Goal: Task Accomplishment & Management: Manage account settings

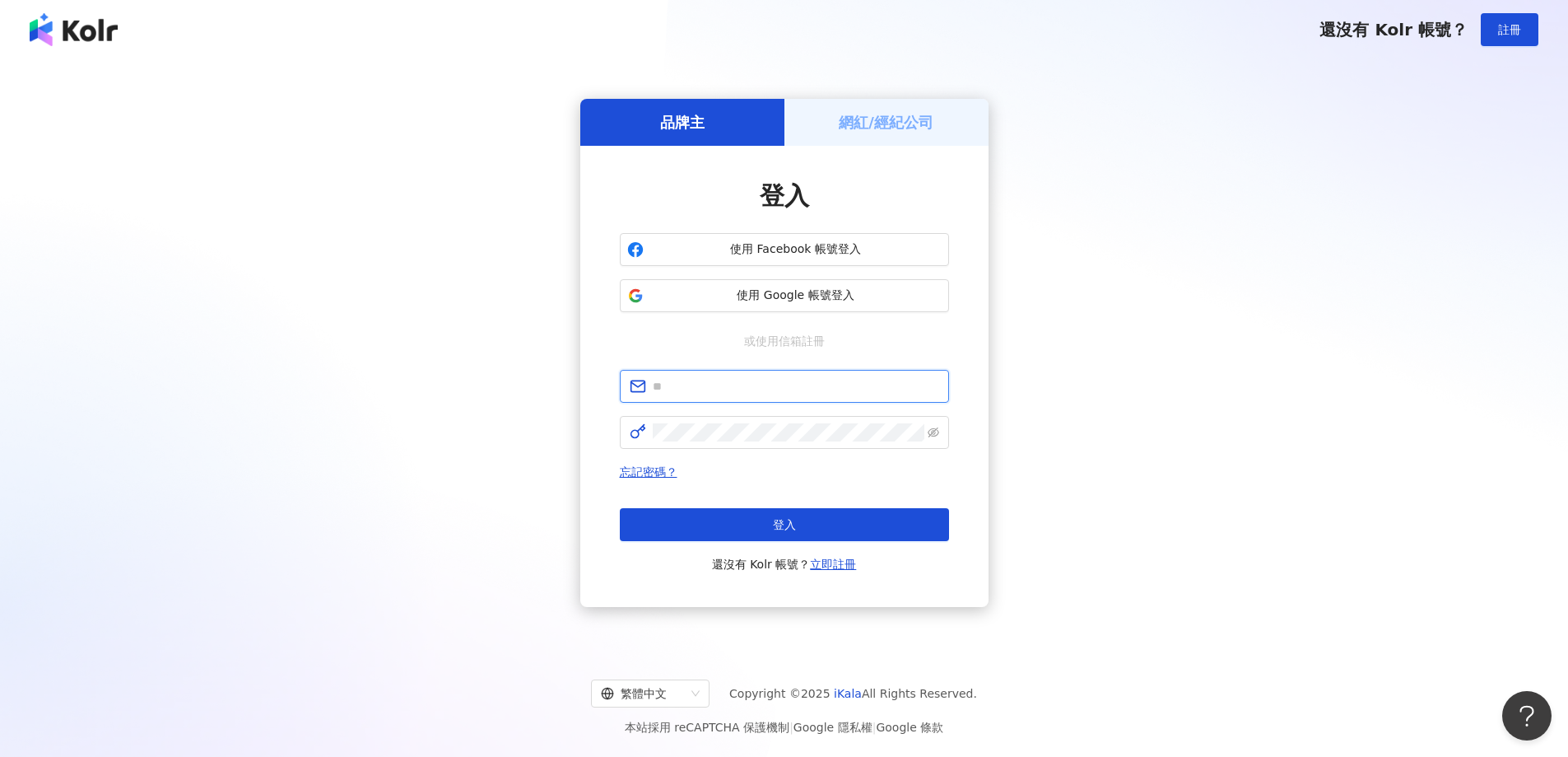
click at [701, 386] on input "text" at bounding box center [795, 385] width 286 height 18
type input "**********"
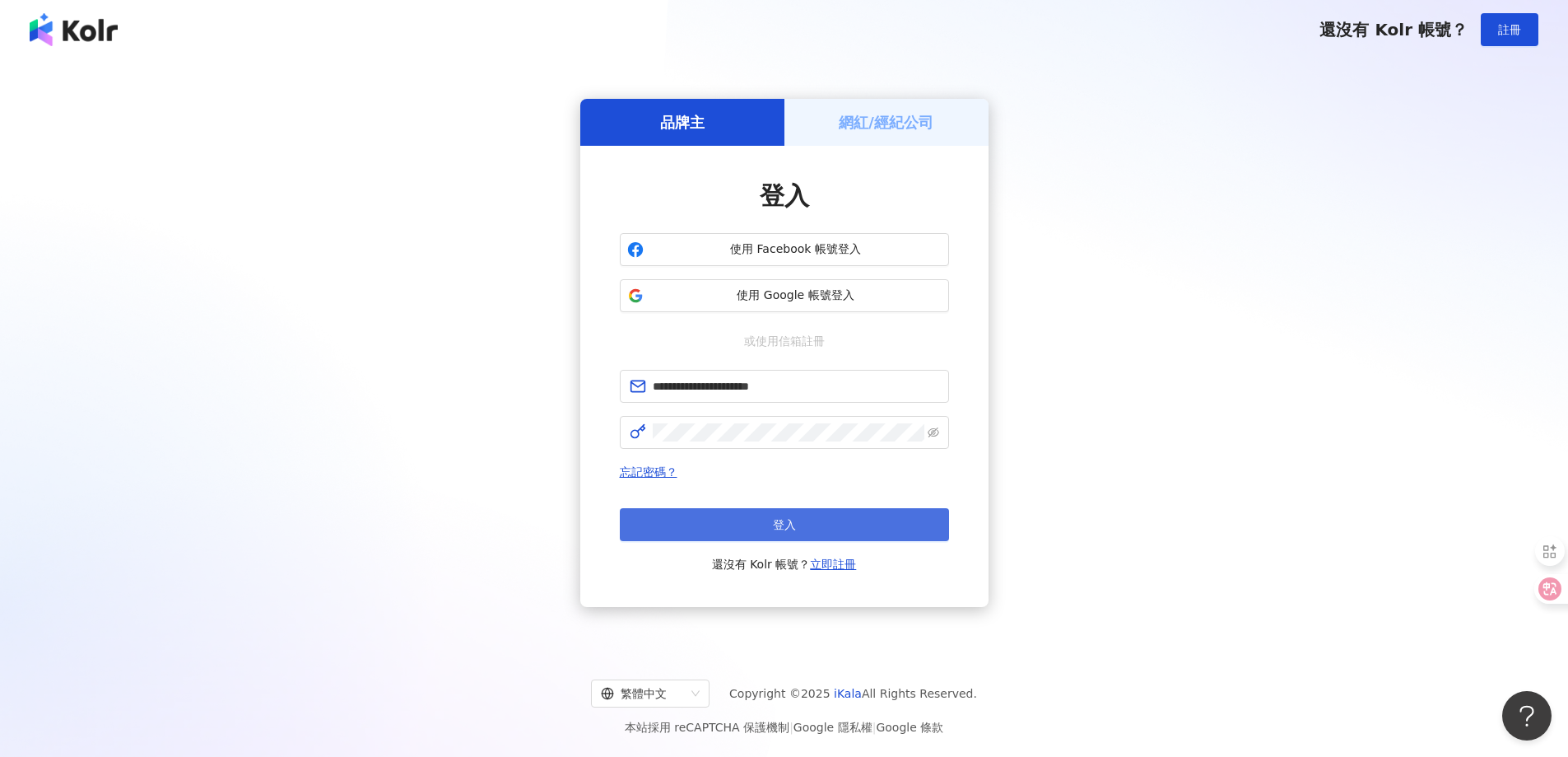
click at [751, 530] on button "登入" at bounding box center [784, 524] width 329 height 33
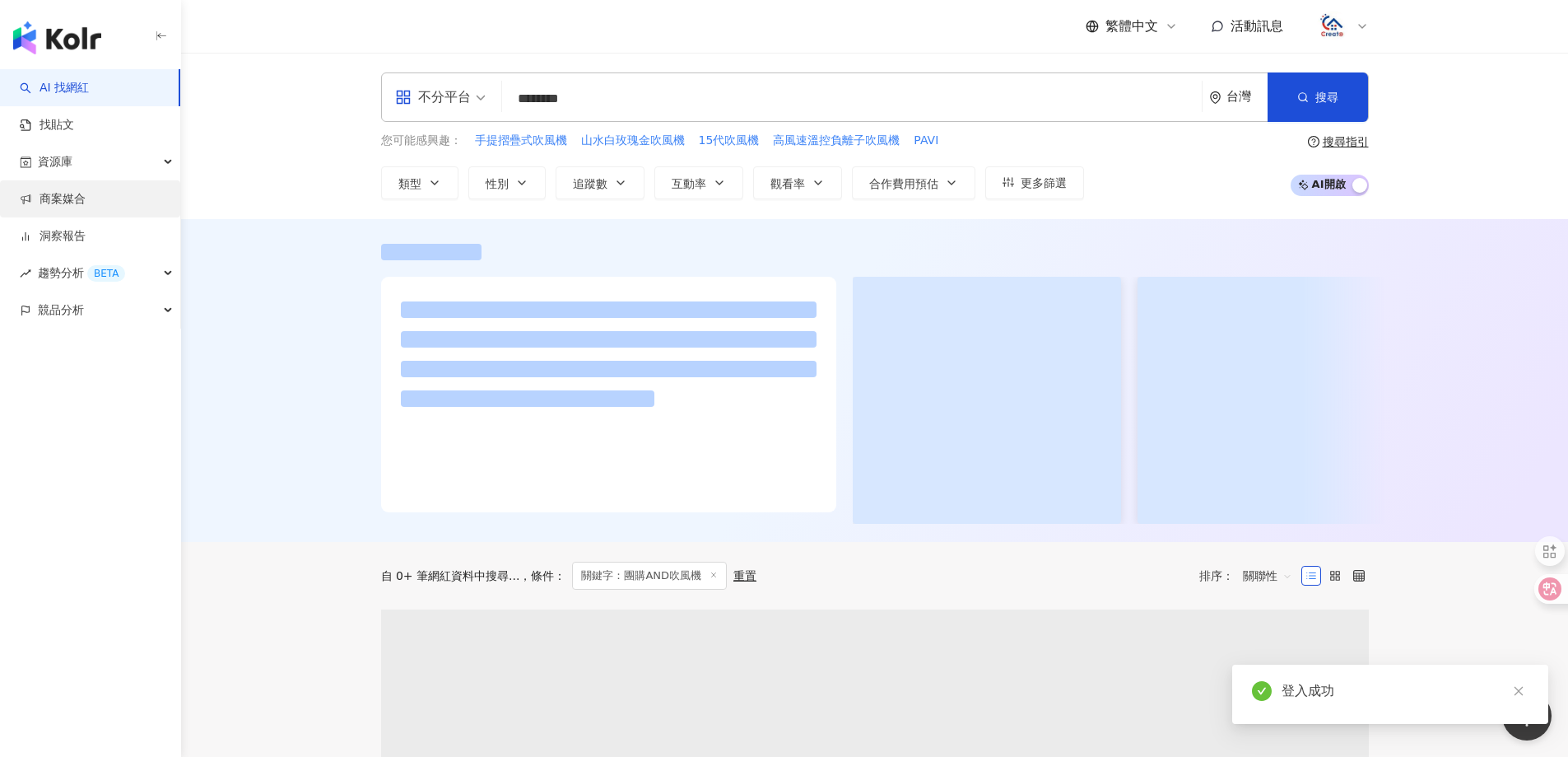
click at [73, 191] on link "商案媒合" at bounding box center [52, 200] width 66 height 17
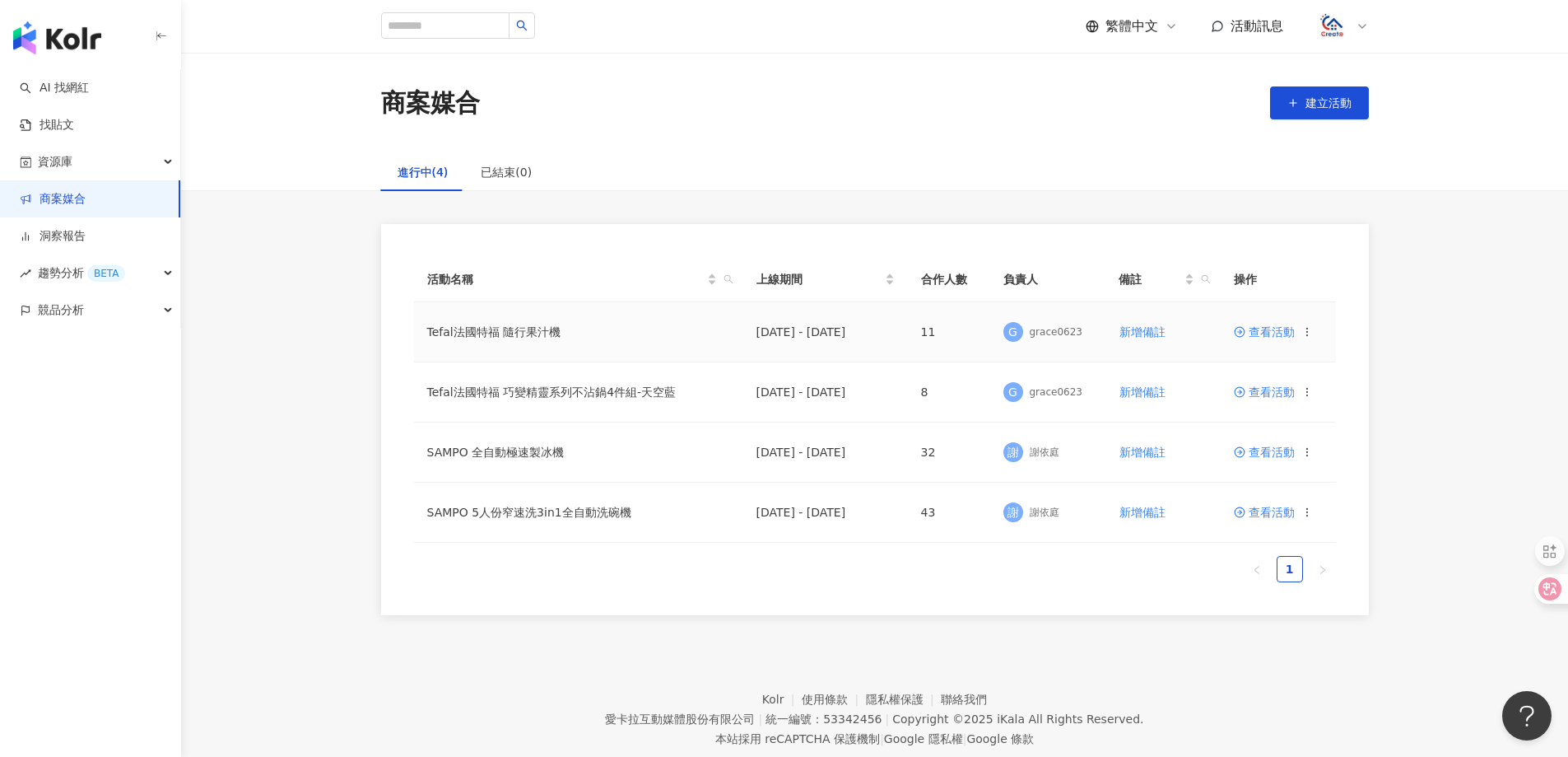
click at [1270, 331] on span "查看活動" at bounding box center [1264, 332] width 61 height 11
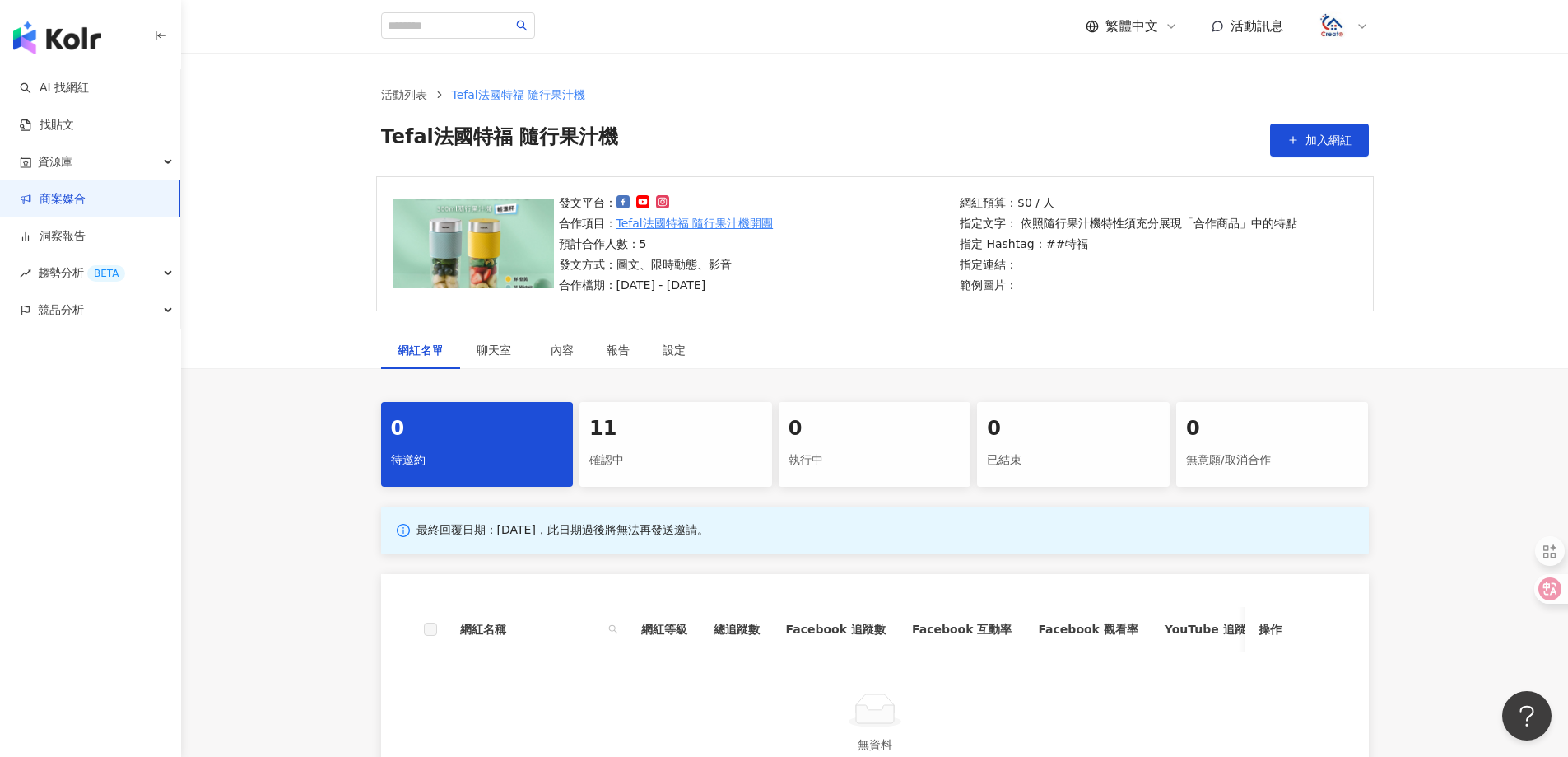
click at [645, 424] on div "11" at bounding box center [675, 429] width 172 height 28
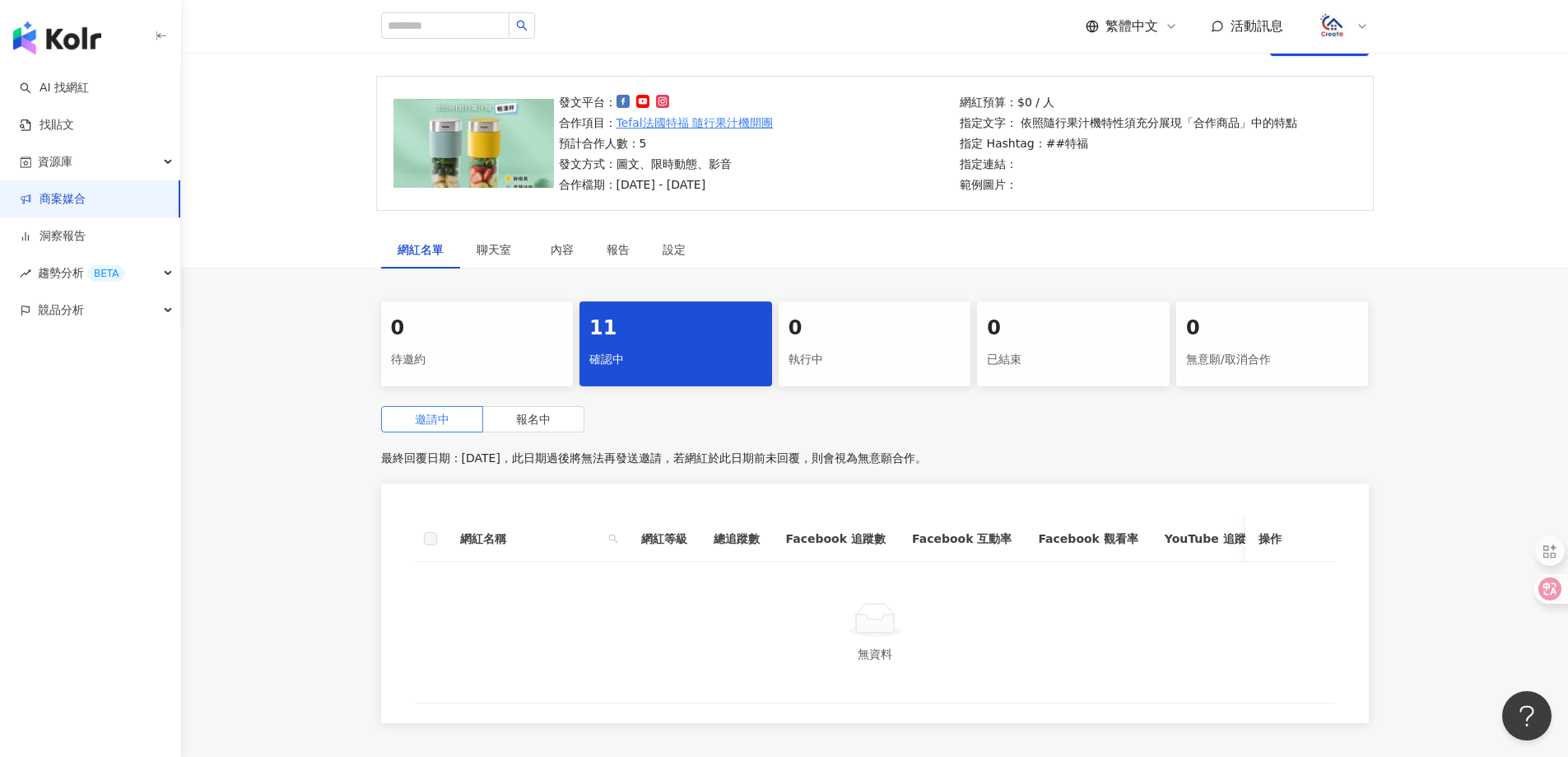
scroll to position [271, 0]
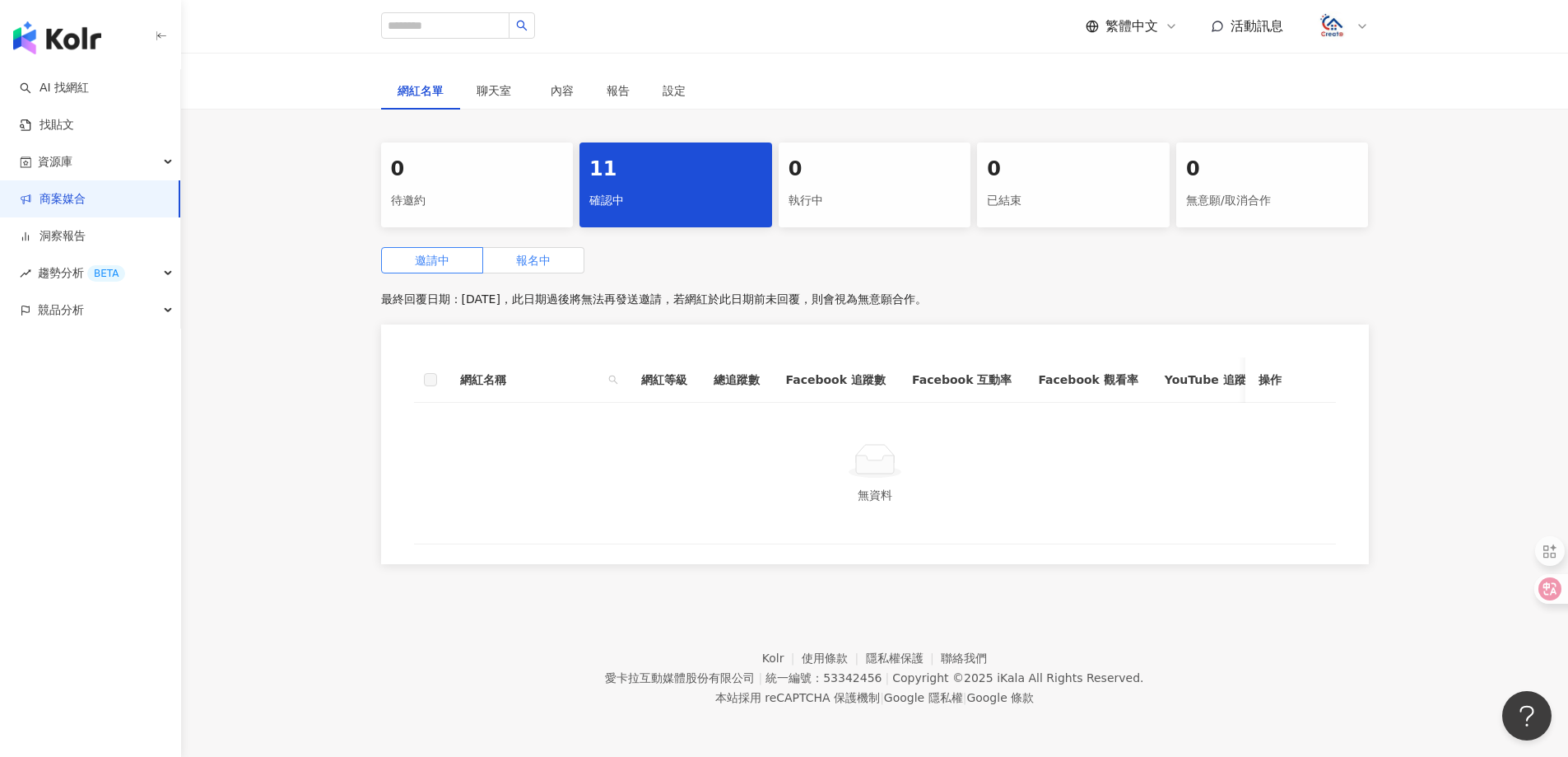
click at [554, 250] on label "報名中" at bounding box center [533, 260] width 102 height 26
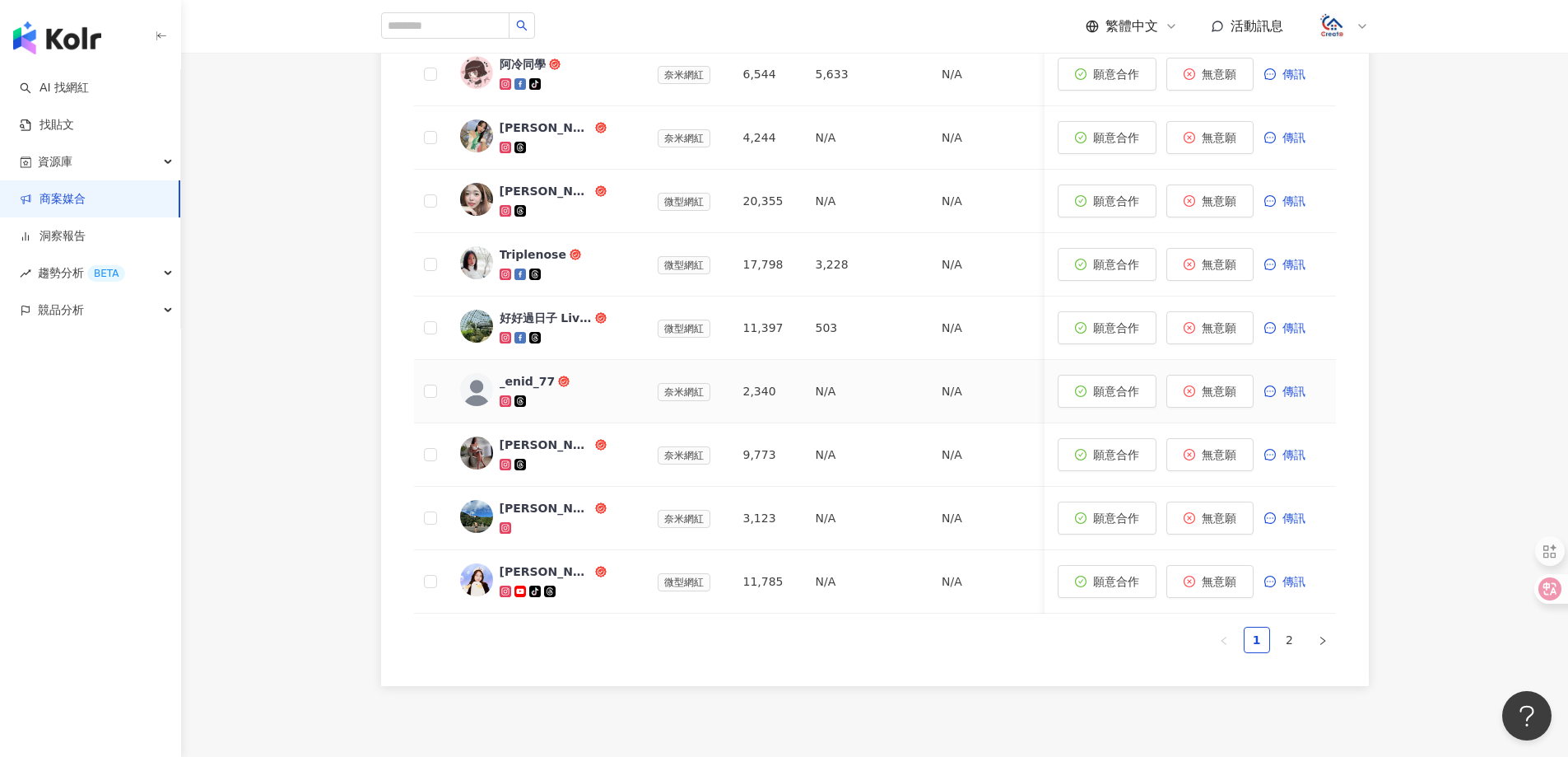
scroll to position [683, 0]
click at [1293, 652] on link "2" at bounding box center [1290, 639] width 24 height 24
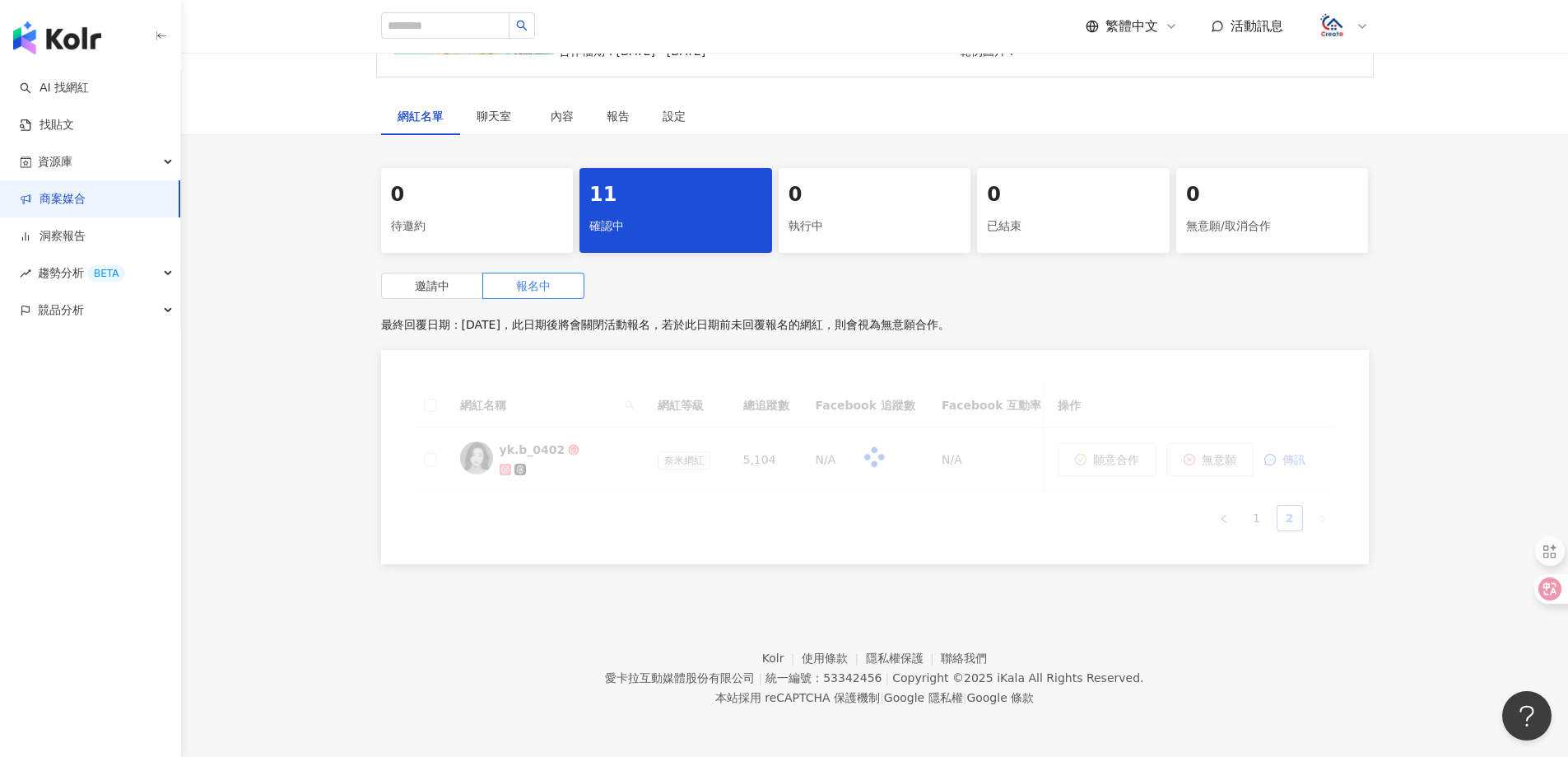
scroll to position [246, 0]
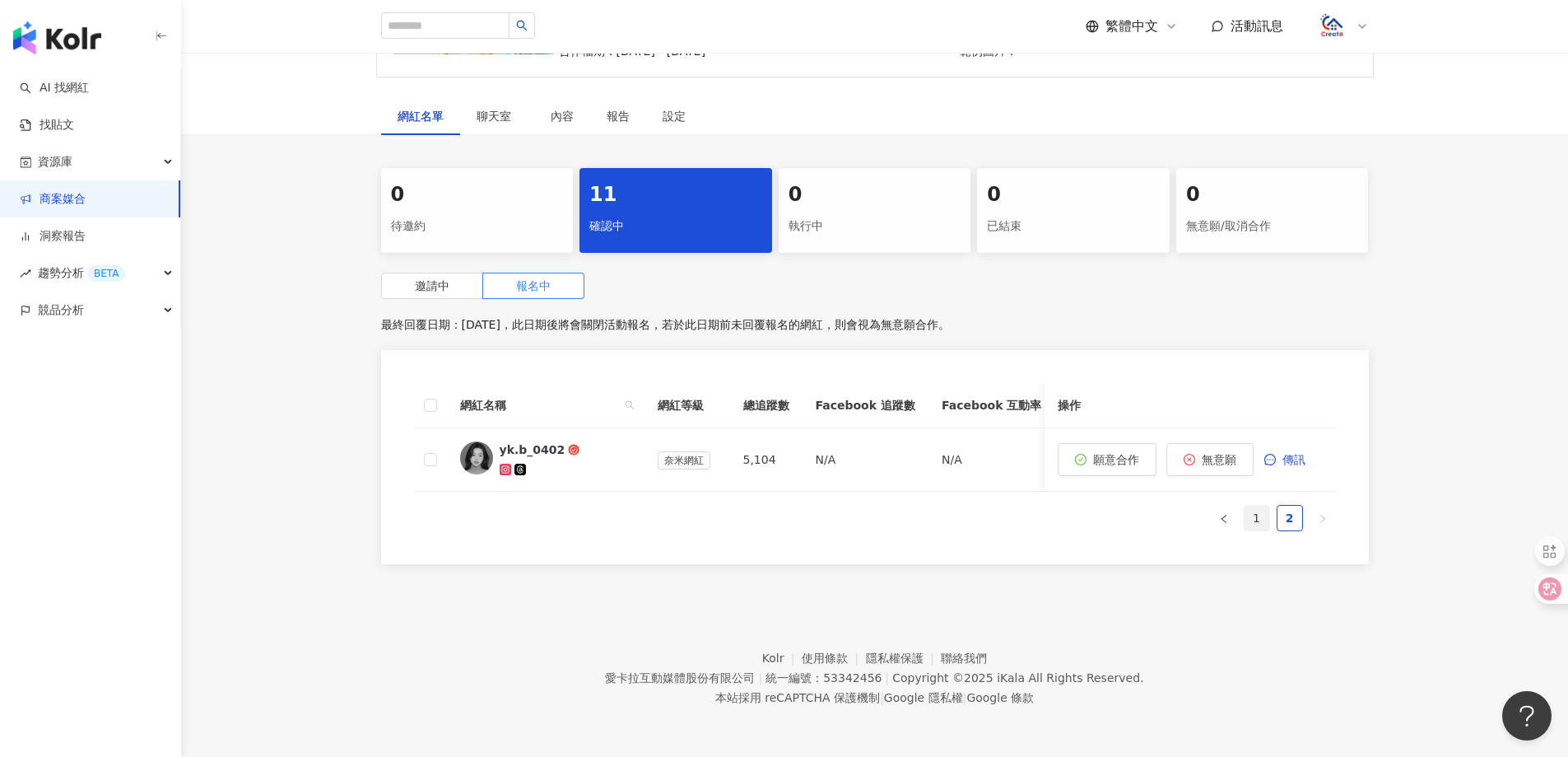
click at [1259, 522] on link "1" at bounding box center [1257, 517] width 24 height 24
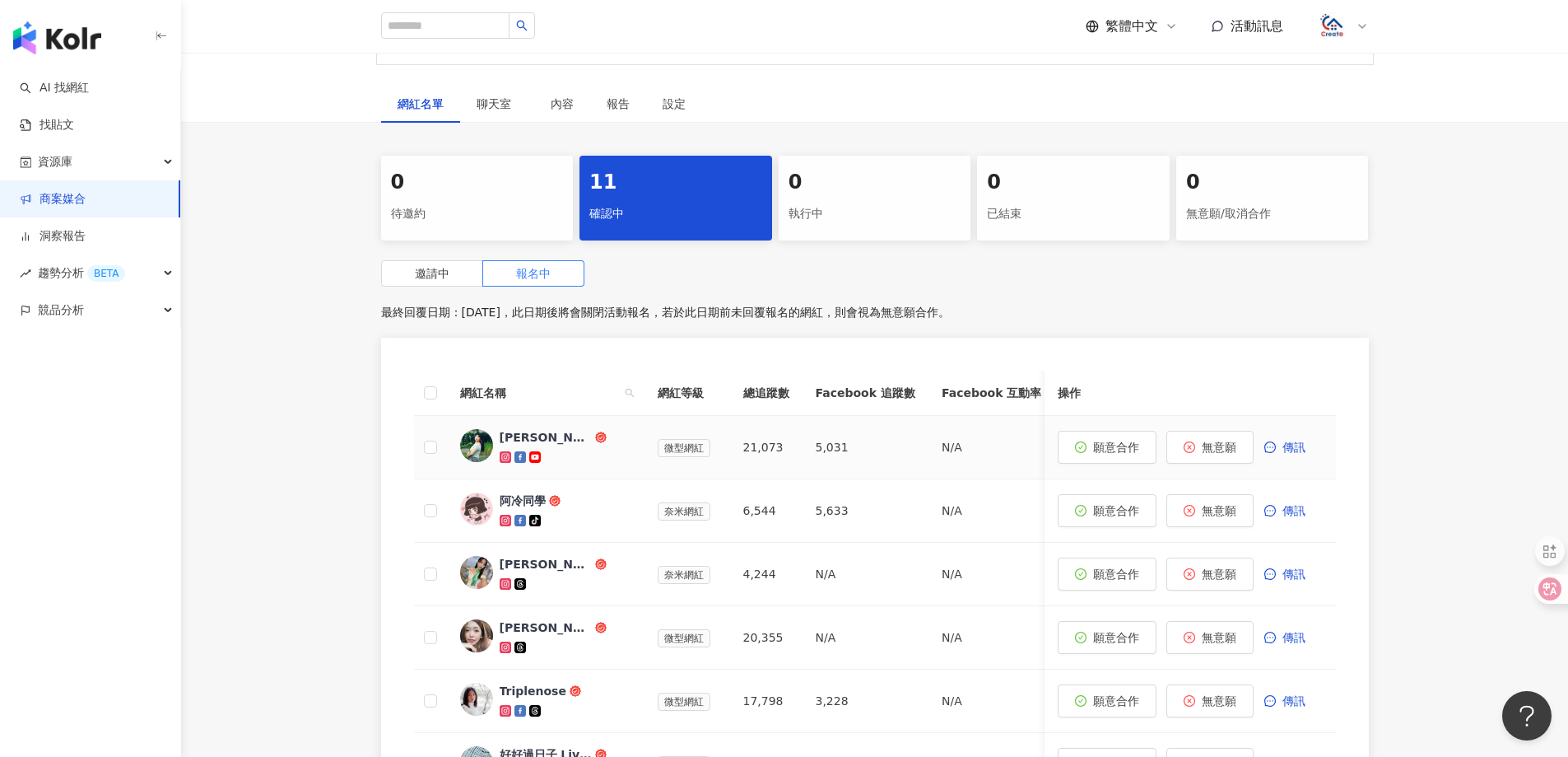
click at [543, 434] on div "波波愛麗絲" at bounding box center [545, 437] width 92 height 17
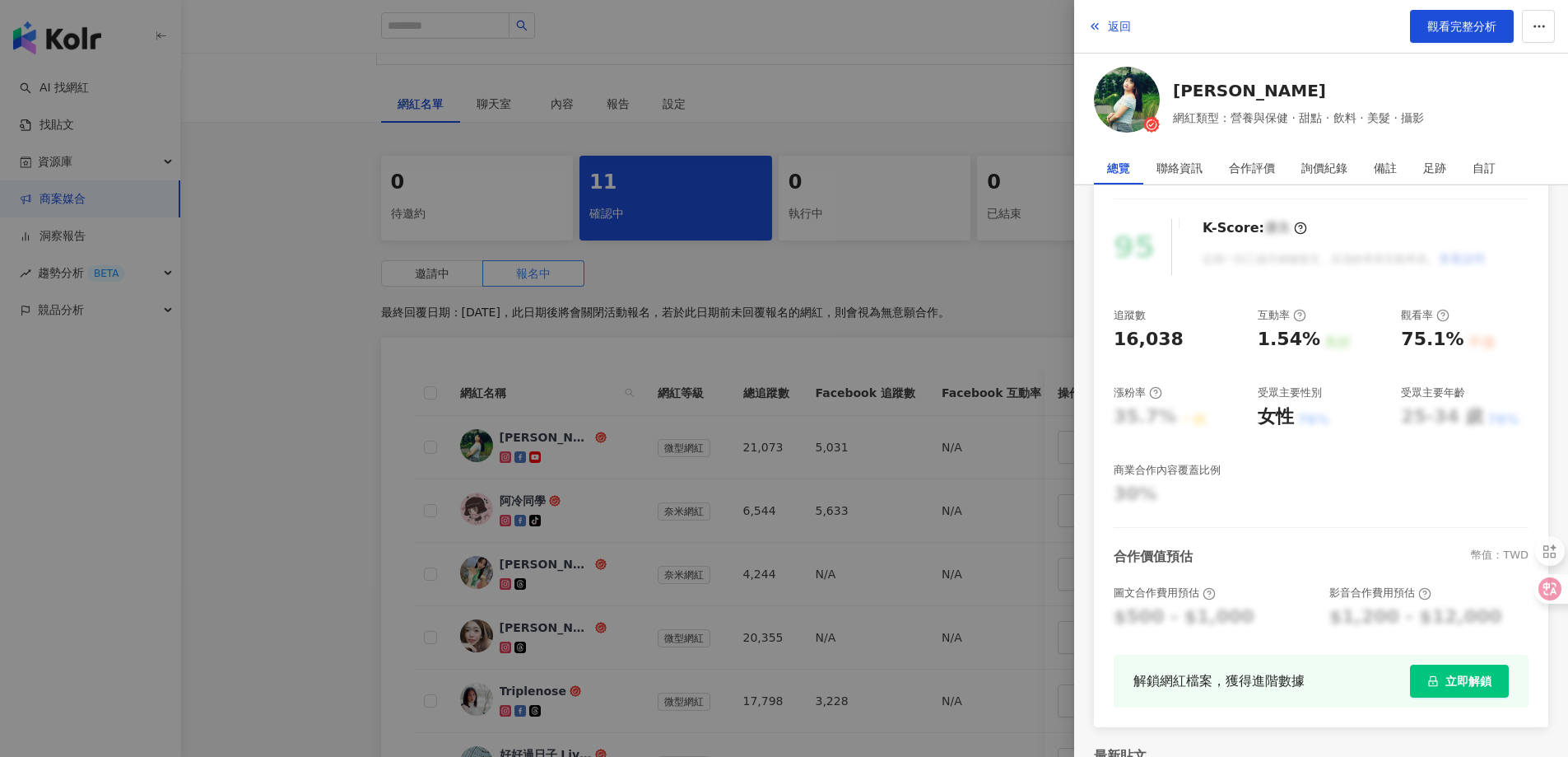
scroll to position [266, 0]
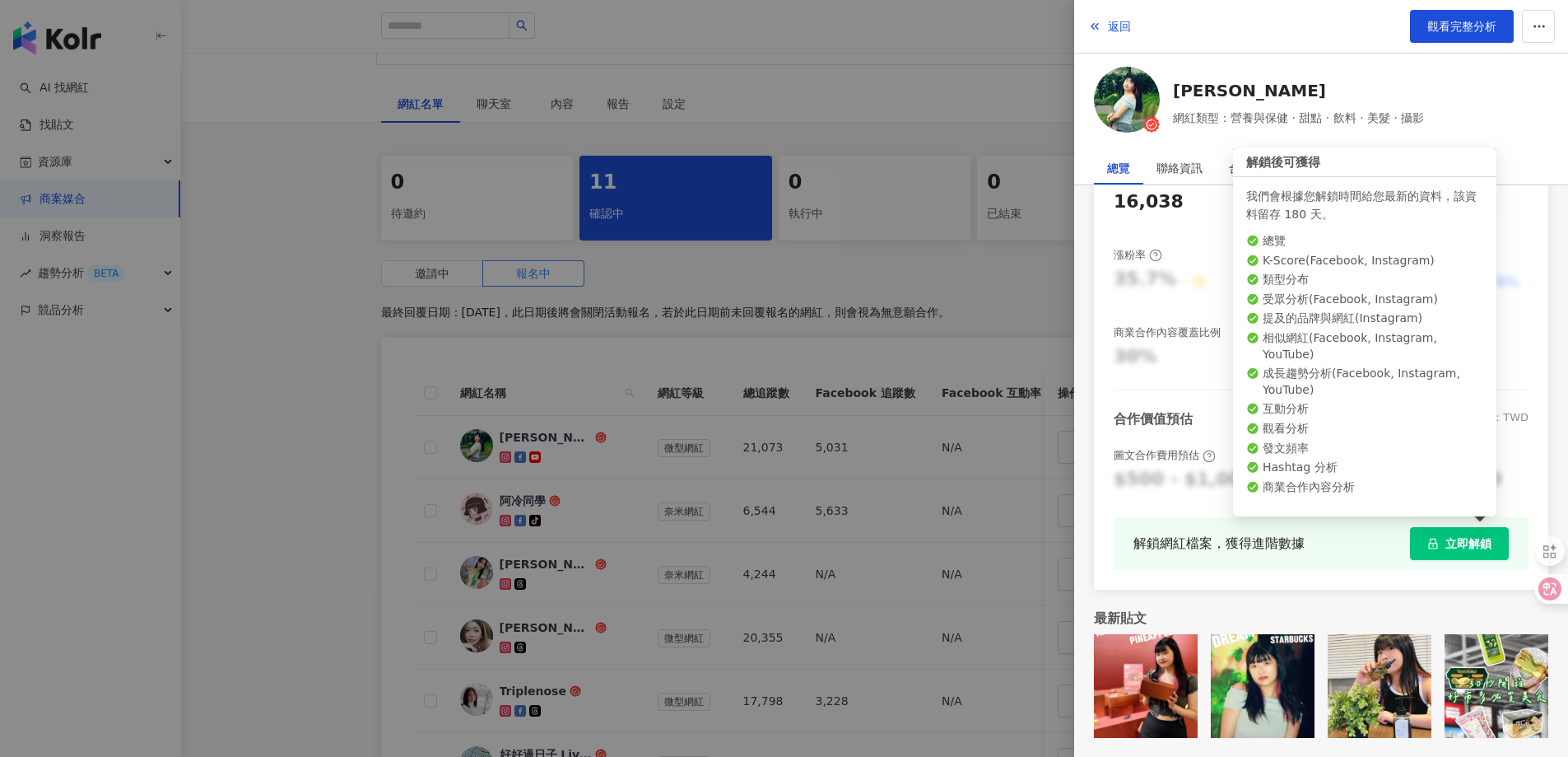
click at [1474, 548] on span "立即解鎖" at bounding box center [1468, 544] width 46 height 13
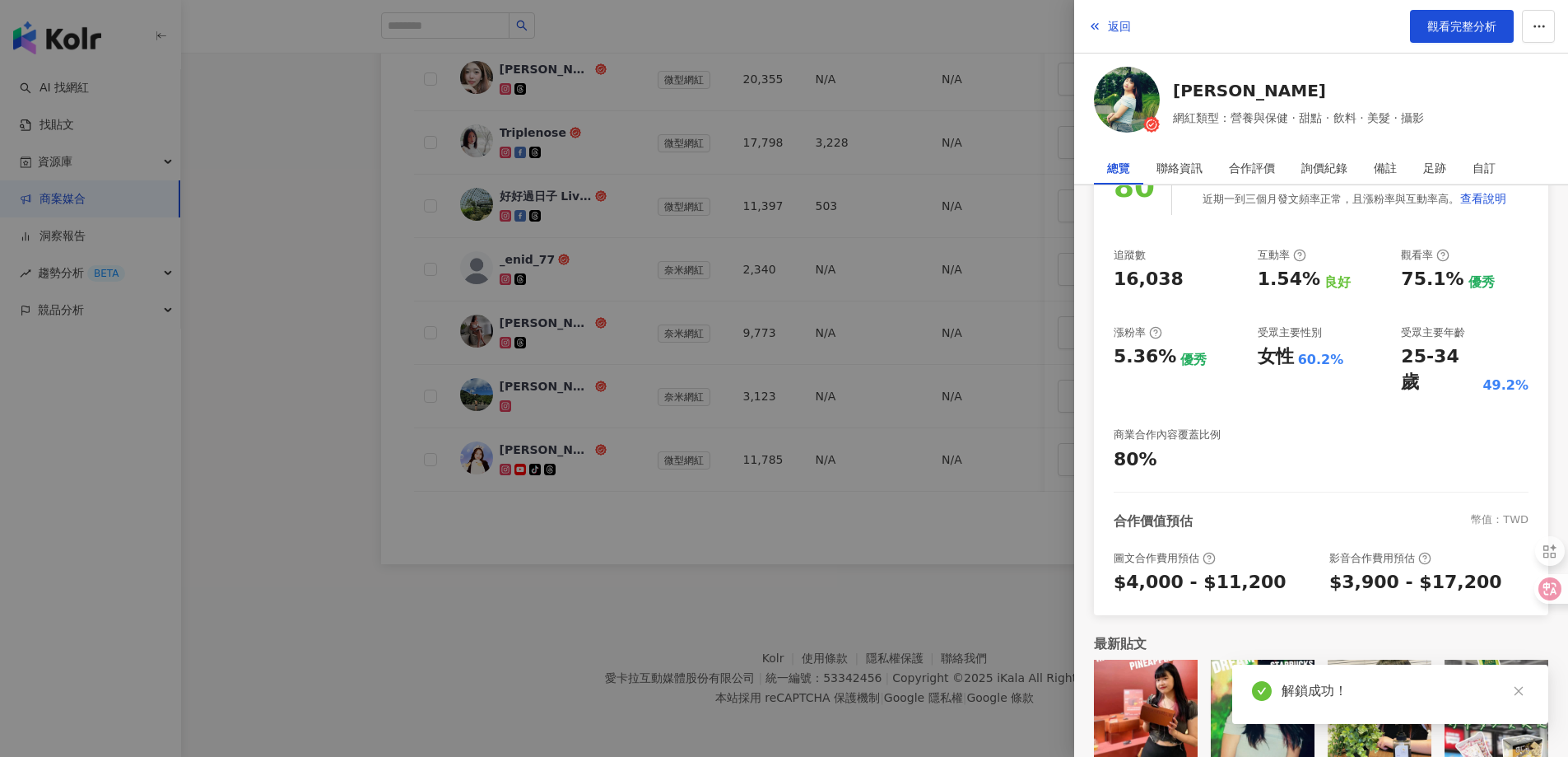
scroll to position [0, 0]
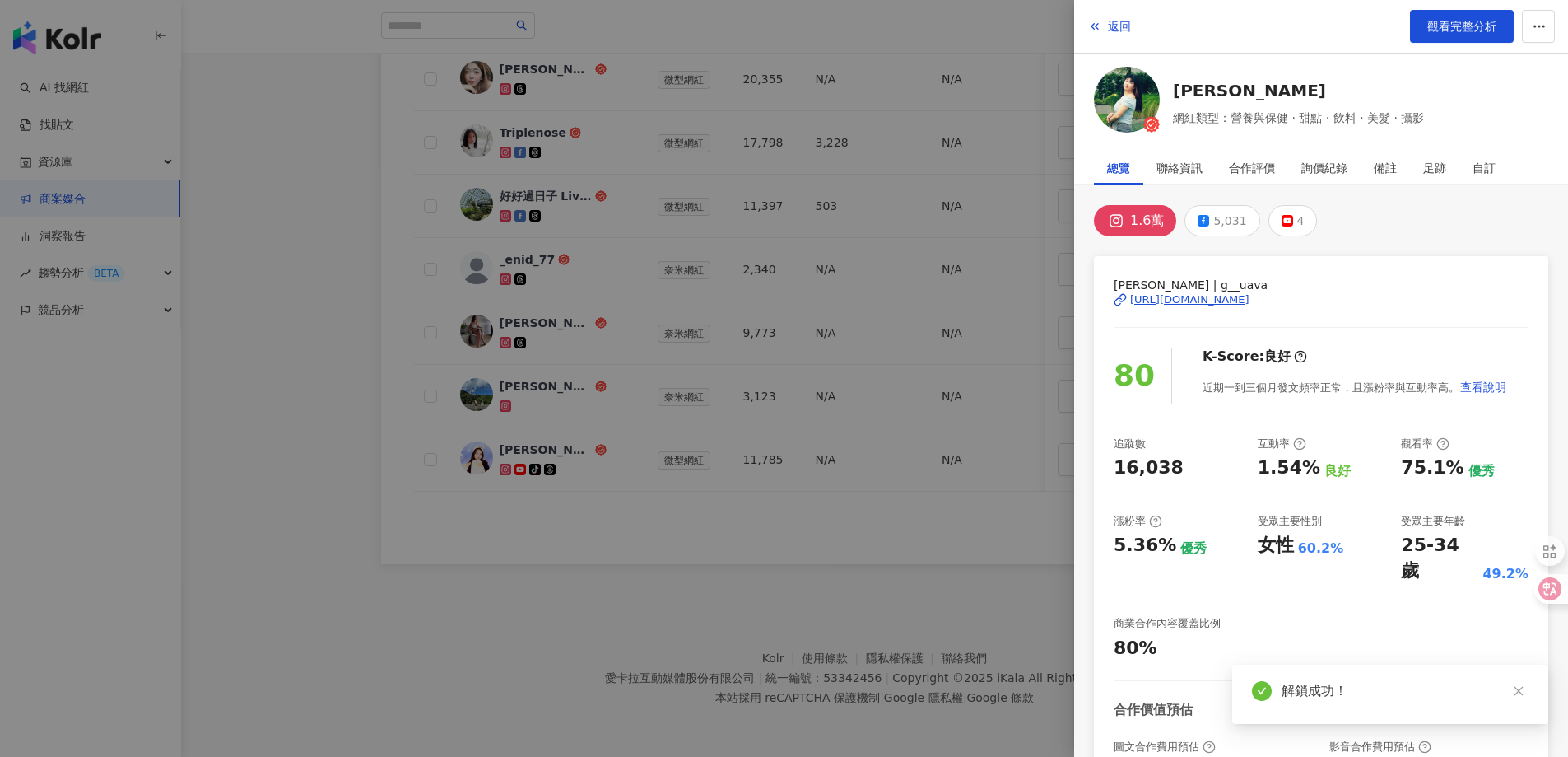
click at [1250, 296] on div "https://www.instagram.com/g__uava/" at bounding box center [1190, 300] width 119 height 15
click at [1124, 29] on span "返回" at bounding box center [1120, 26] width 23 height 13
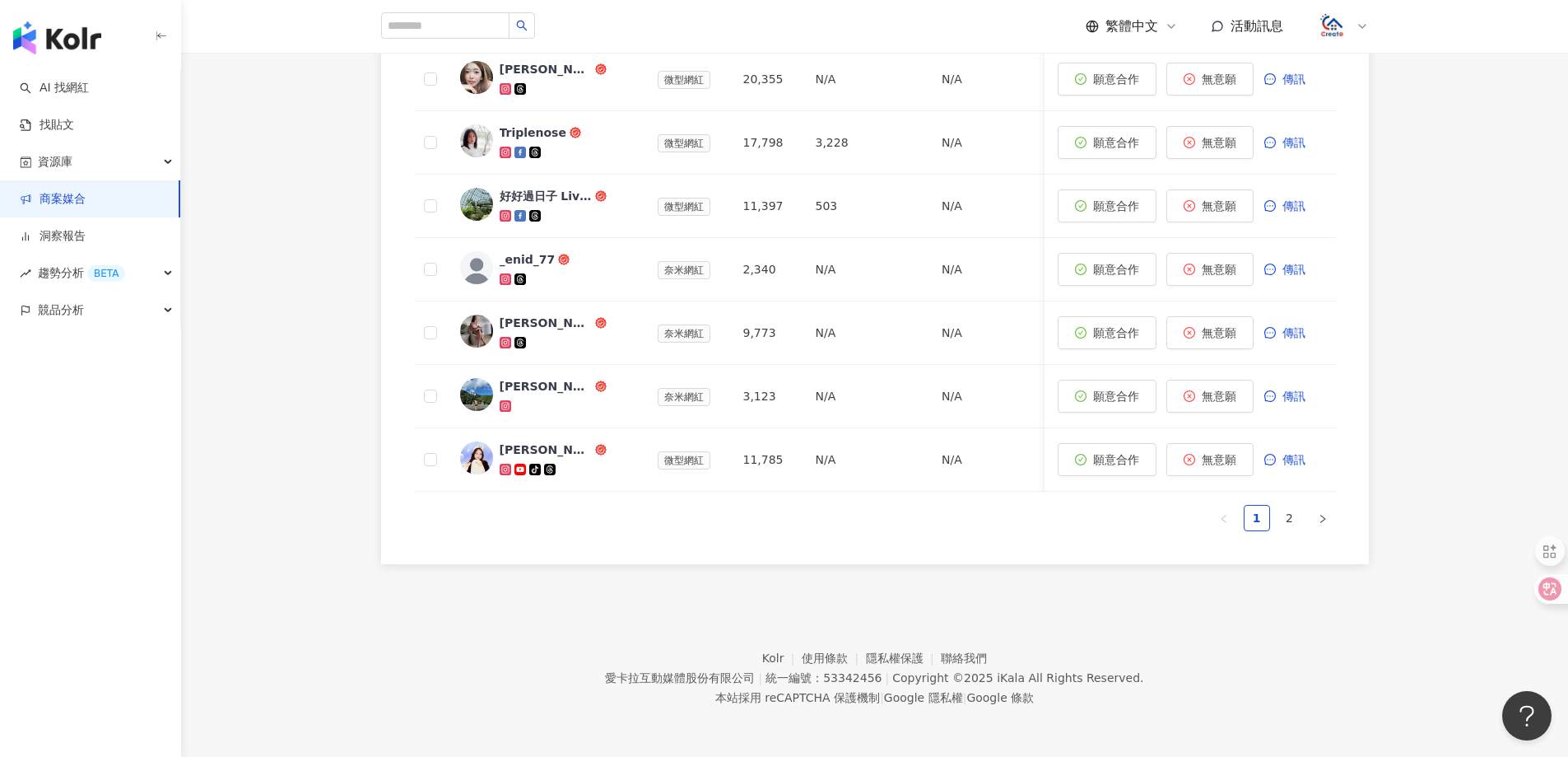
click at [62, 44] on img "button" at bounding box center [57, 37] width 88 height 33
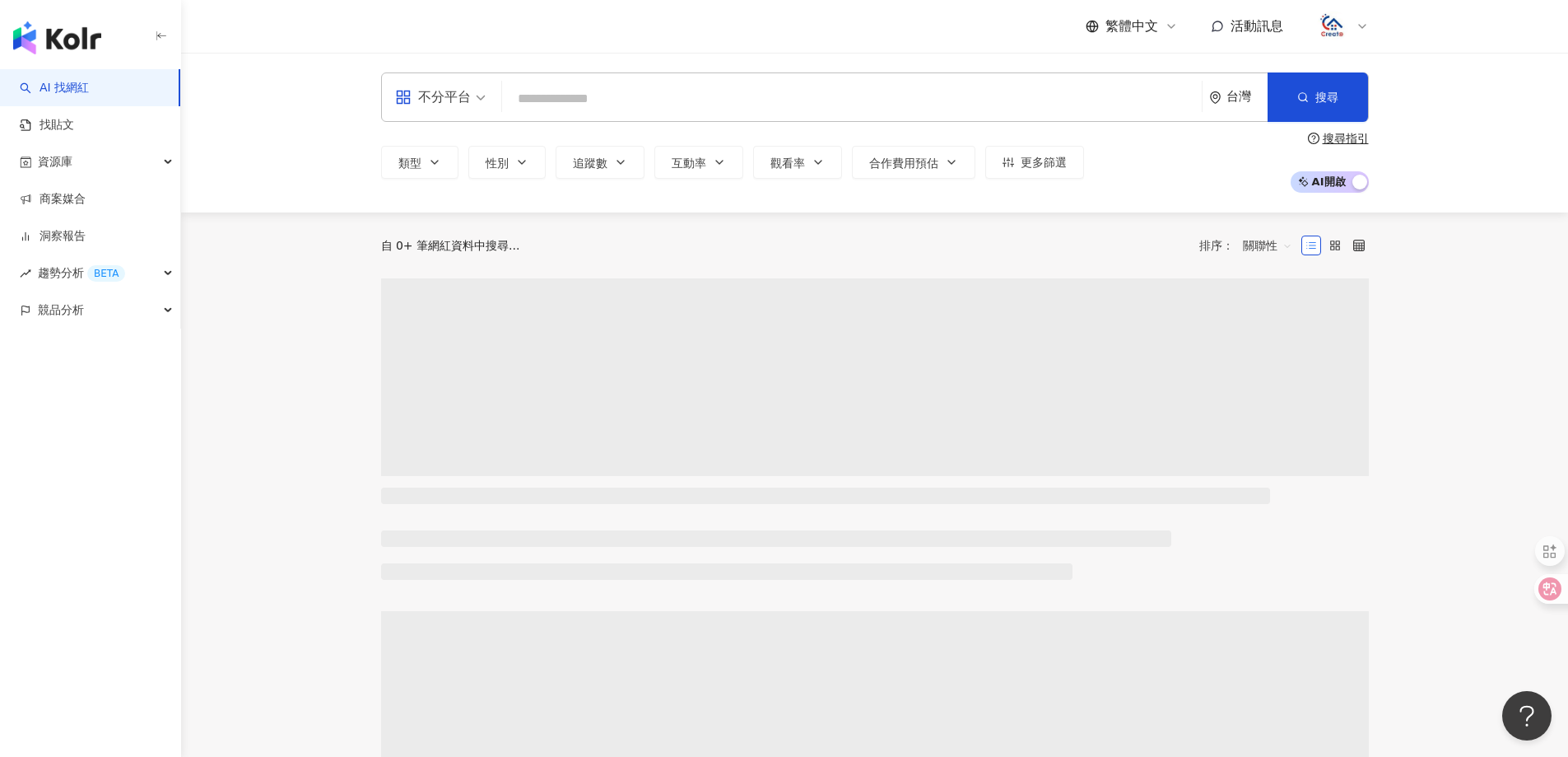
click at [621, 107] on input "search" at bounding box center [852, 99] width 687 height 32
type input "*********"
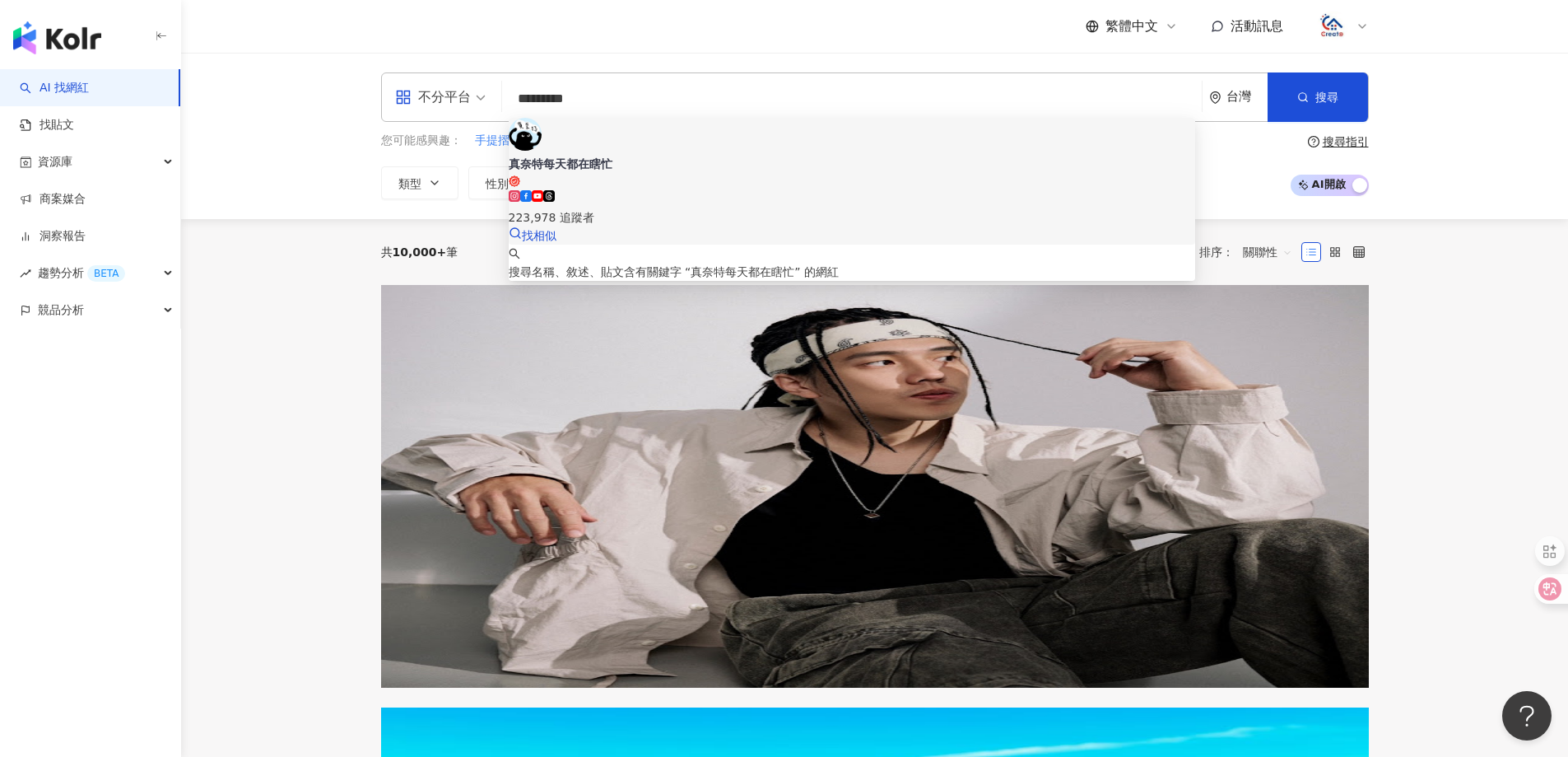
click at [624, 156] on div "真奈特每天都在瞎忙" at bounding box center [852, 164] width 687 height 17
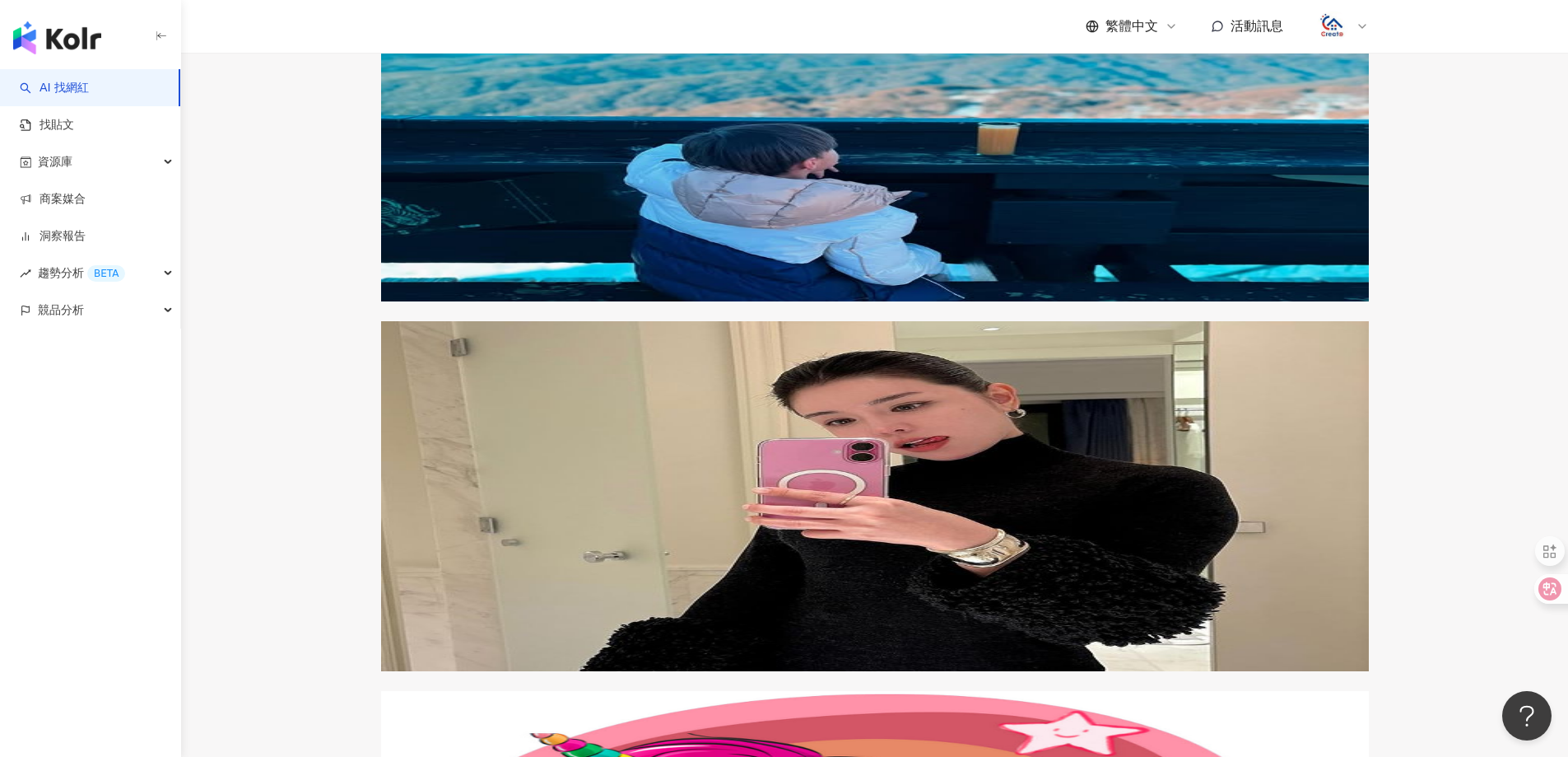
scroll to position [412, 0]
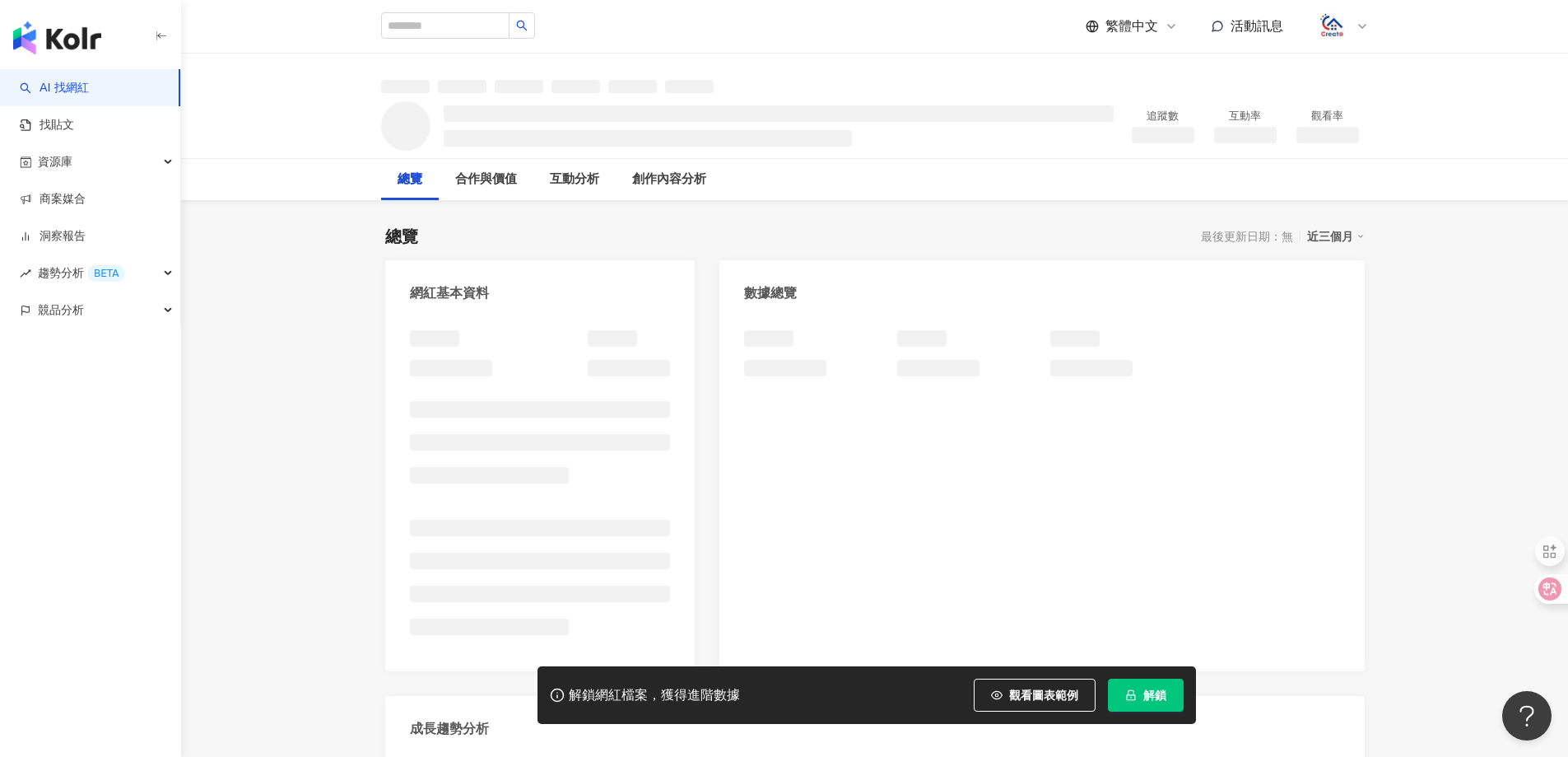
click at [1136, 703] on button "解鎖" at bounding box center [1146, 695] width 76 height 33
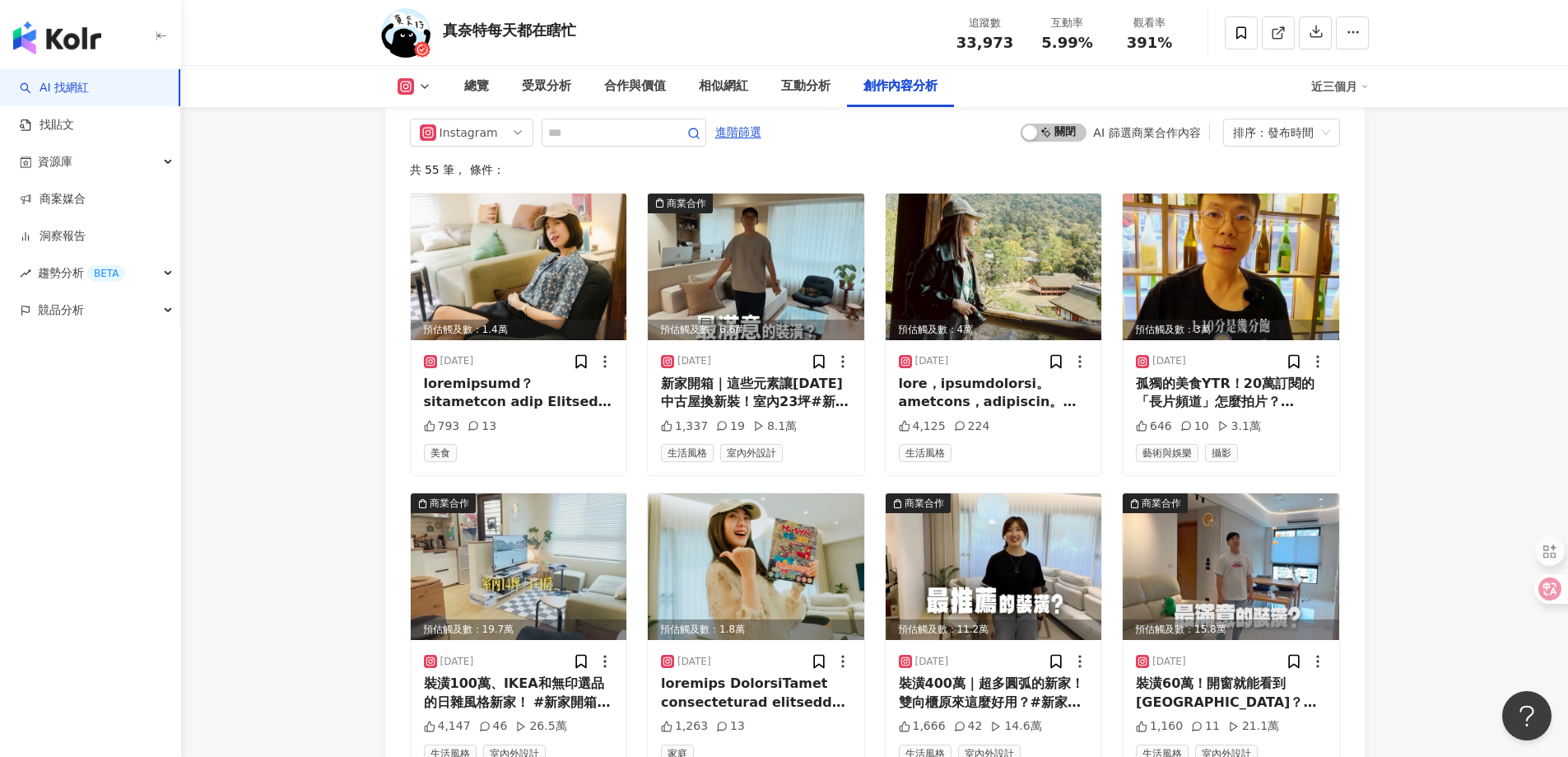
scroll to position [5187, 0]
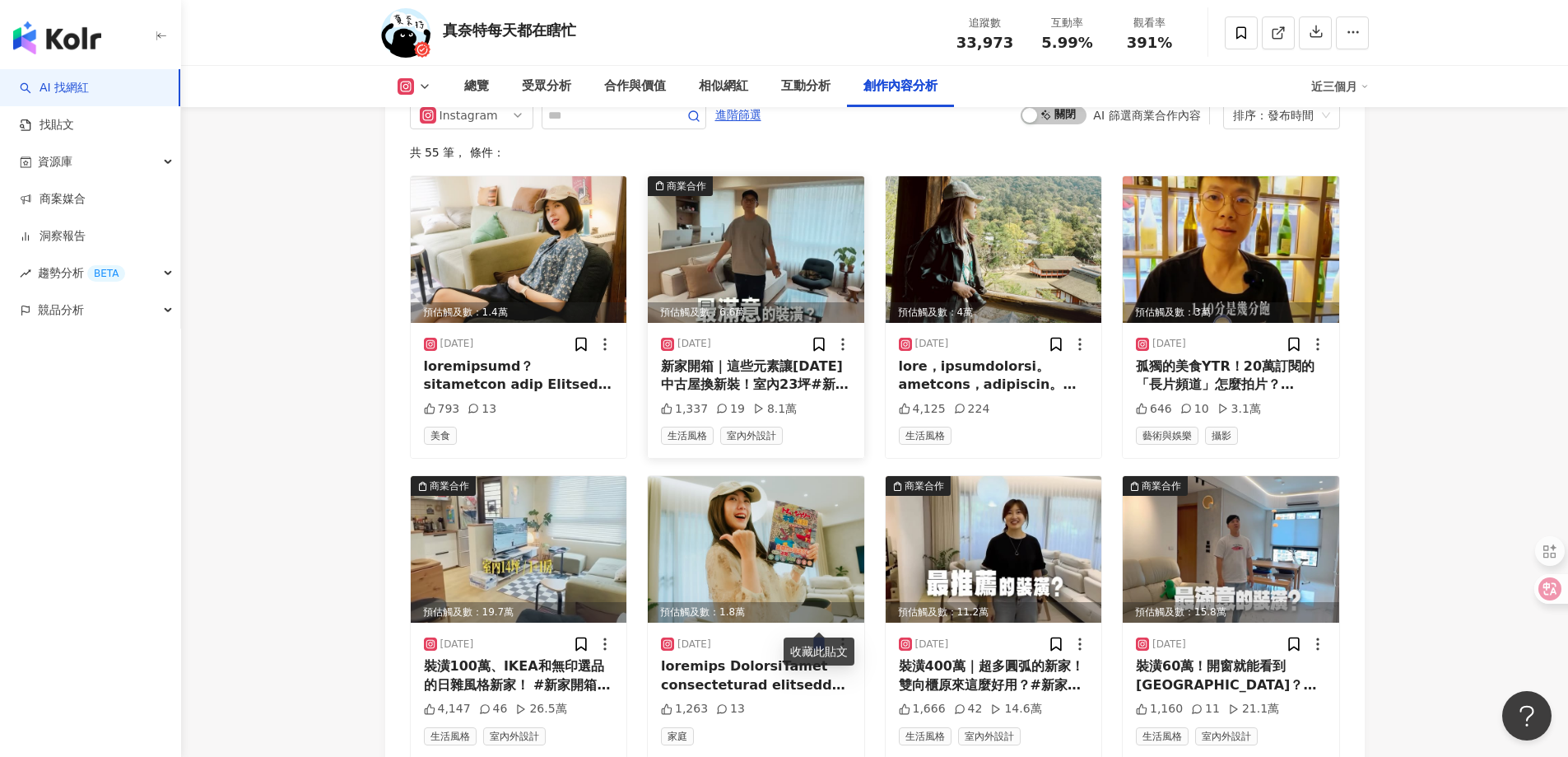
click at [797, 252] on img at bounding box center [756, 249] width 216 height 146
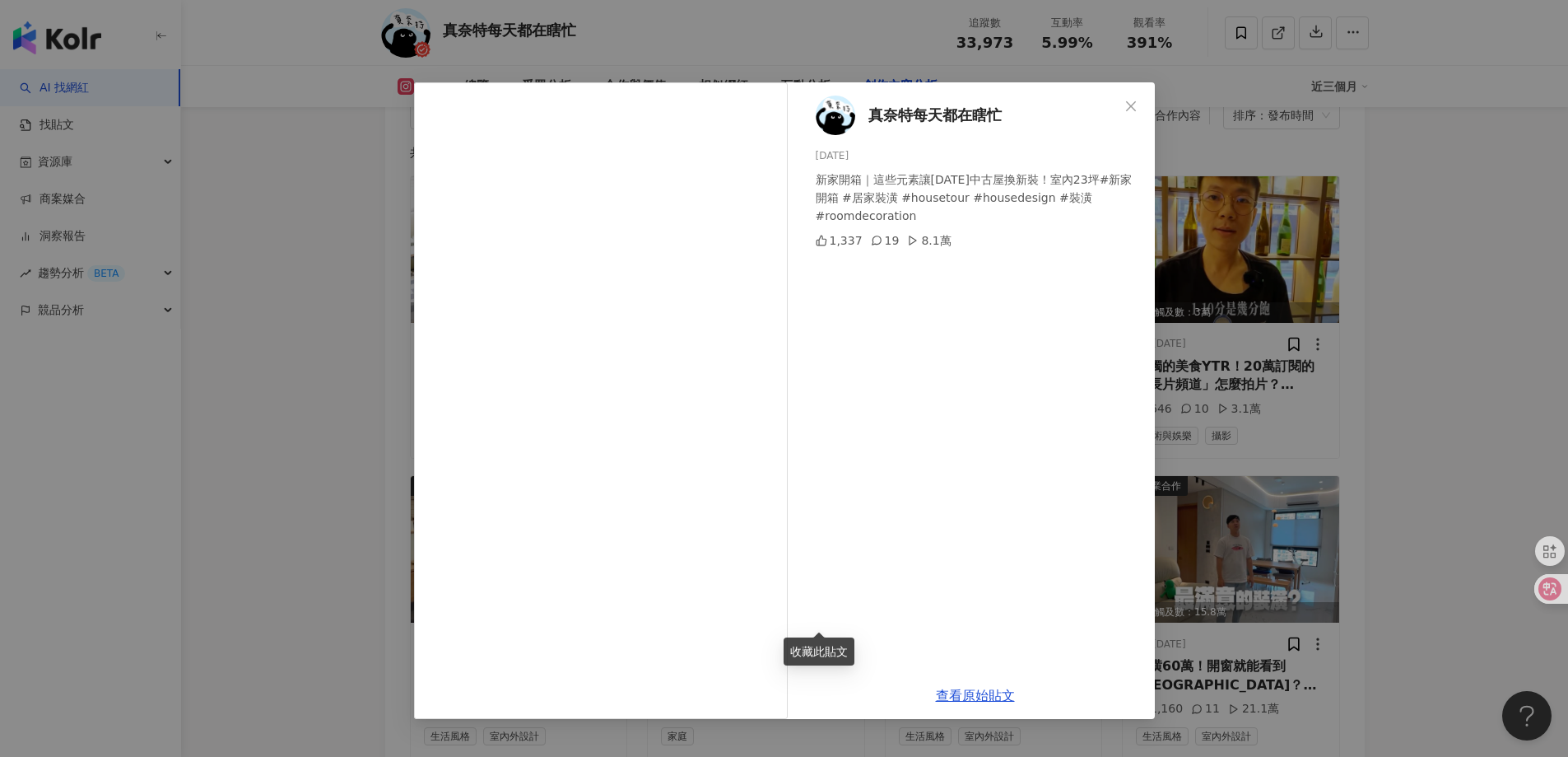
click at [933, 116] on span "真奈特每天都在瞎忙" at bounding box center [935, 115] width 133 height 23
click at [1146, 105] on span "Close" at bounding box center [1131, 106] width 33 height 13
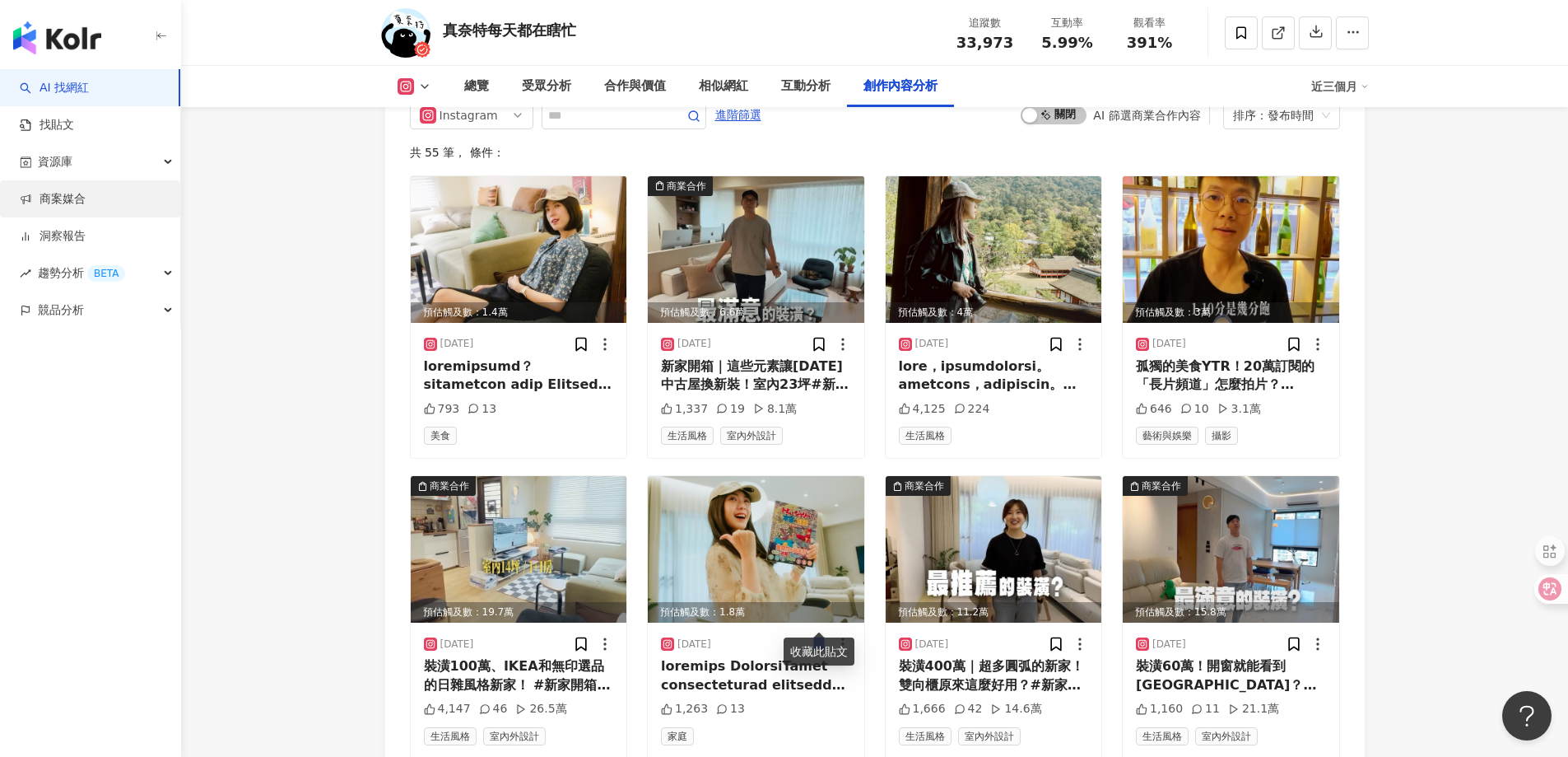
click at [70, 199] on link "商案媒合" at bounding box center [52, 200] width 66 height 17
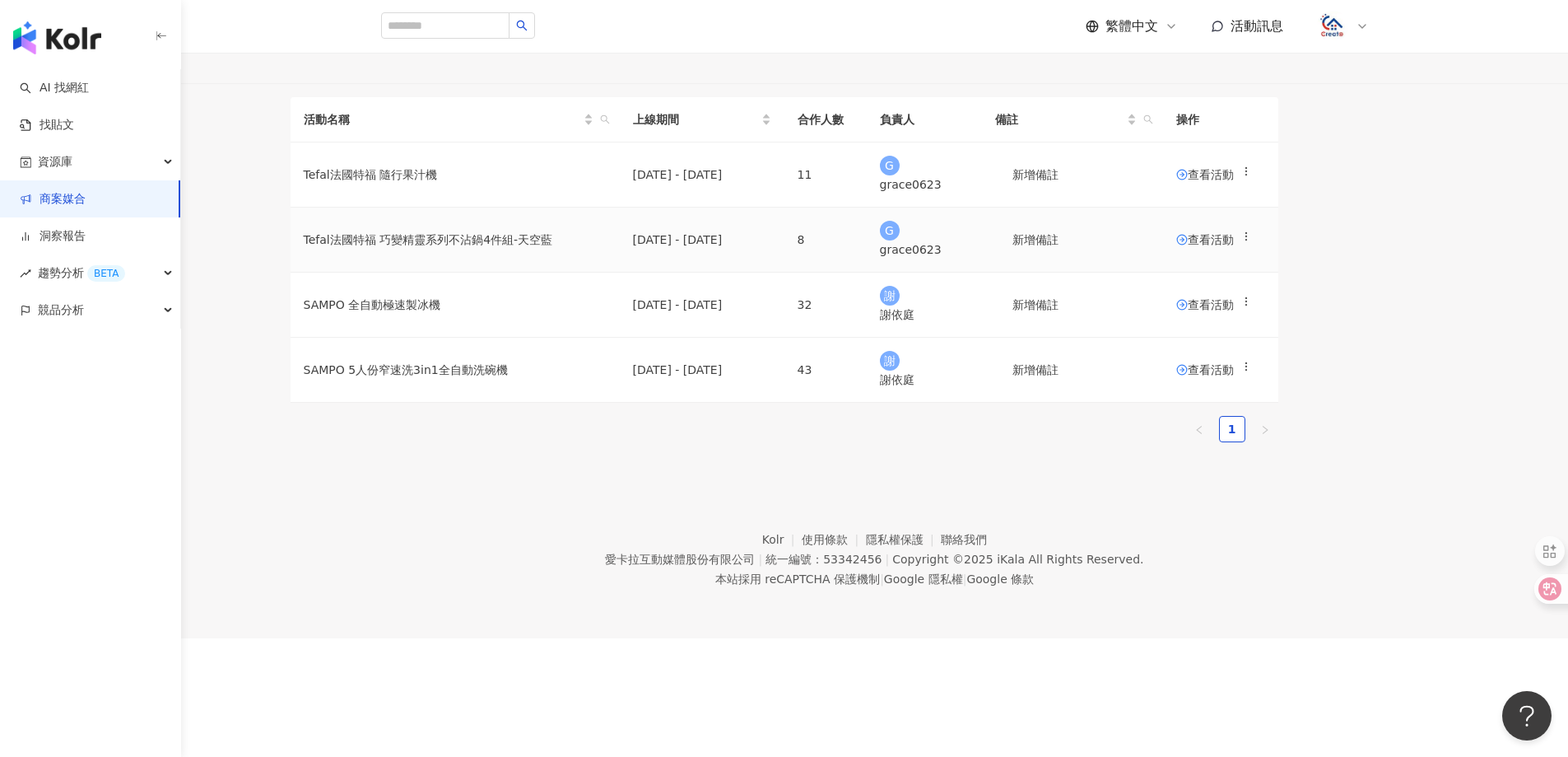
click at [867, 272] on td "8" at bounding box center [826, 241] width 82 height 65
click at [1234, 245] on span "查看活動" at bounding box center [1205, 240] width 58 height 11
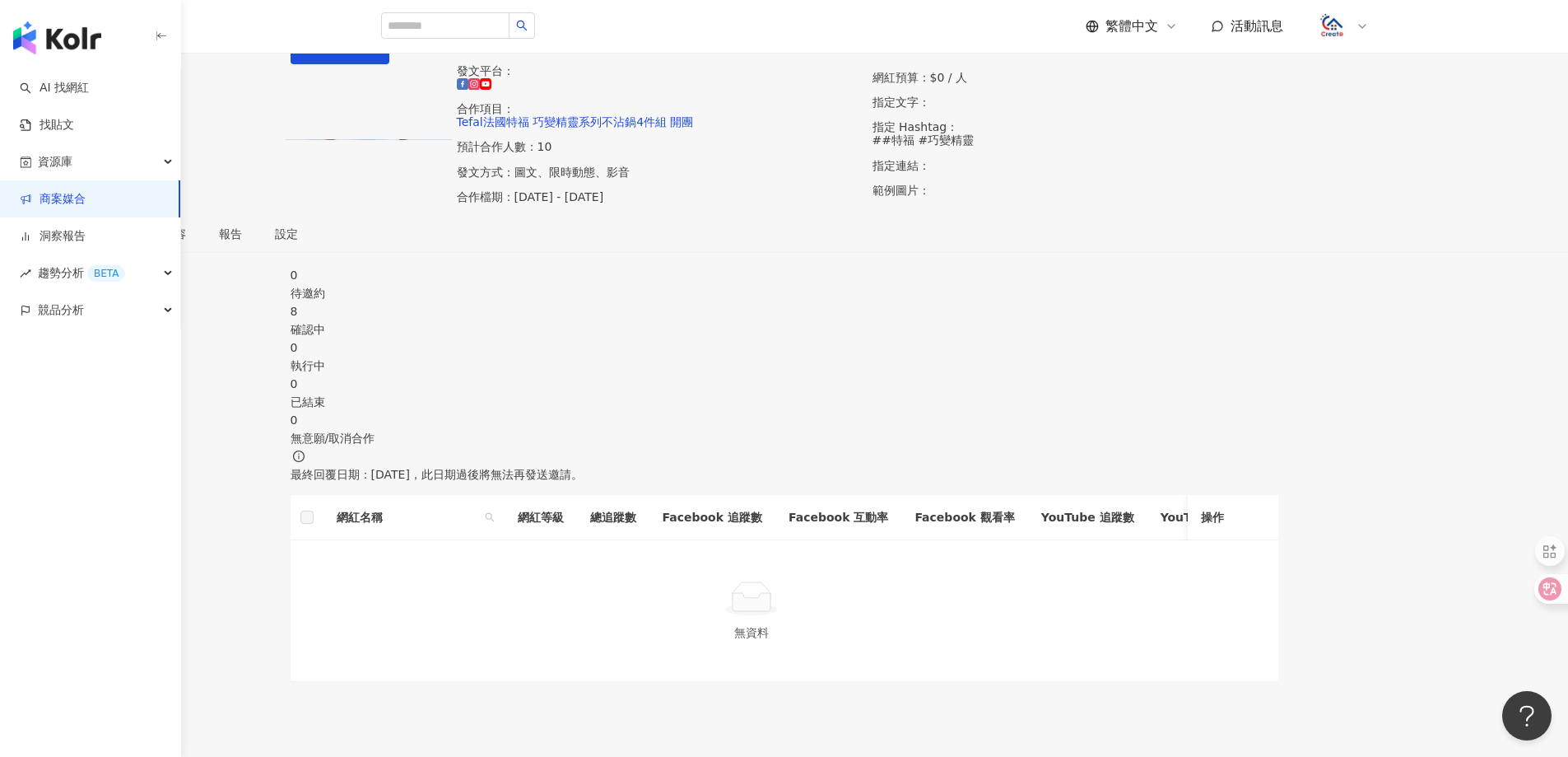
click at [755, 321] on div "8" at bounding box center [785, 310] width 988 height 18
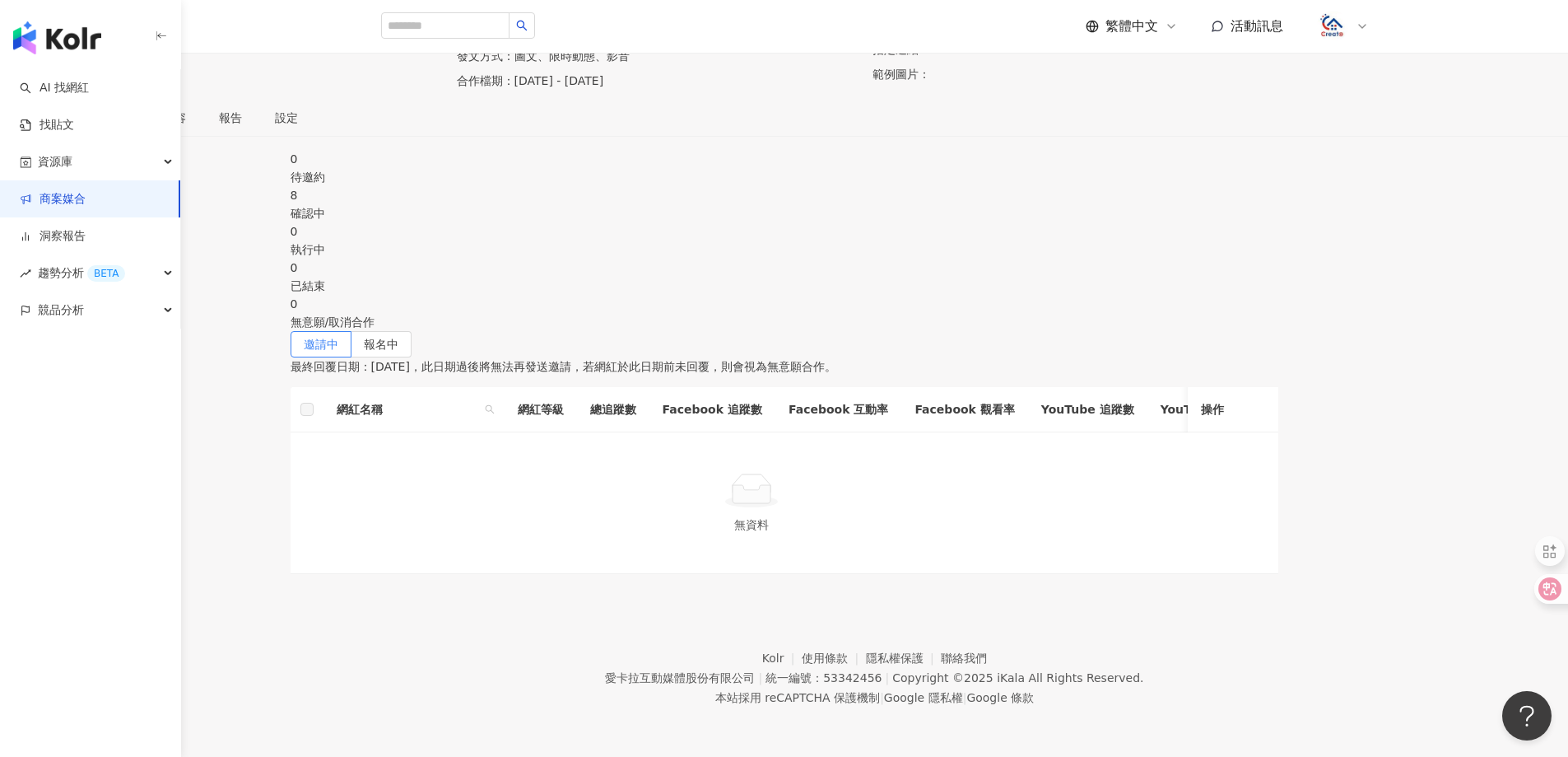
scroll to position [165, 0]
drag, startPoint x: 558, startPoint y: 360, endPoint x: 568, endPoint y: 360, distance: 10.0
click at [412, 357] on label "報名中" at bounding box center [381, 344] width 60 height 26
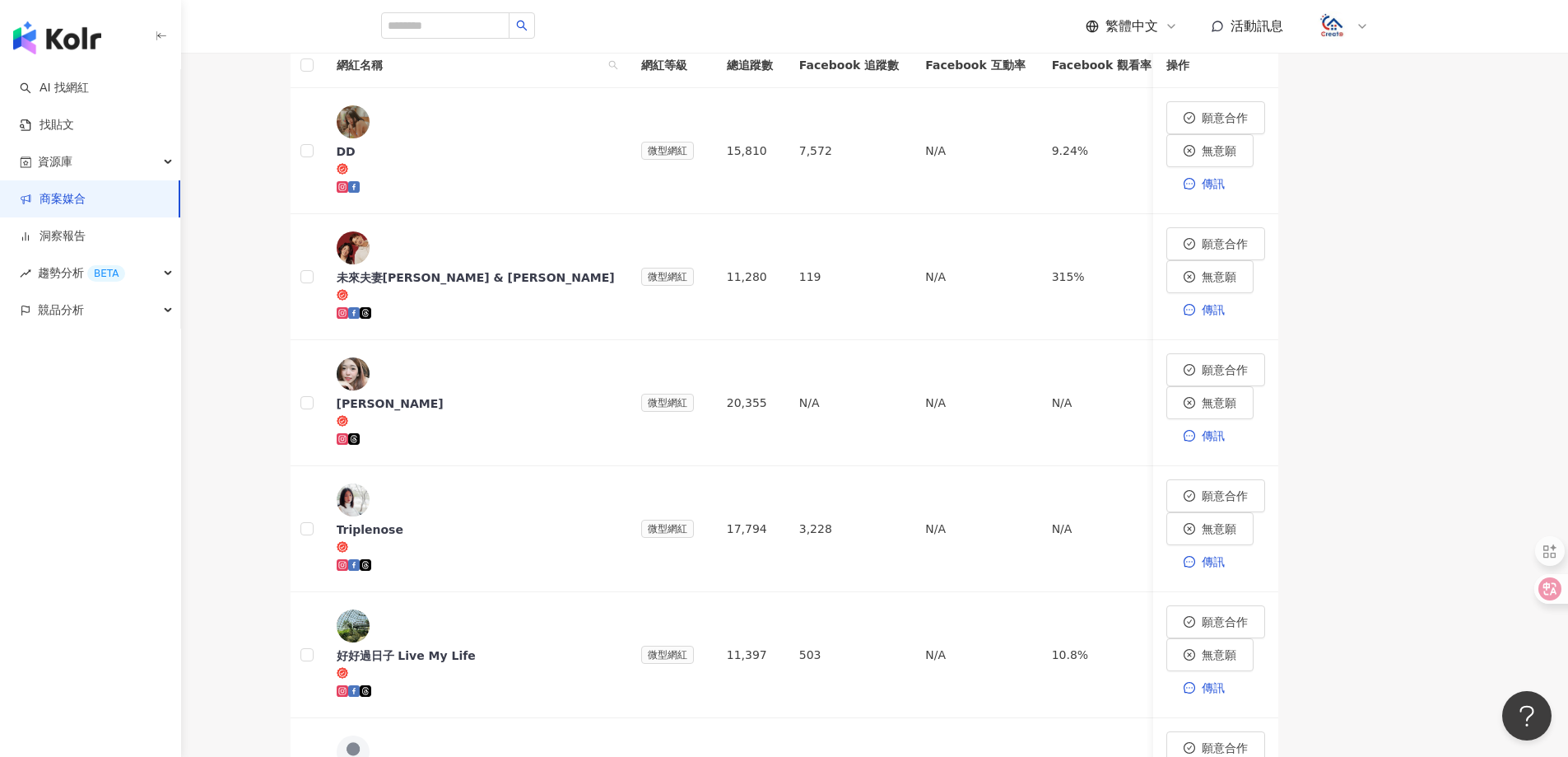
scroll to position [329, 0]
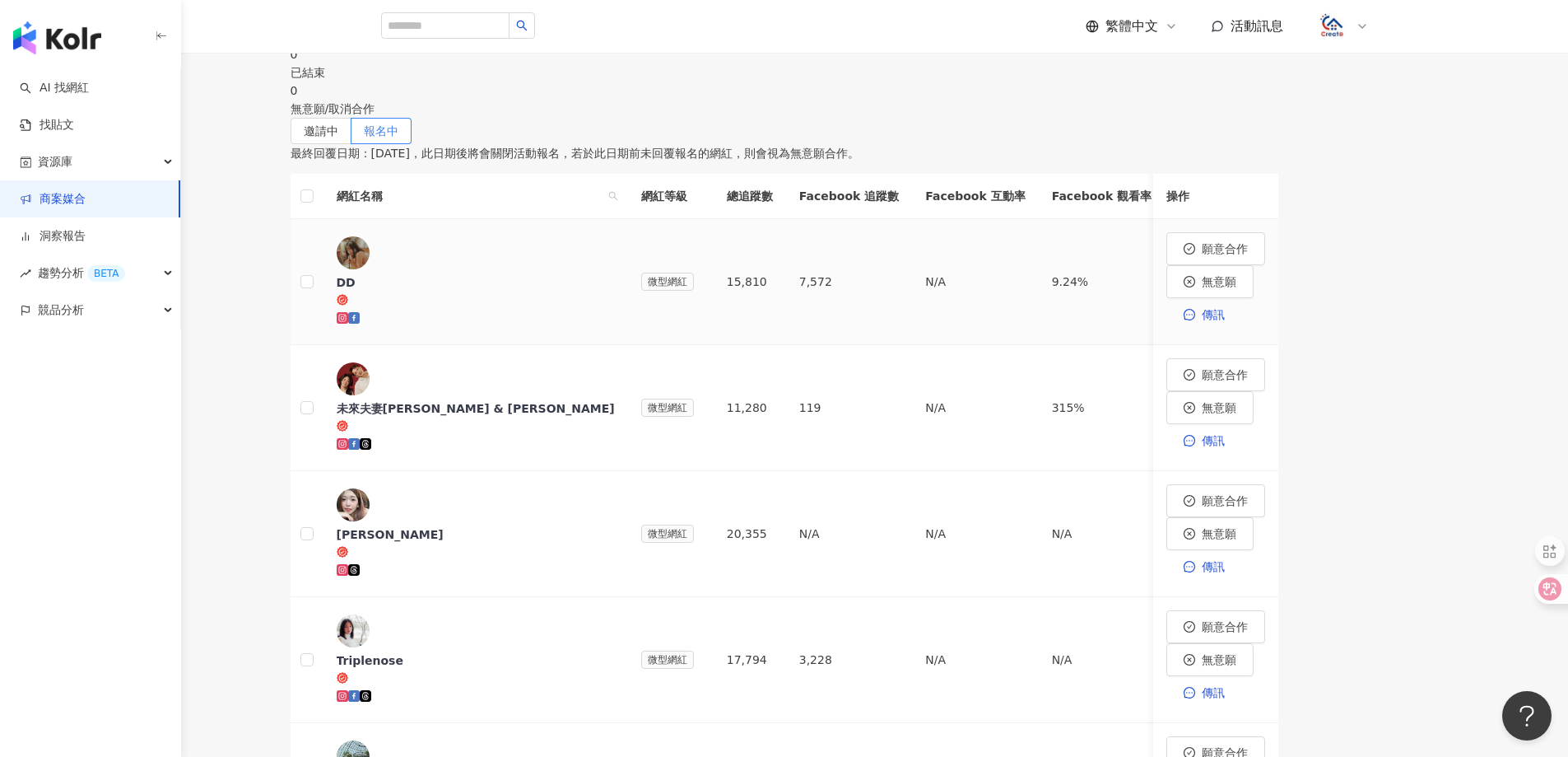
click at [370, 269] on img at bounding box center [352, 252] width 33 height 33
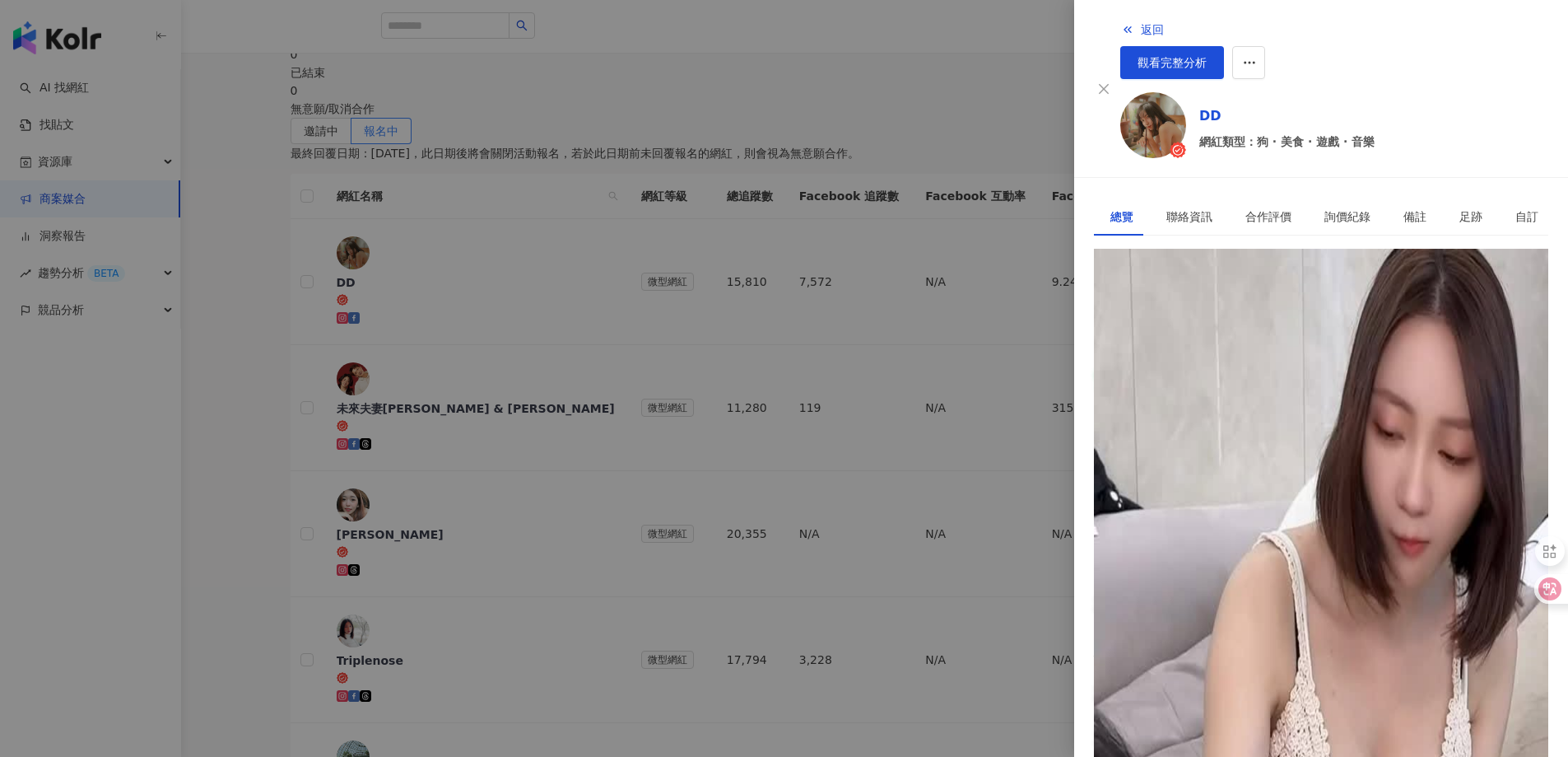
click at [1241, 298] on div "https://www.instagram.com/d.d.cos/" at bounding box center [1214, 304] width 208 height 15
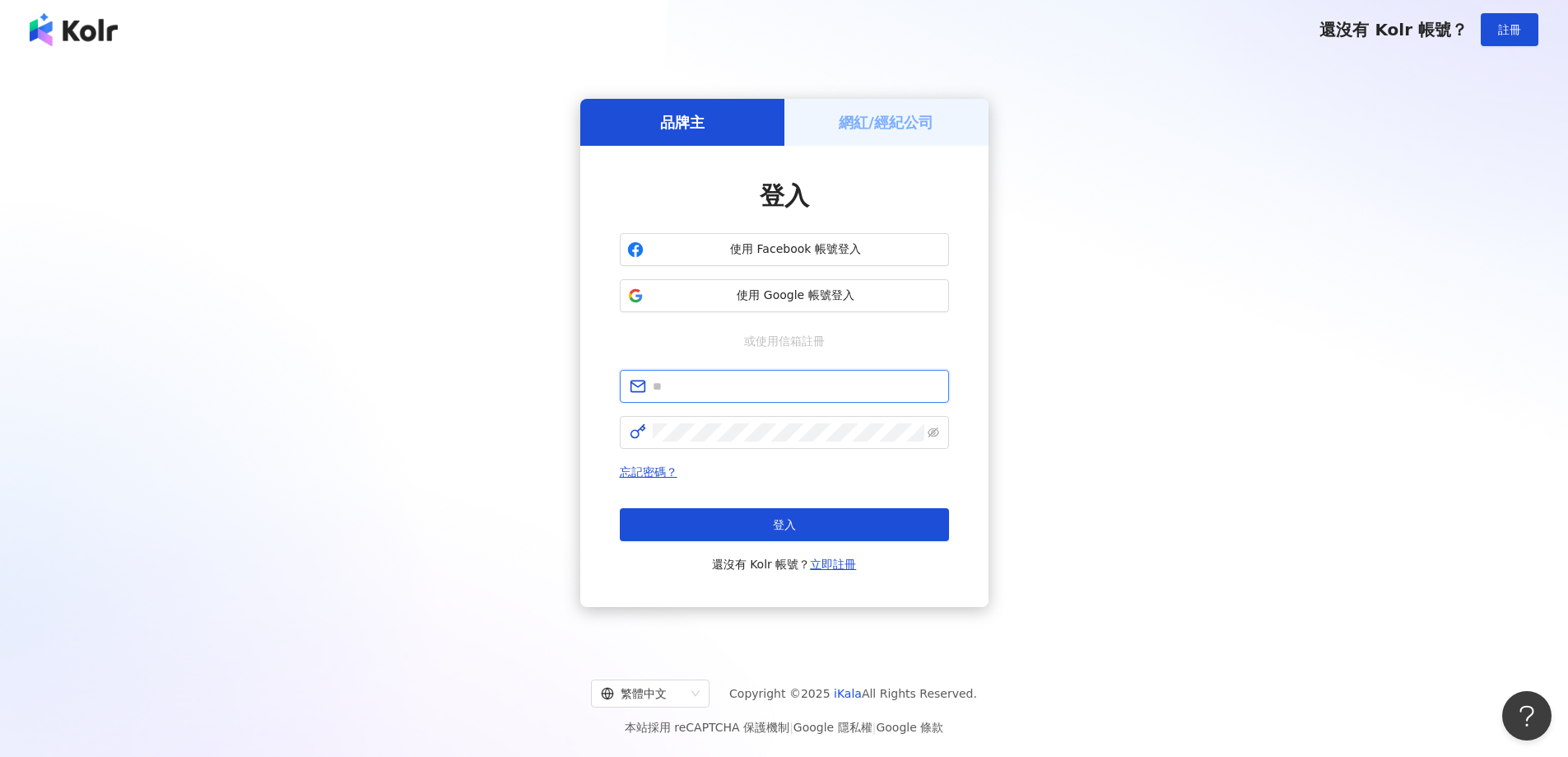
click at [710, 392] on input "text" at bounding box center [795, 385] width 286 height 18
type input "**********"
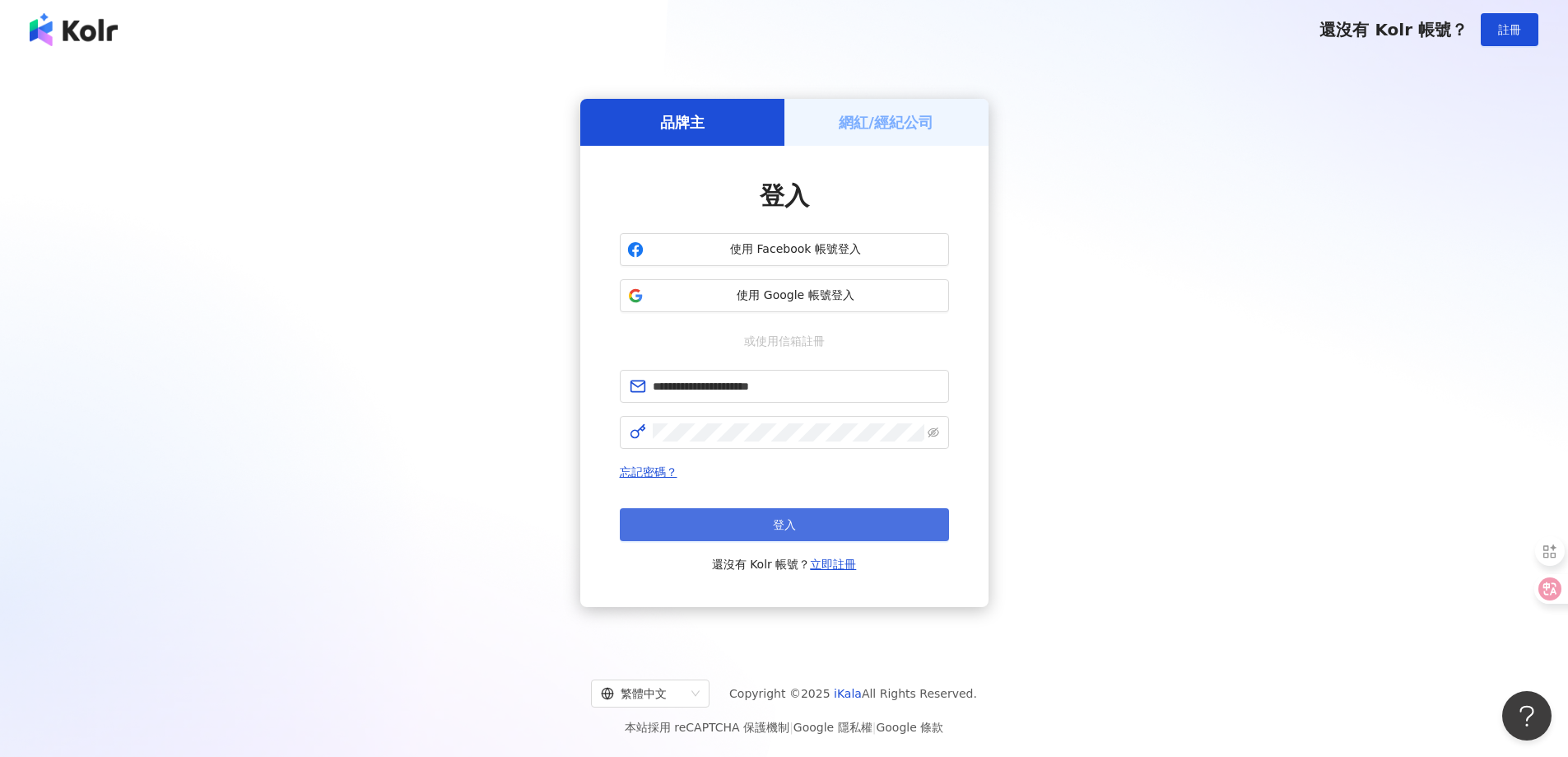
click at [763, 524] on button "登入" at bounding box center [784, 524] width 329 height 33
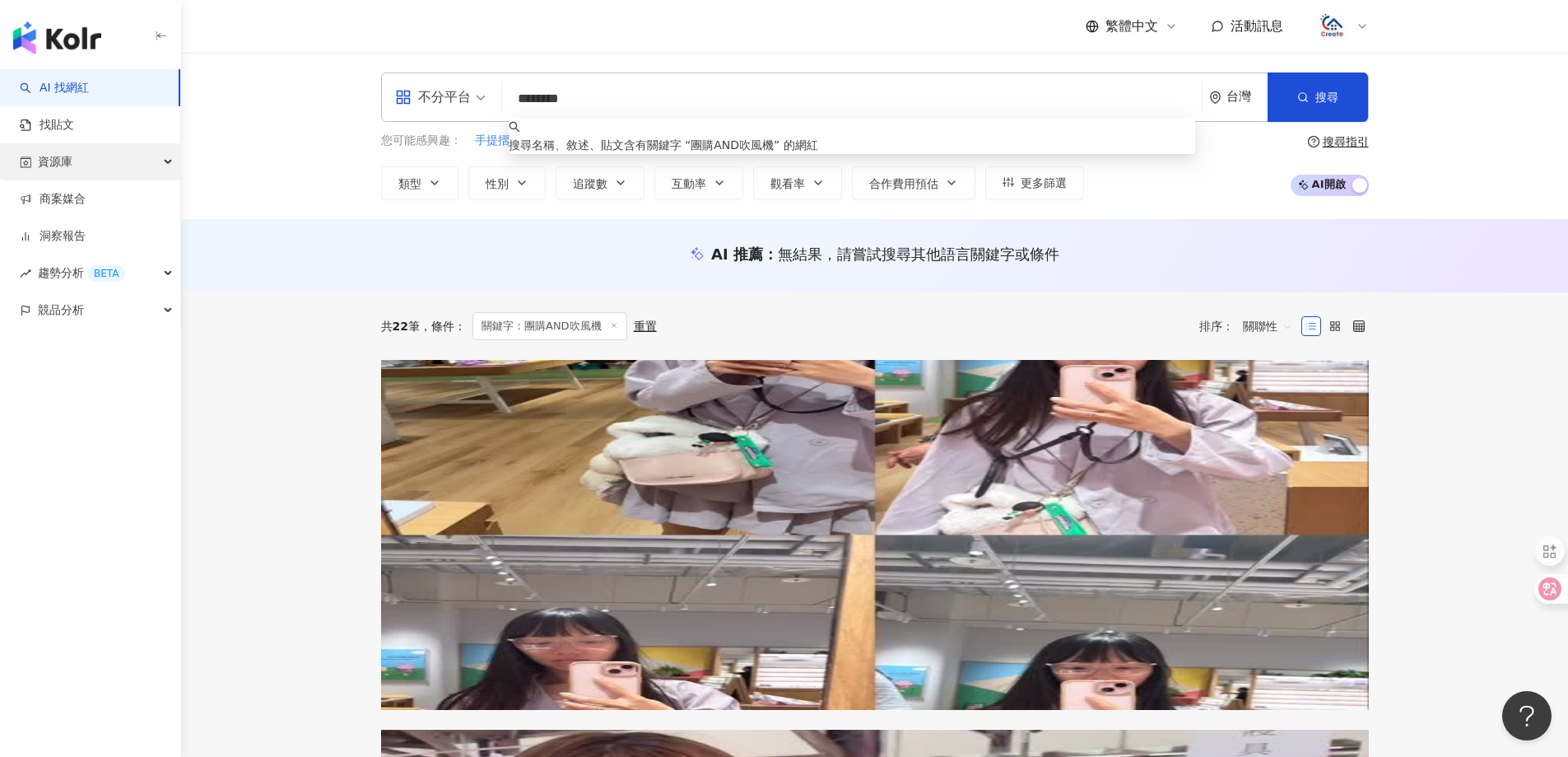
click at [68, 167] on span "資源庫" at bounding box center [55, 162] width 34 height 37
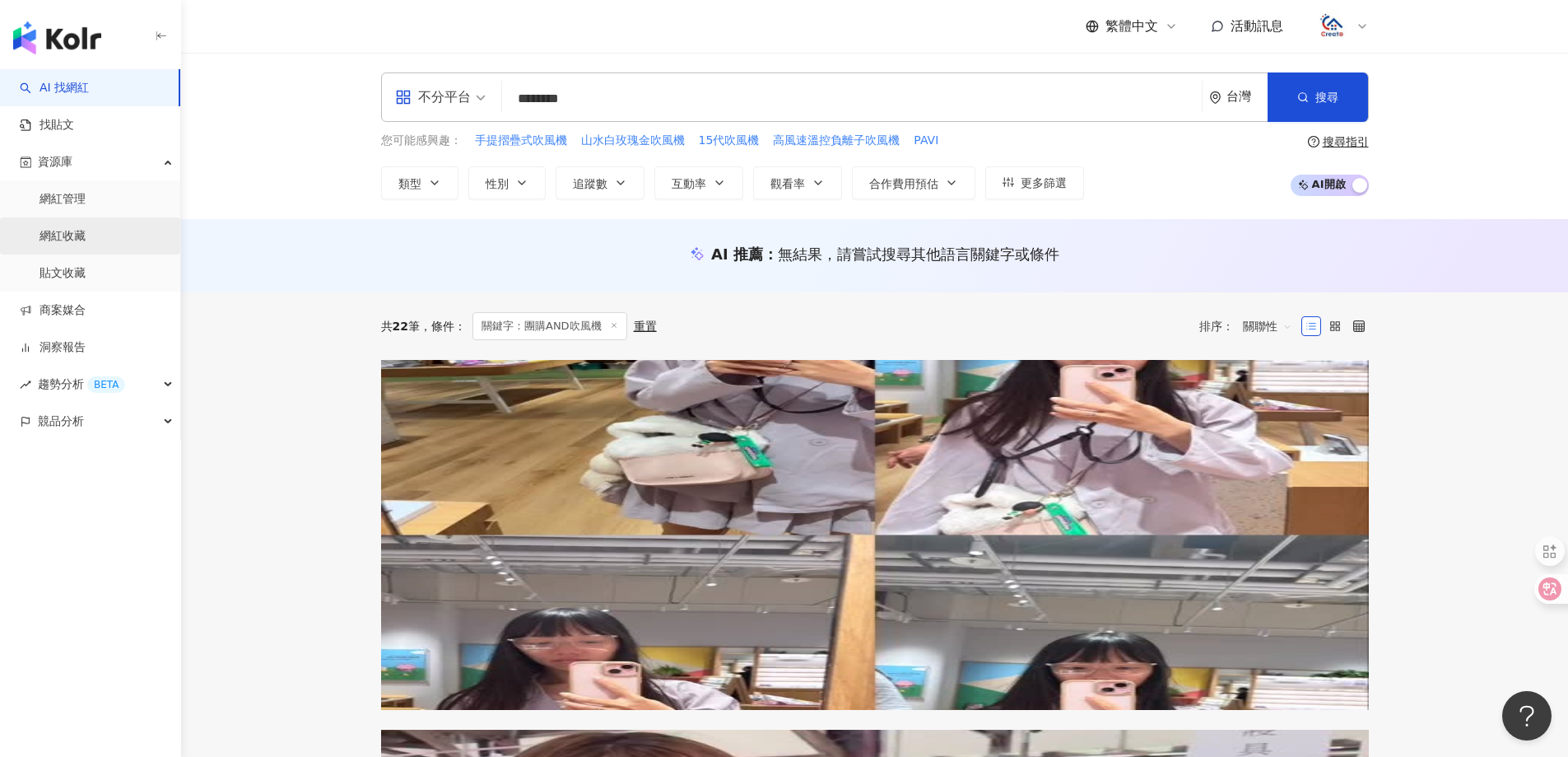
click at [76, 236] on link "網紅收藏" at bounding box center [62, 237] width 46 height 17
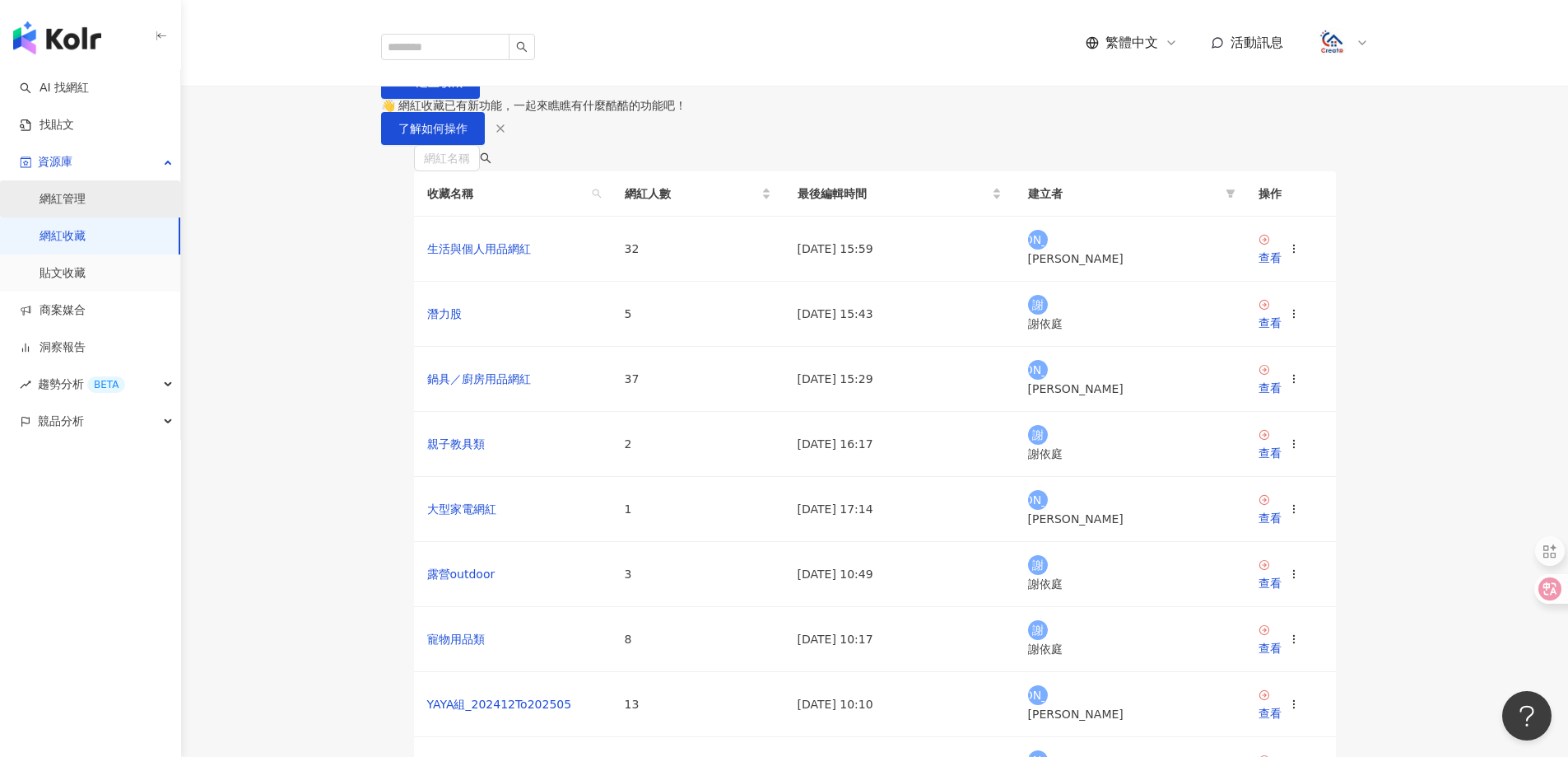
click at [67, 201] on link "網紅管理" at bounding box center [62, 200] width 46 height 17
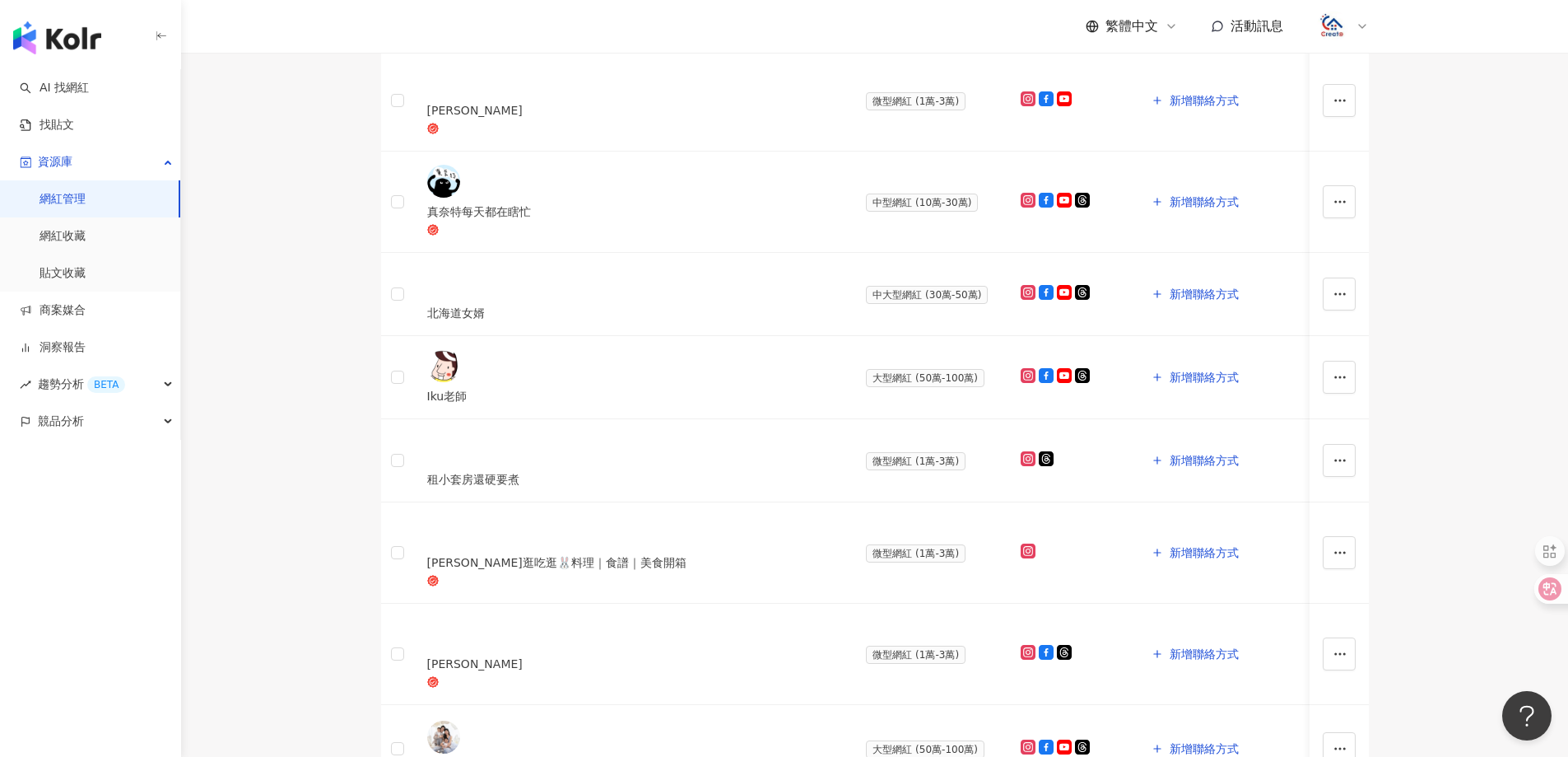
scroll to position [247, 0]
click at [1333, 109] on icon "button" at bounding box center [1341, 103] width 15 height 15
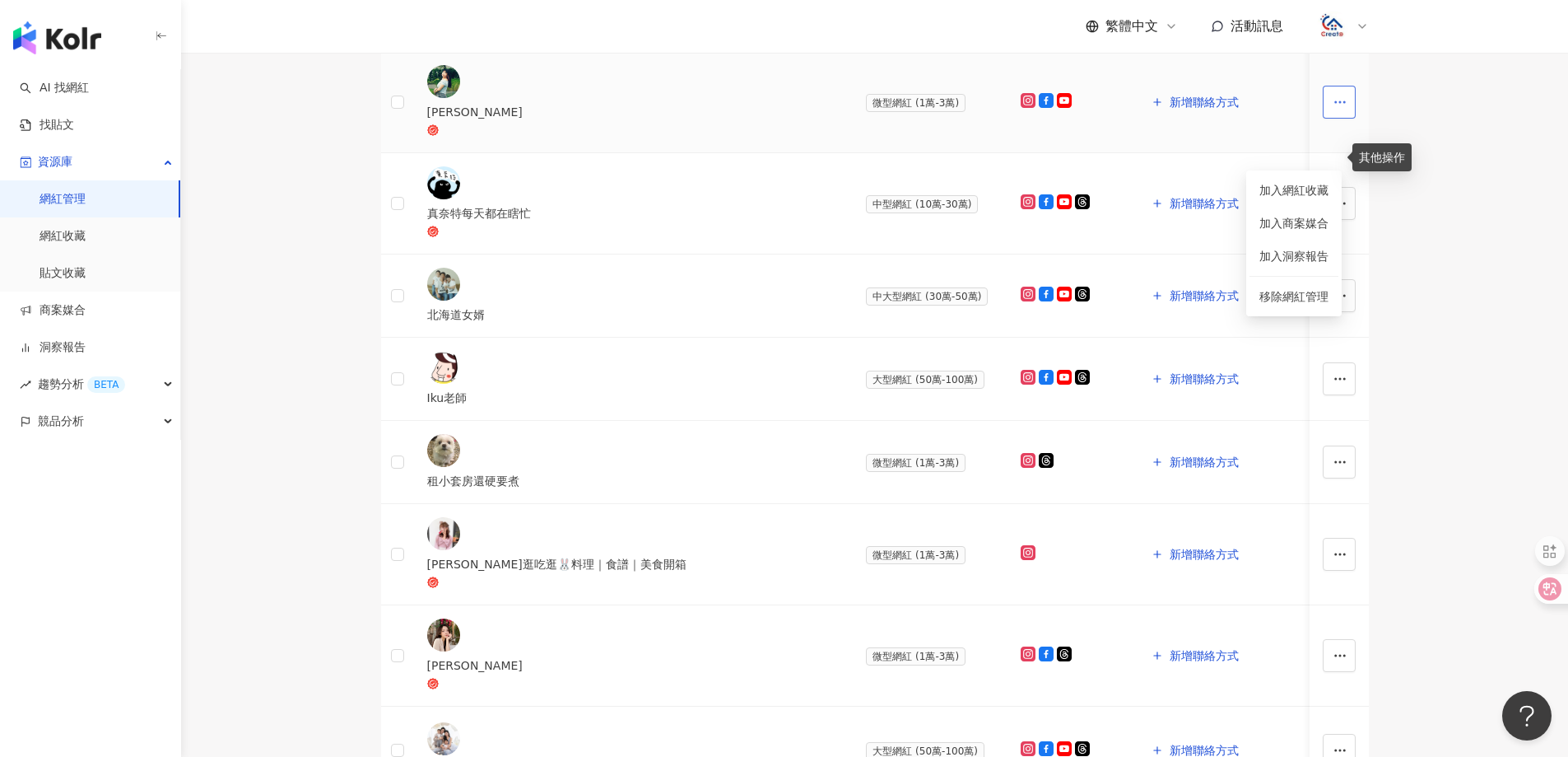
click at [1333, 109] on icon "button" at bounding box center [1341, 103] width 15 height 15
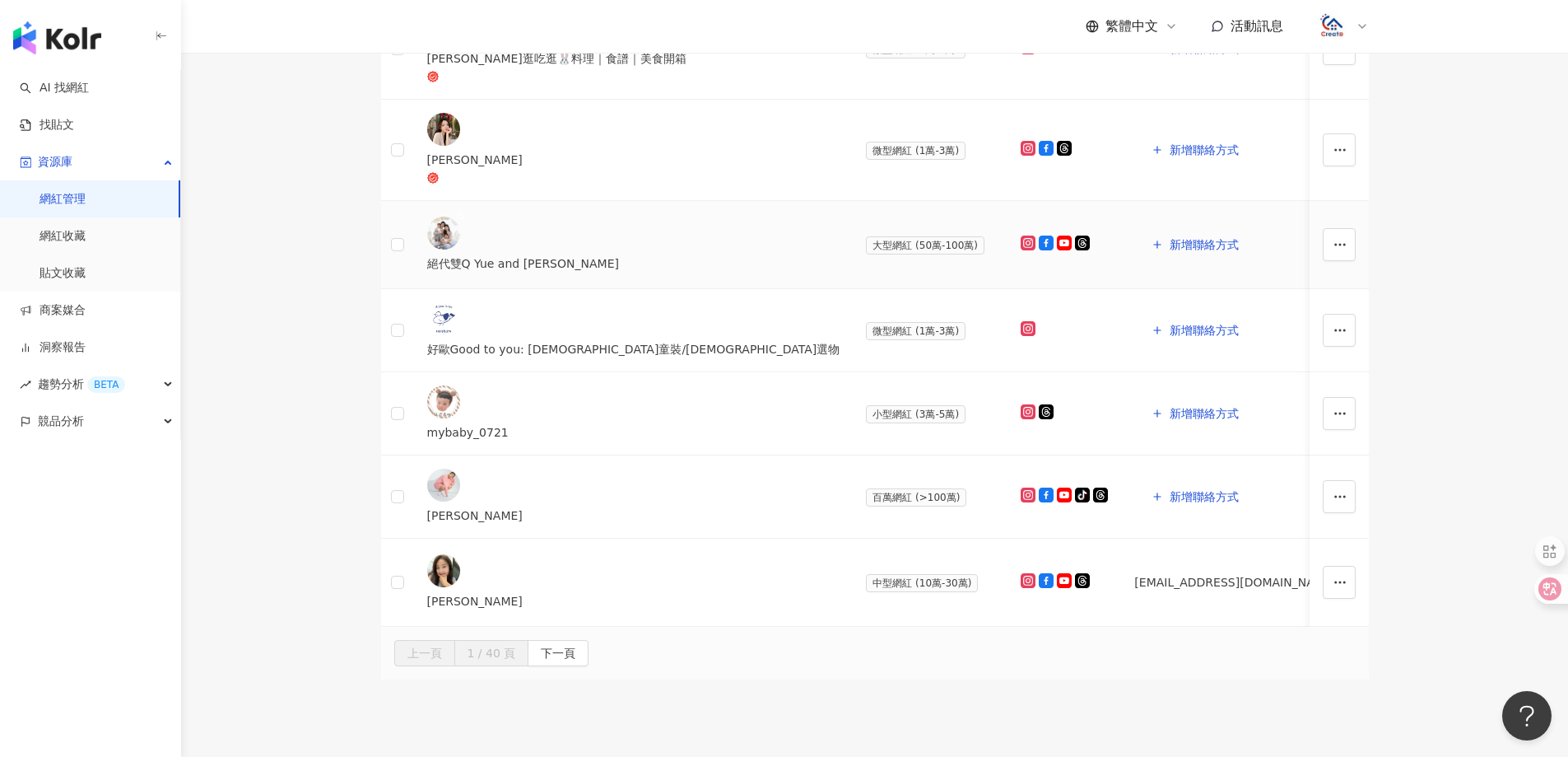
scroll to position [755, 0]
click at [575, 638] on span "下一頁" at bounding box center [557, 651] width 34 height 26
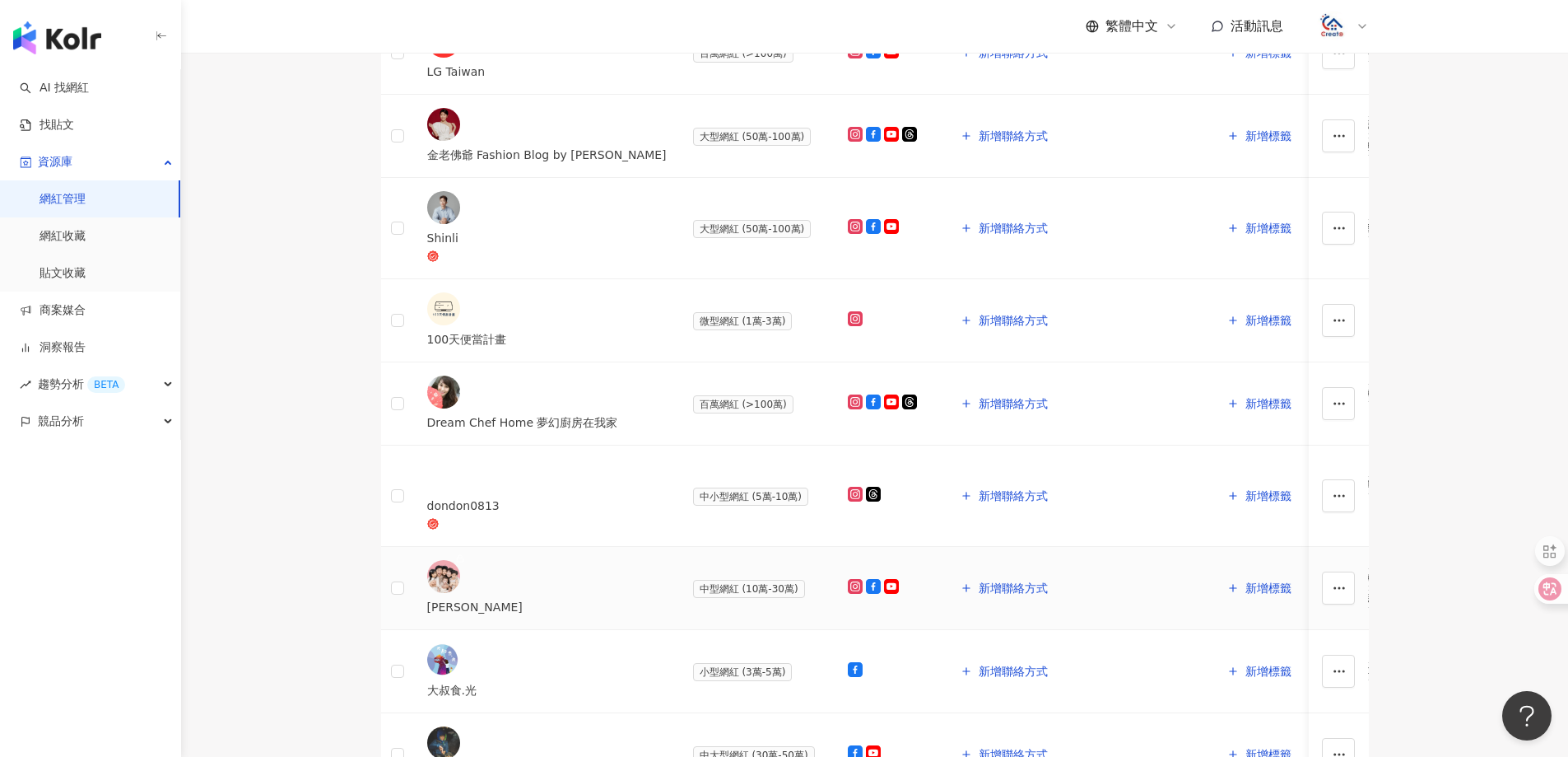
scroll to position [494, 0]
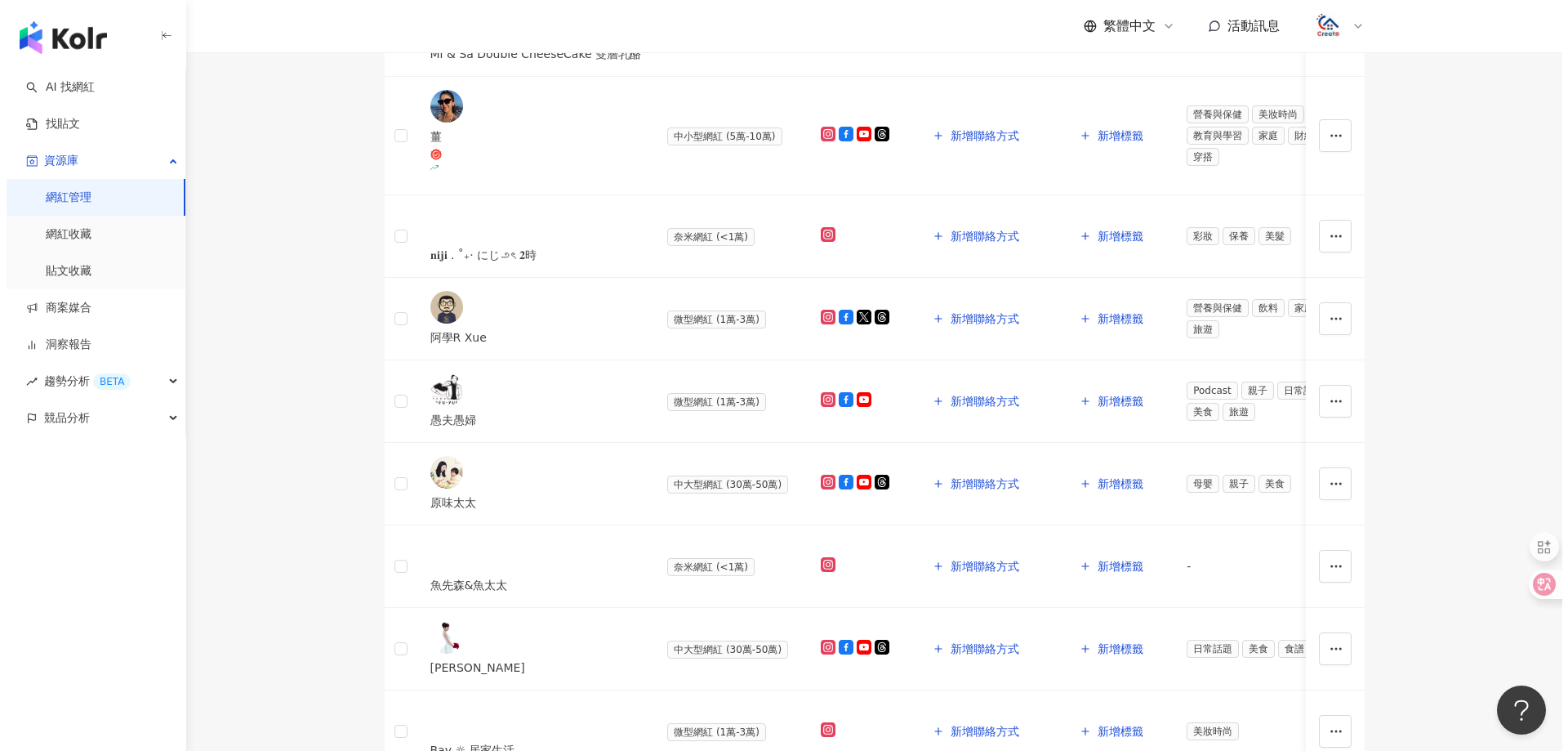
scroll to position [0, 0]
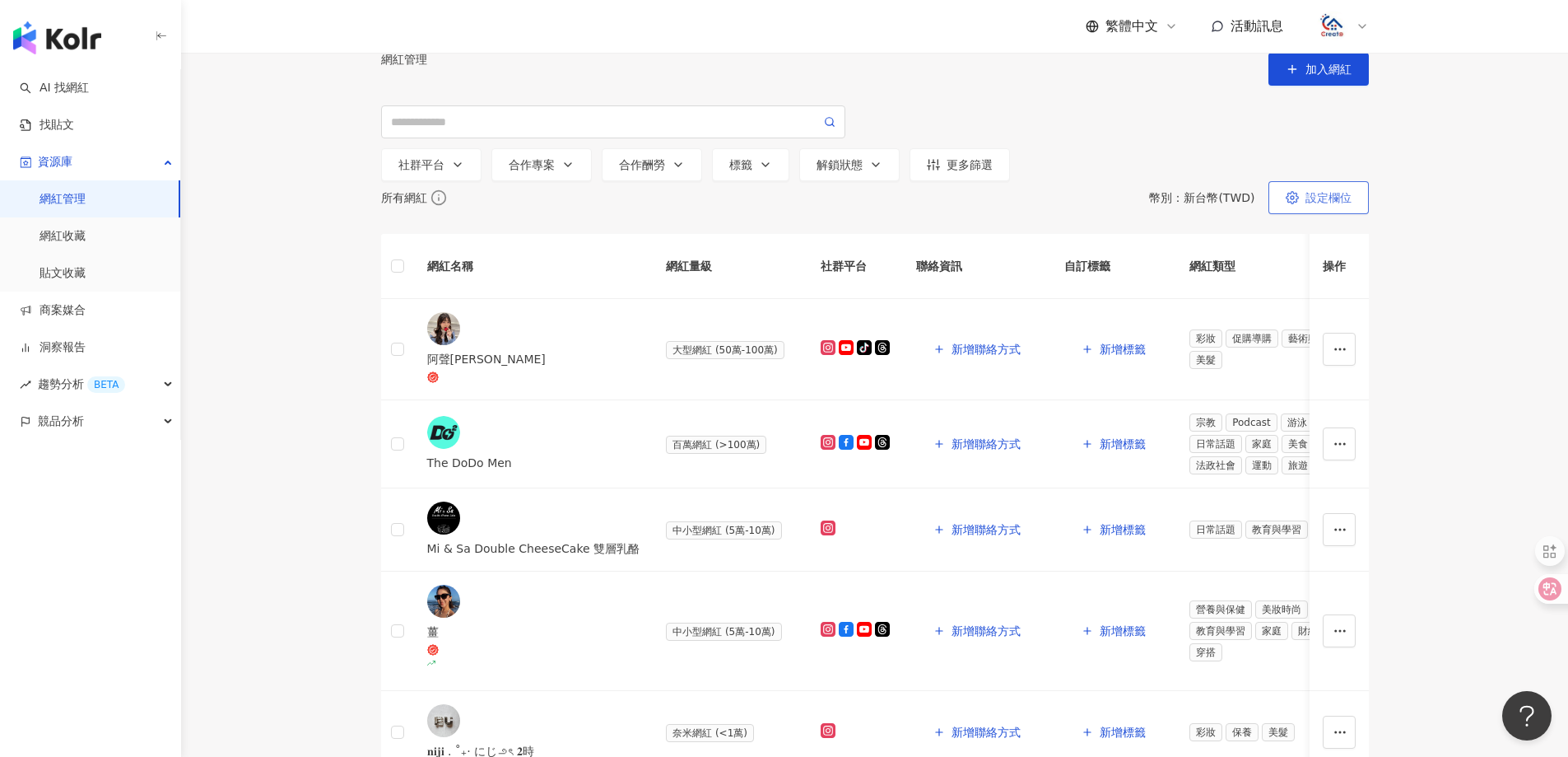
click at [1327, 214] on button "設定欄位" at bounding box center [1319, 197] width 101 height 33
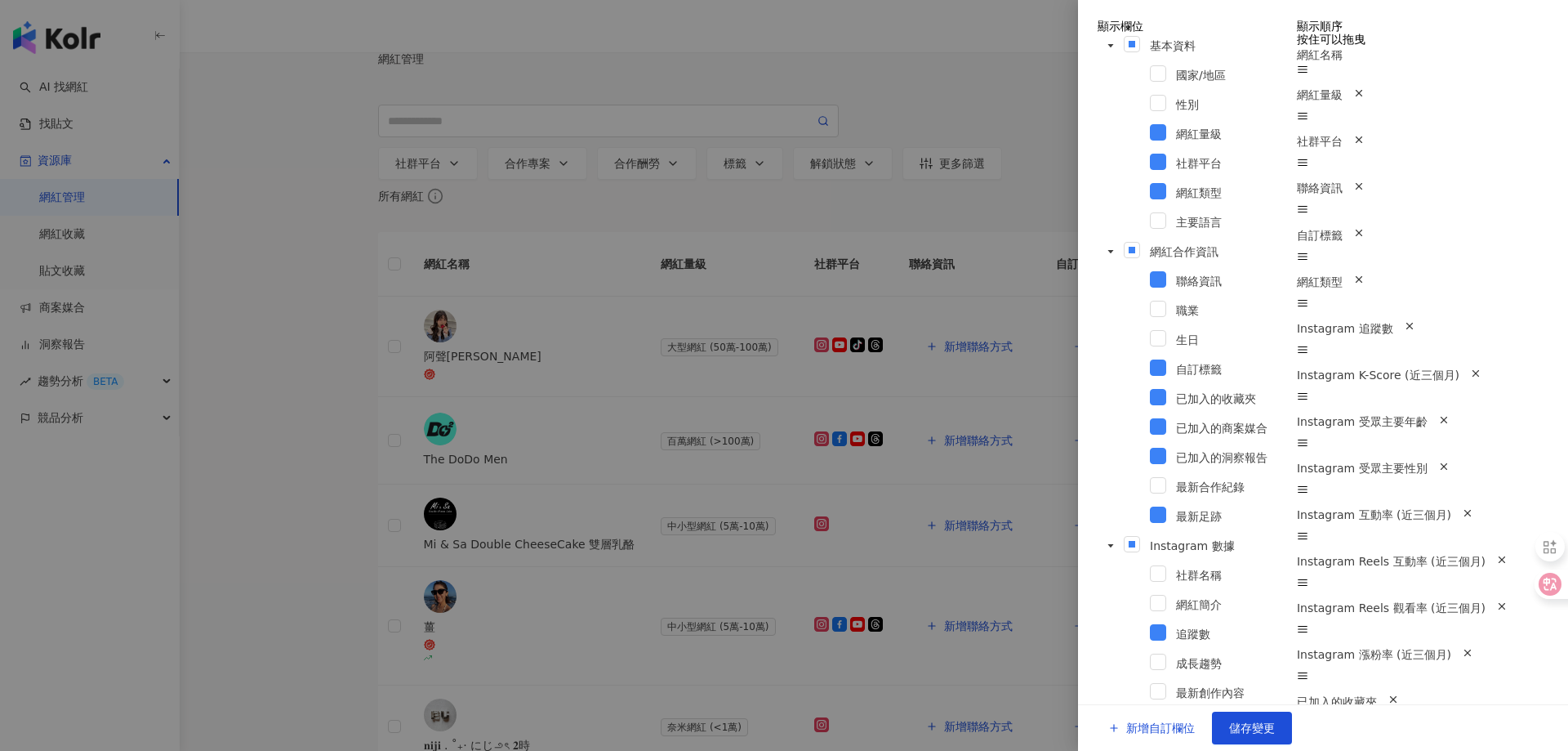
click at [1342, 102] on span "網紅量級" at bounding box center [1318, 94] width 45 height 13
click at [1307, 69] on line at bounding box center [1303, 69] width 9 height 0
click at [1275, 721] on span "儲存變更" at bounding box center [1251, 728] width 45 height 13
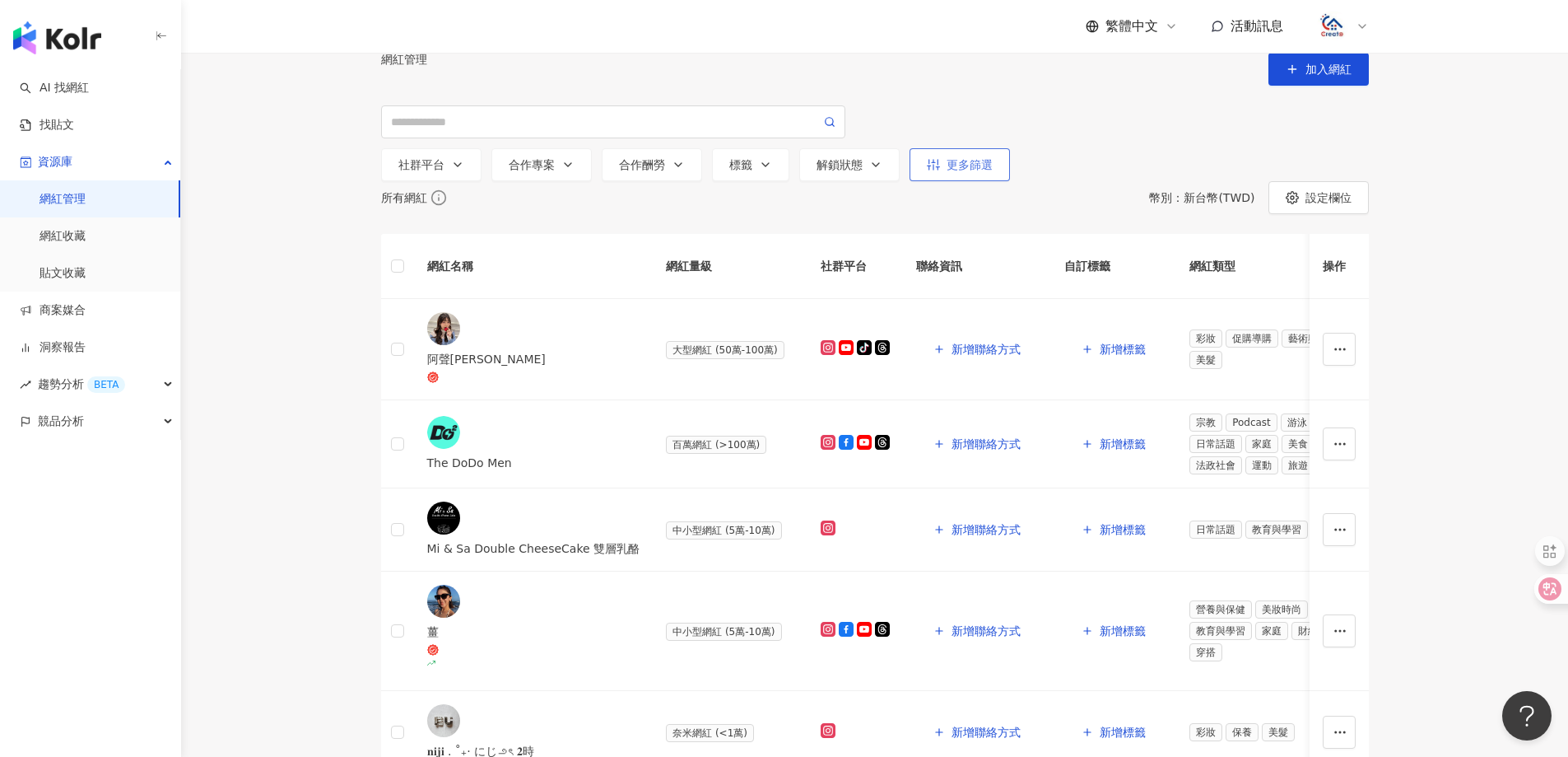
click at [980, 173] on button "更多篩選" at bounding box center [960, 164] width 101 height 33
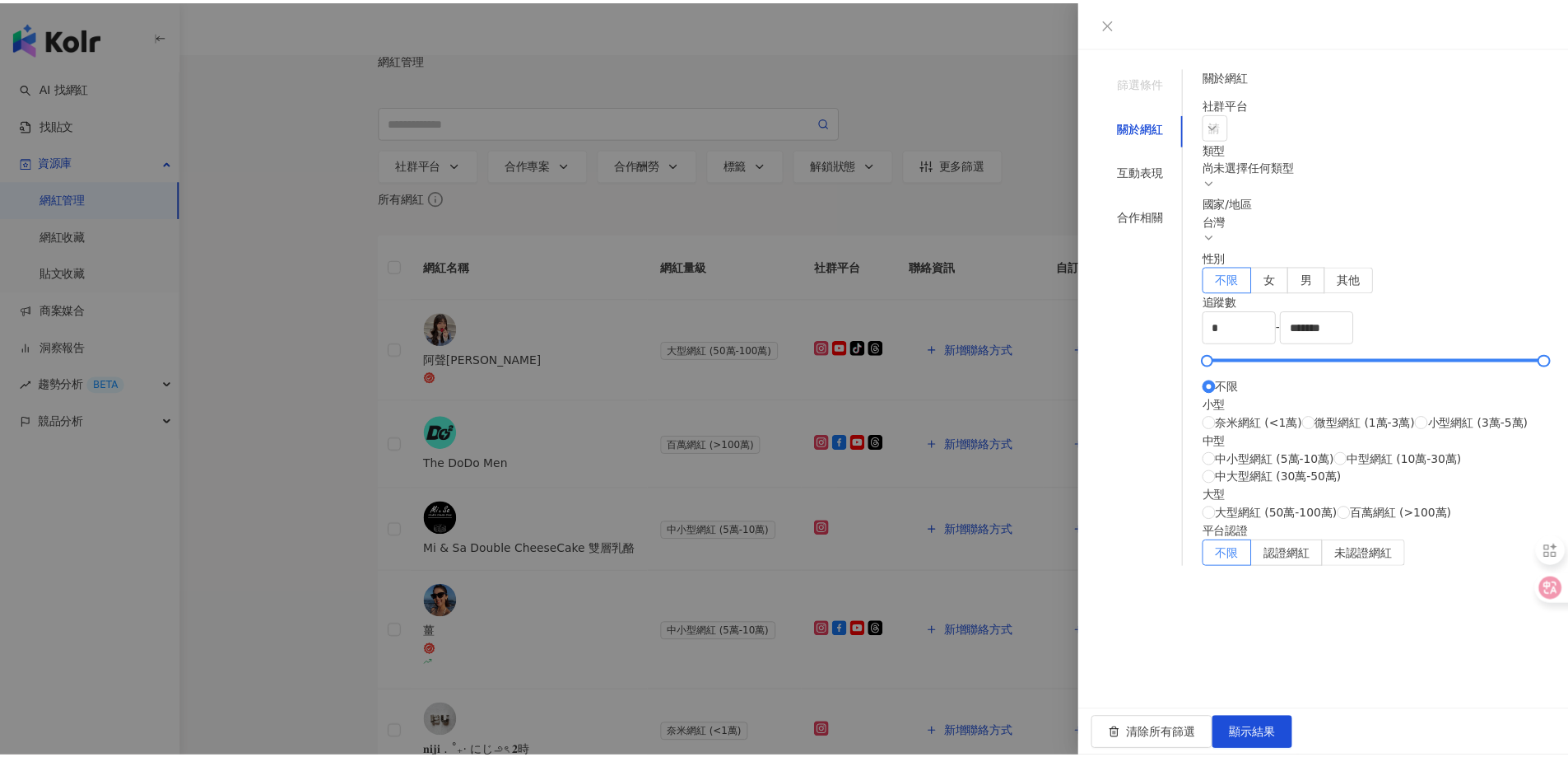
scroll to position [329, 0]
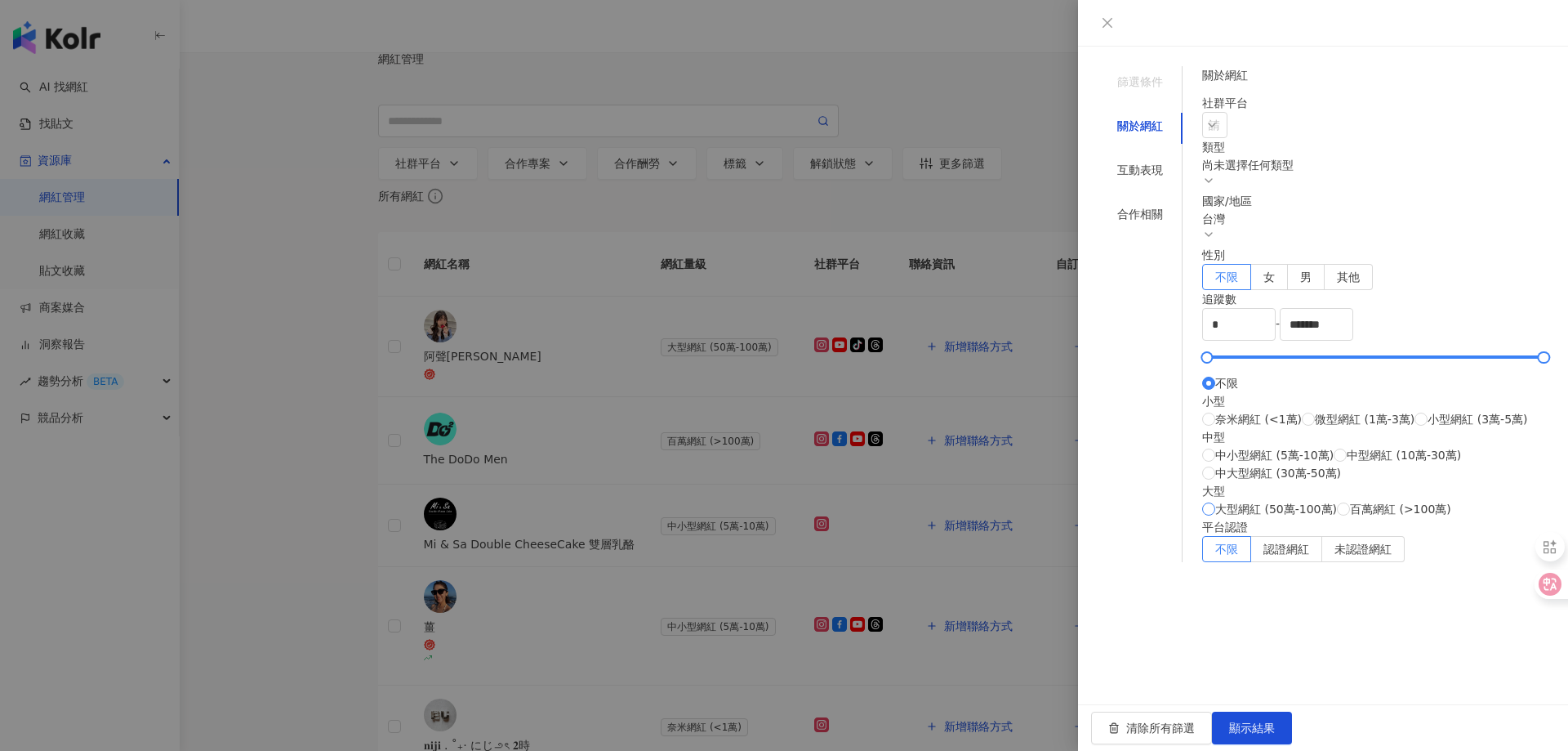
click at [1261, 518] on span "大型網紅 (50萬-100萬)" at bounding box center [1276, 508] width 122 height 18
type input "******"
click at [1350, 518] on span "百萬網紅 (>100萬)" at bounding box center [1401, 508] width 102 height 18
type input "*******"
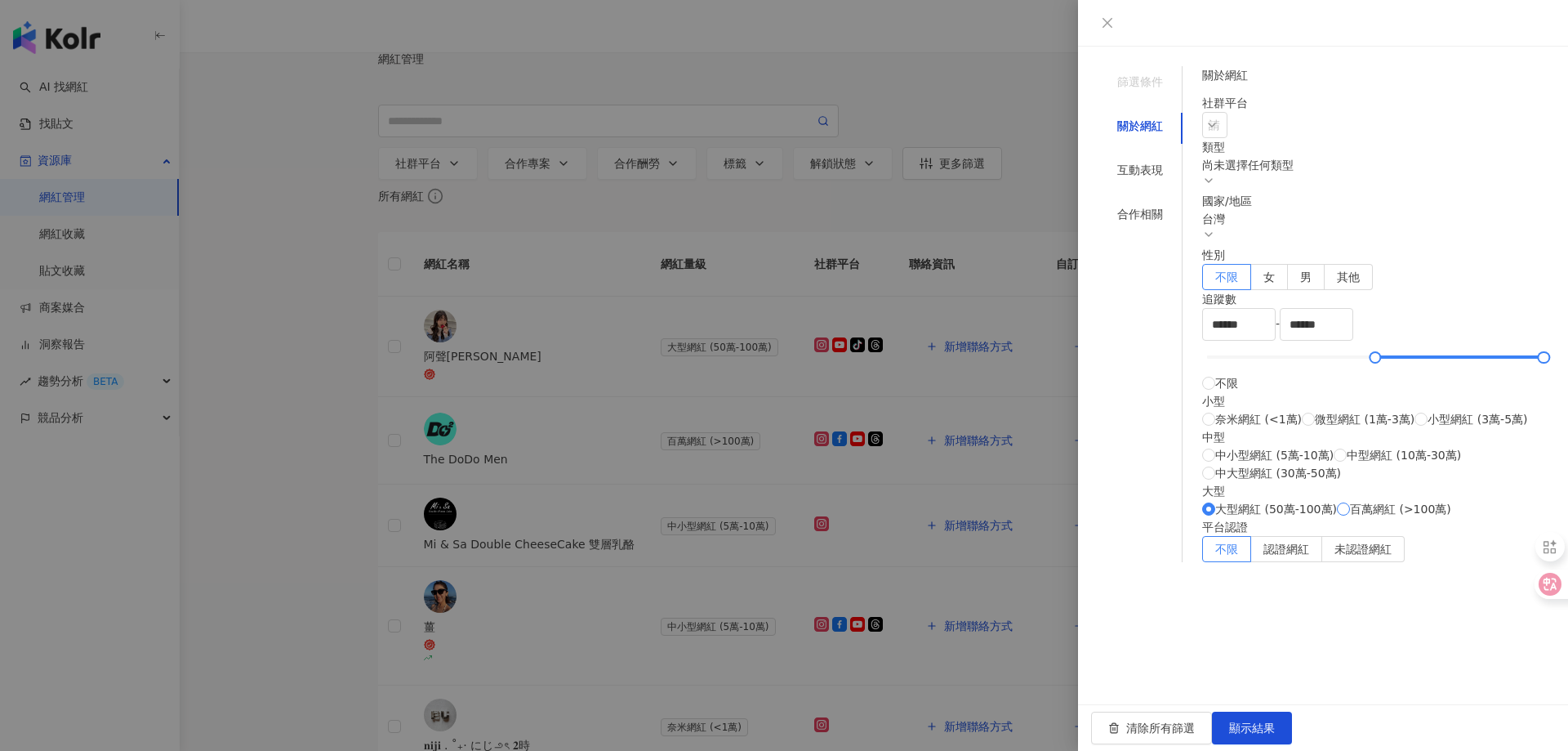
type input "*********"
click at [1275, 721] on span "顯示結果" at bounding box center [1251, 728] width 45 height 13
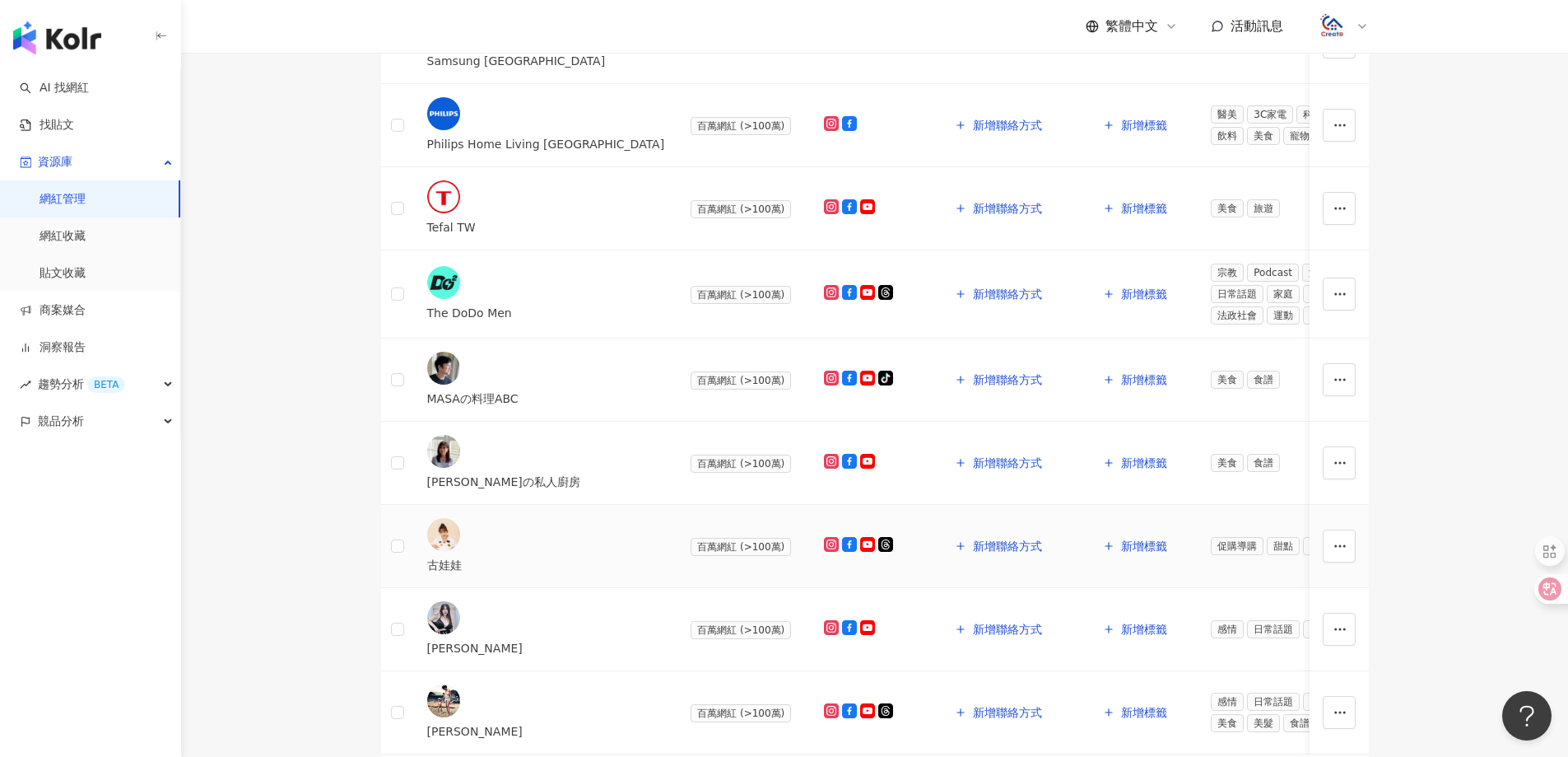
scroll to position [576, 0]
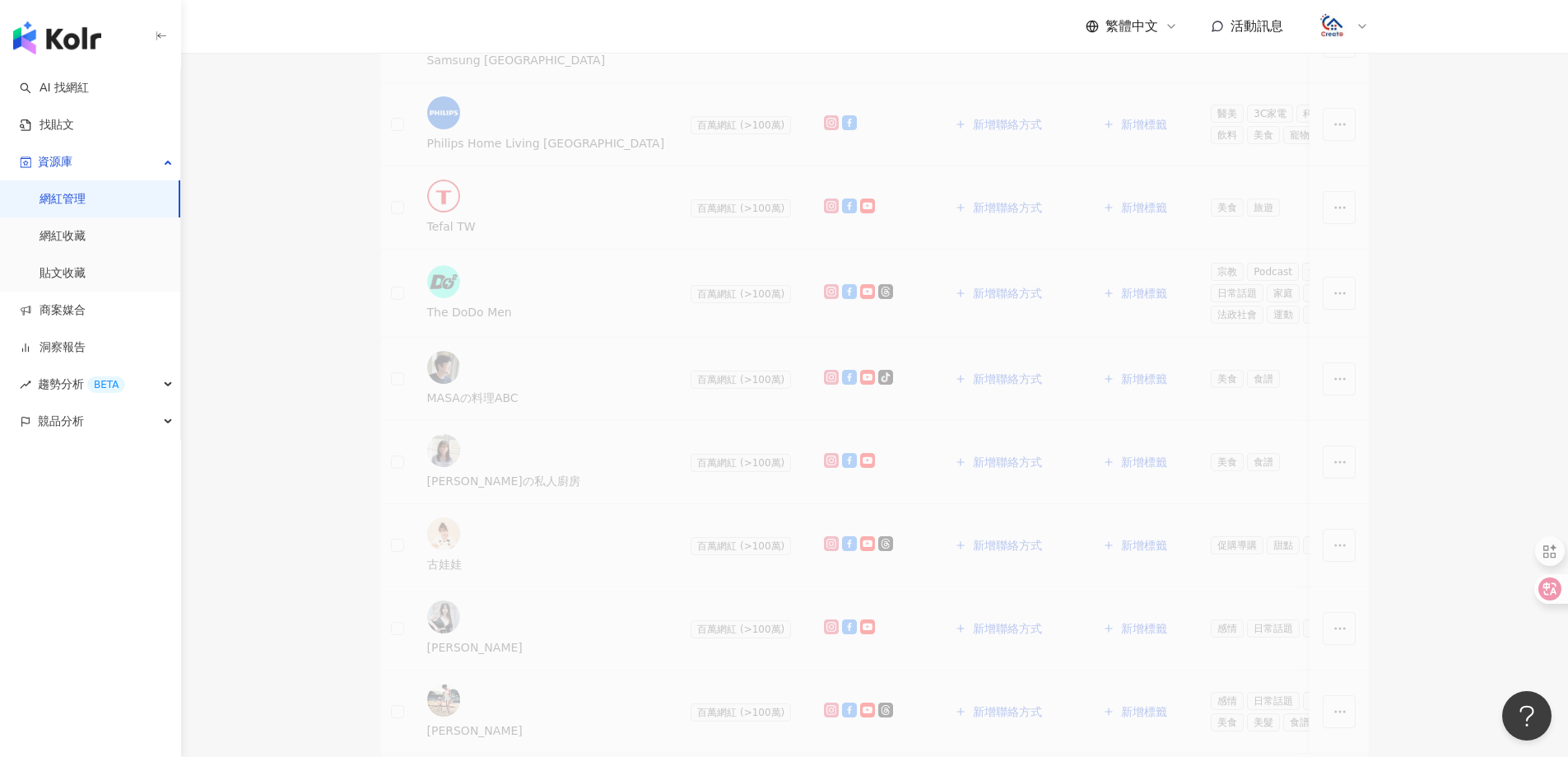
scroll to position [211, 0]
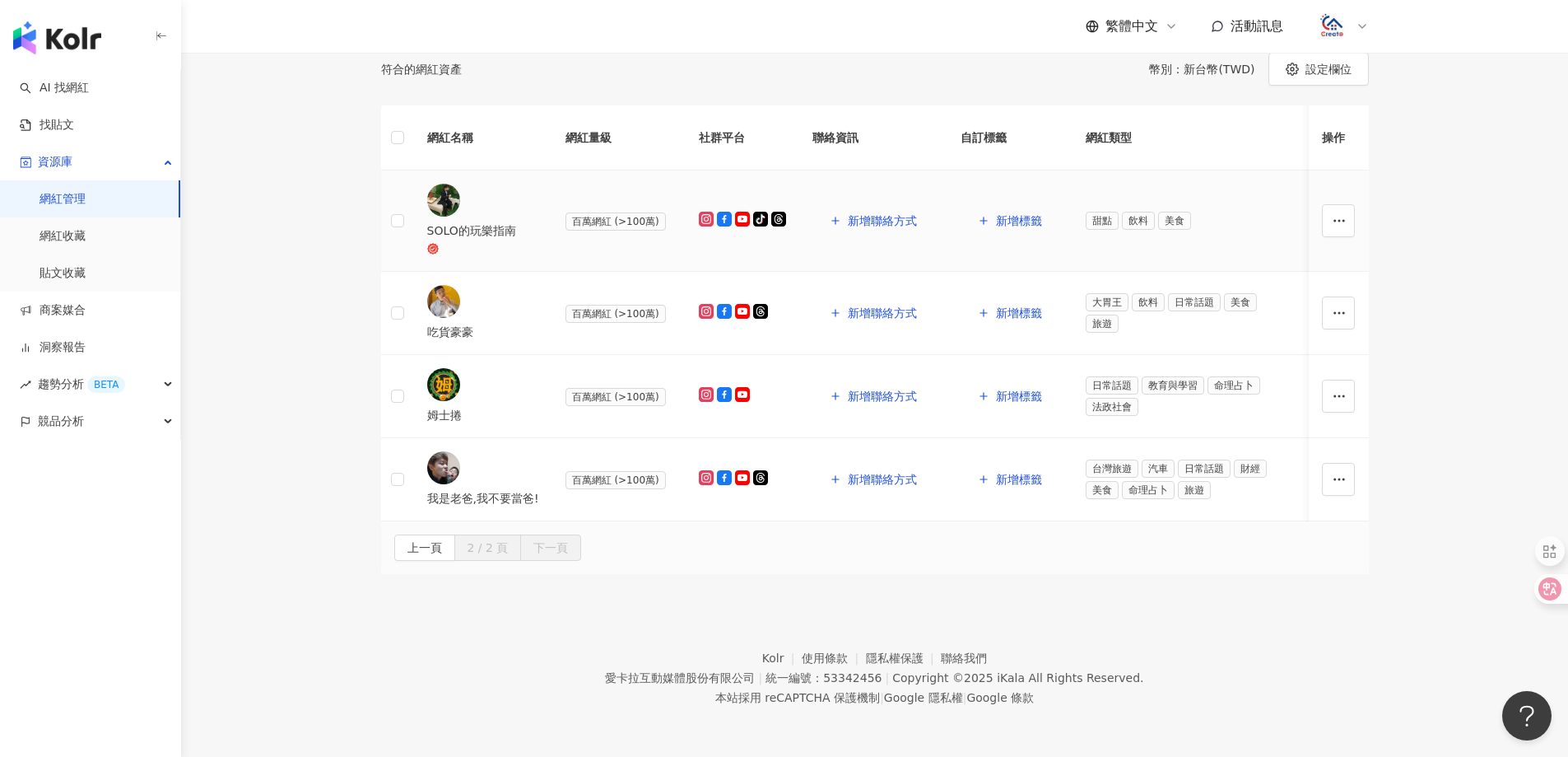
click at [501, 239] on div "SOLO的玩樂指南" at bounding box center [483, 230] width 112 height 18
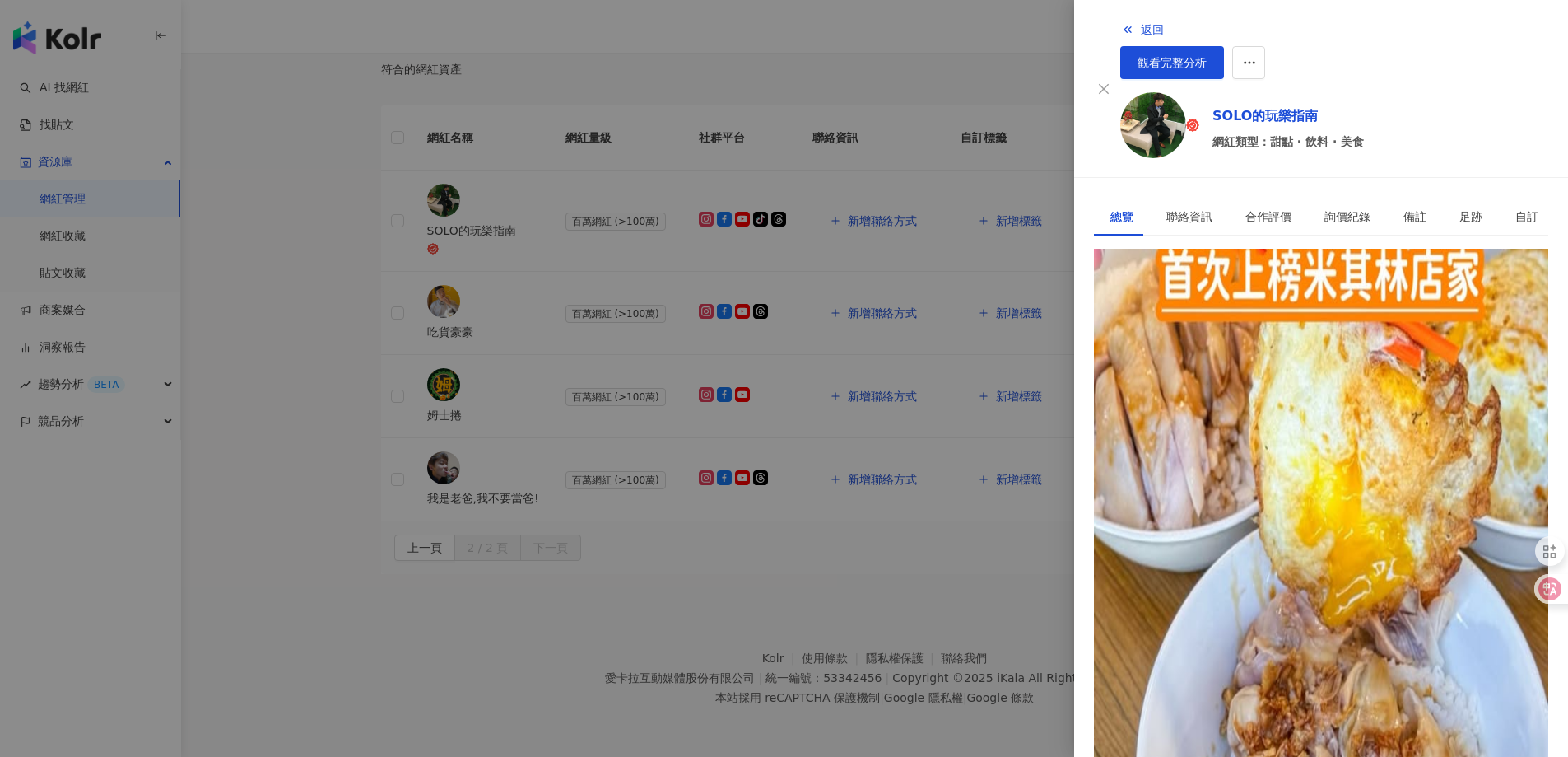
click at [1176, 314] on div "https://www.instagram.com/solo_guide/" at bounding box center [1175, 323] width 129 height 18
click at [1141, 26] on span "返回" at bounding box center [1152, 30] width 23 height 13
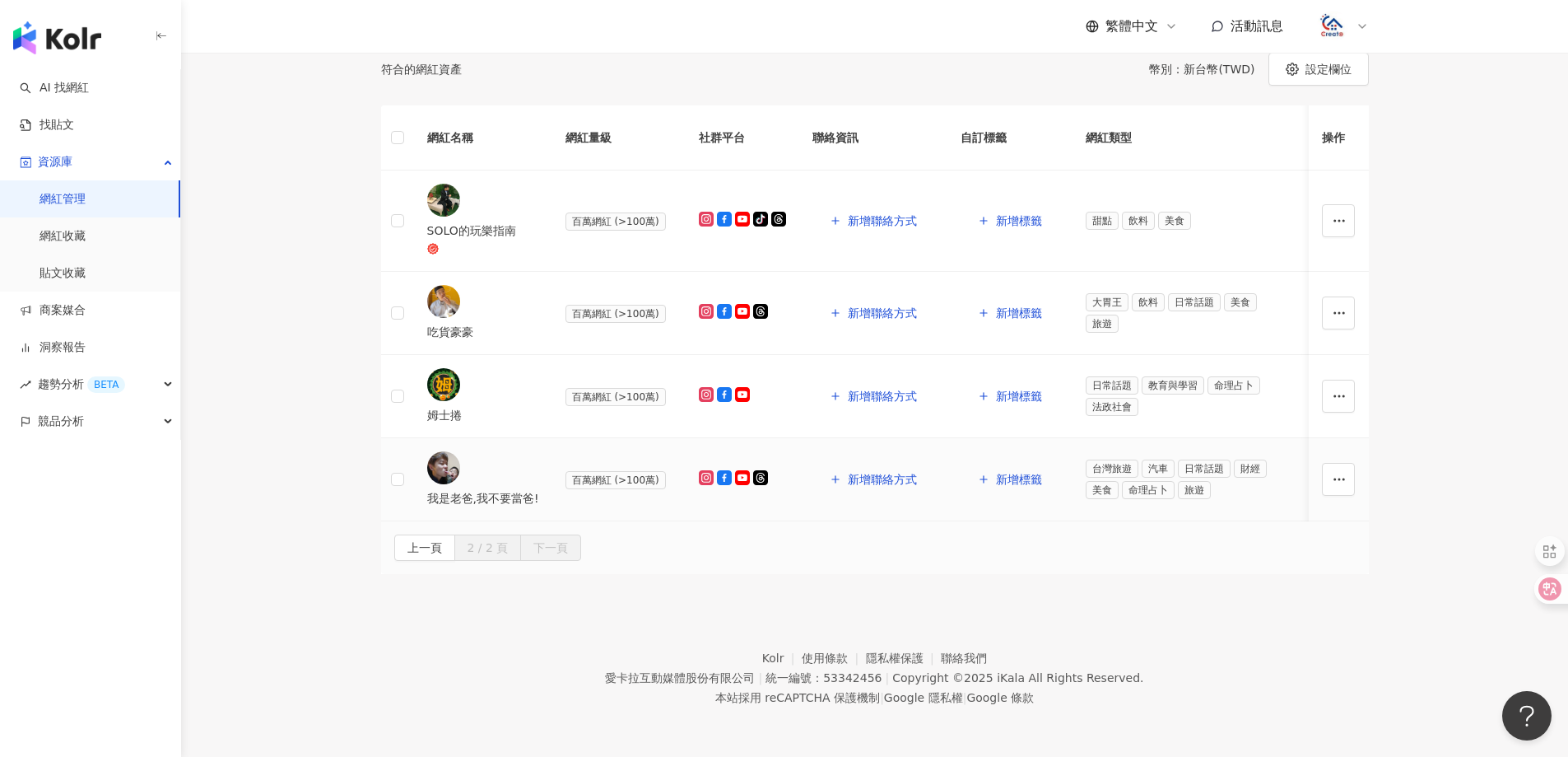
click at [475, 451] on div "我是老爸,我不要當爸!" at bounding box center [483, 479] width 112 height 56
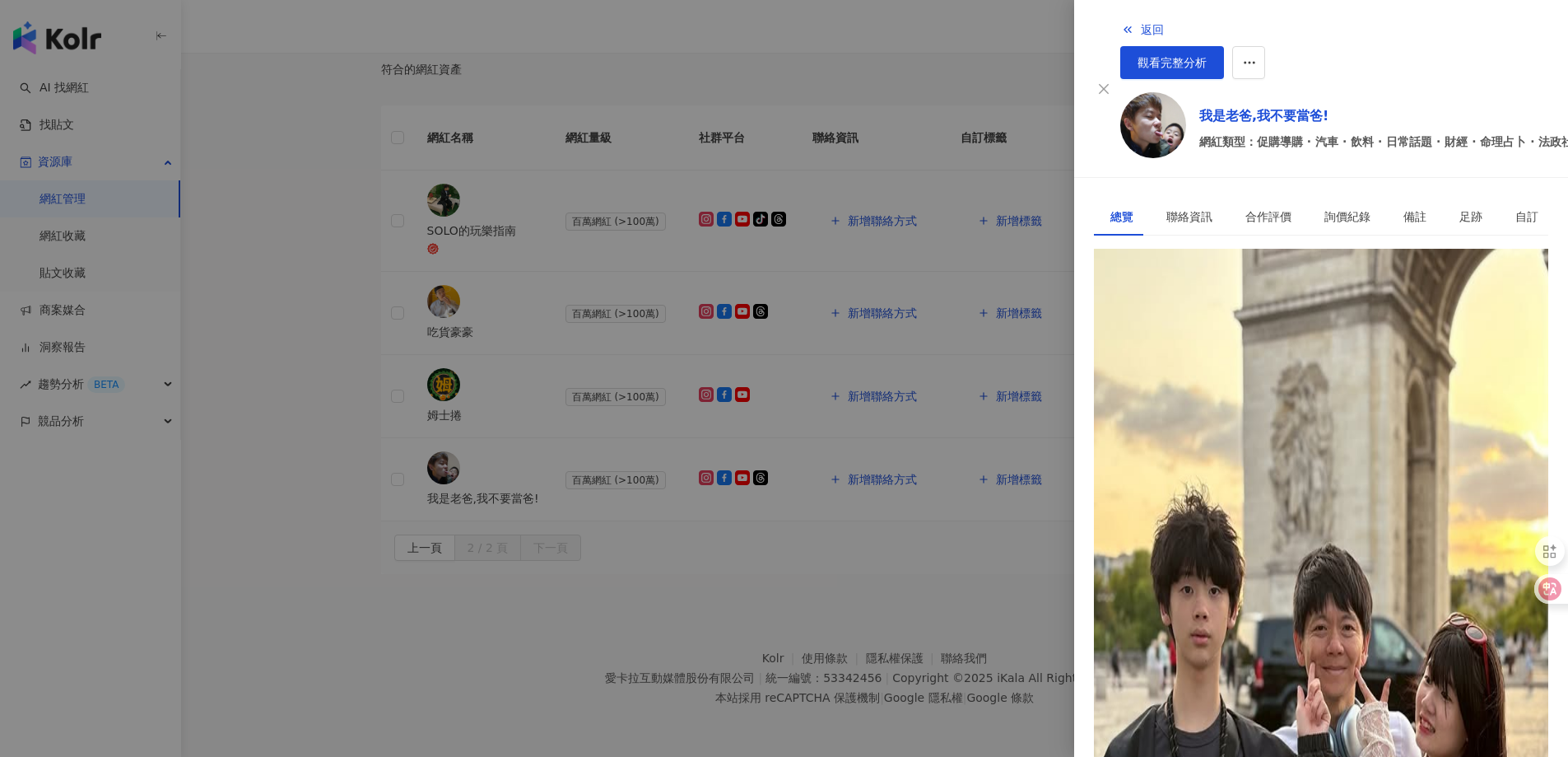
click at [1194, 314] on div "https://www.instagram.com/daddy.iam/" at bounding box center [1222, 323] width 225 height 18
click at [1141, 31] on span "返回" at bounding box center [1152, 30] width 23 height 13
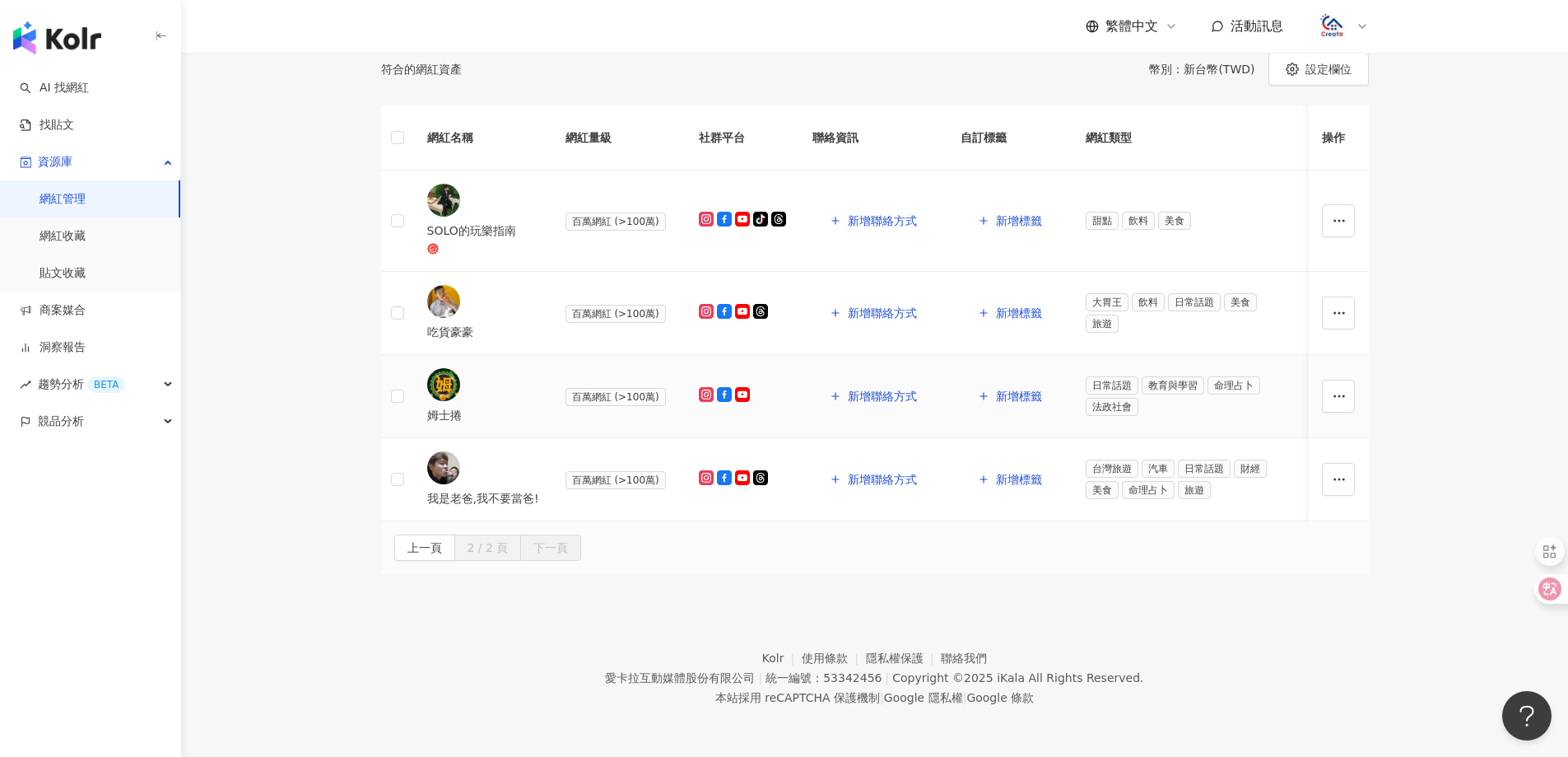
click at [493, 406] on div "姆士捲" at bounding box center [483, 414] width 112 height 18
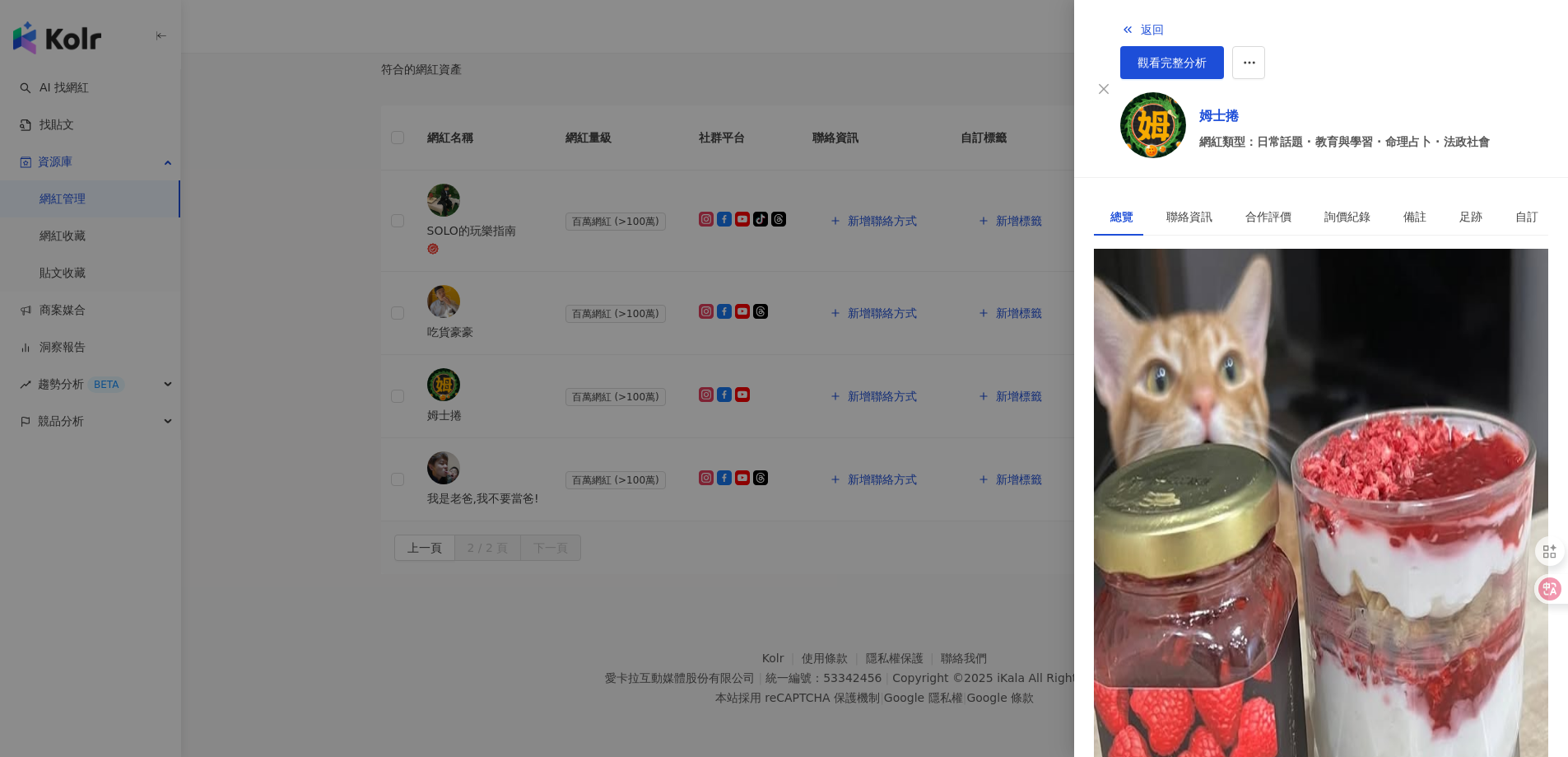
click at [1239, 314] on div "https://www.instagram.com/jamesiscurlytoo/" at bounding box center [1175, 323] width 129 height 18
click at [1141, 29] on span "返回" at bounding box center [1152, 30] width 23 height 13
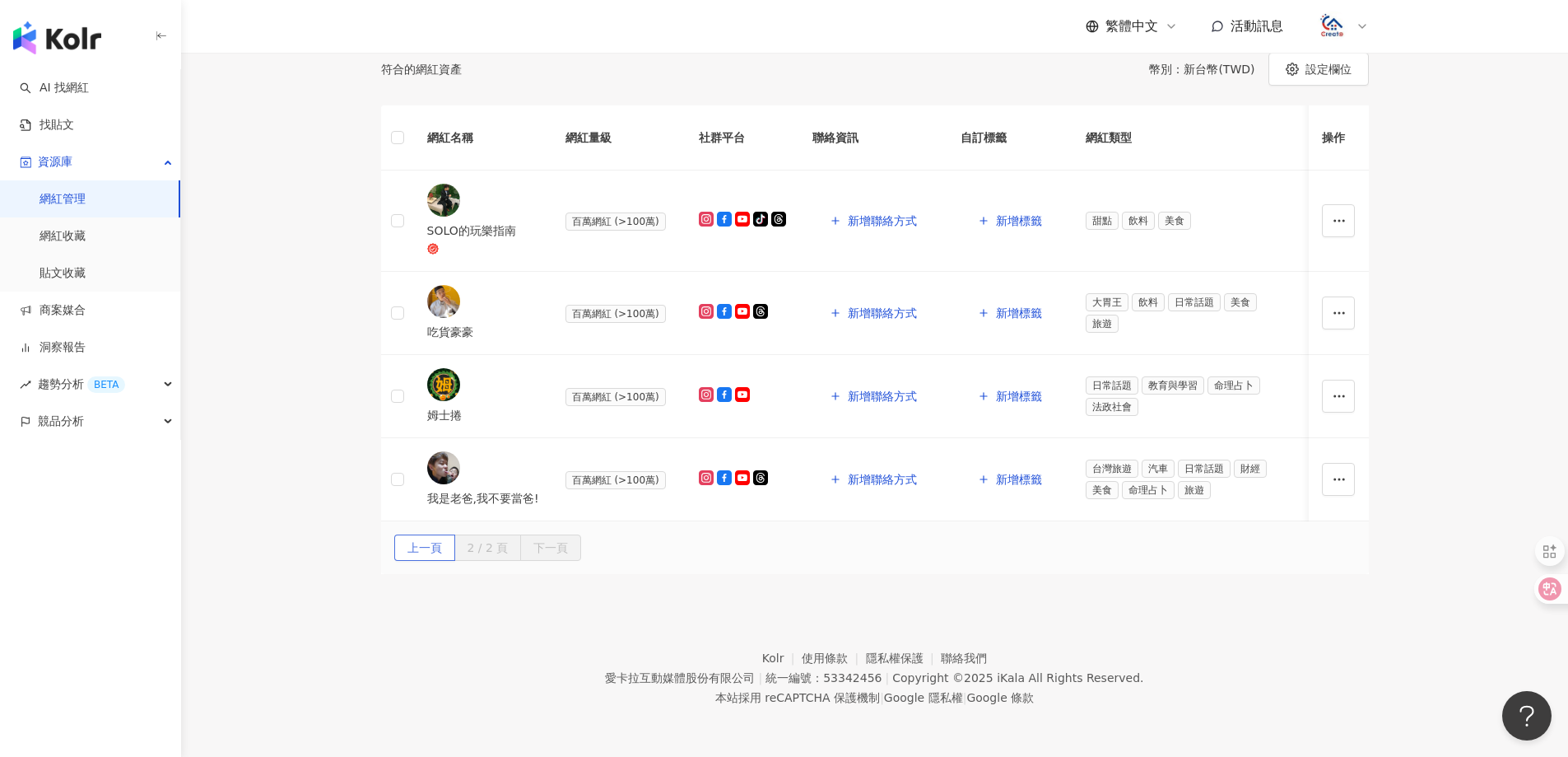
click at [442, 535] on span "上一頁" at bounding box center [424, 548] width 34 height 26
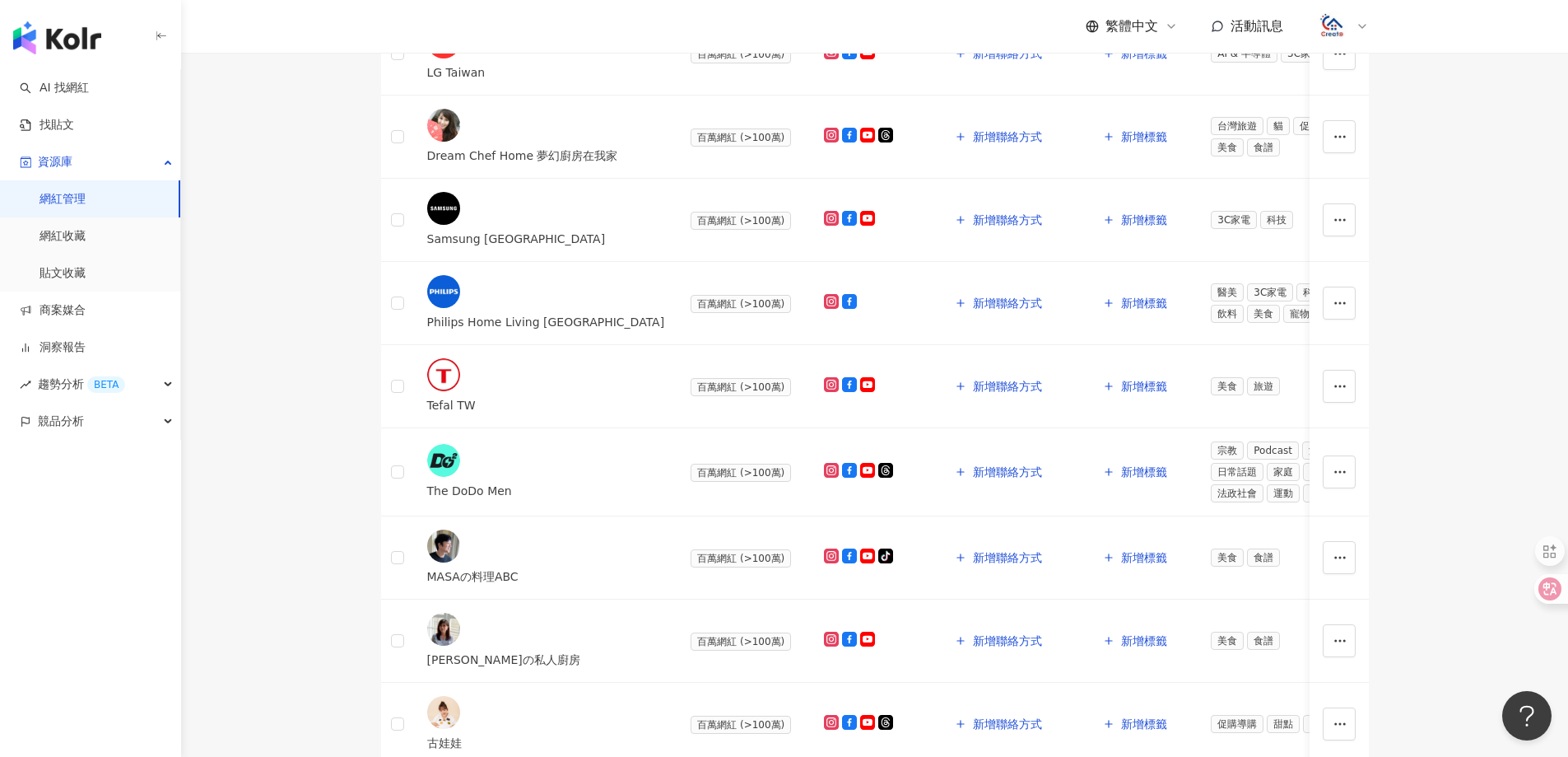
scroll to position [623, 0]
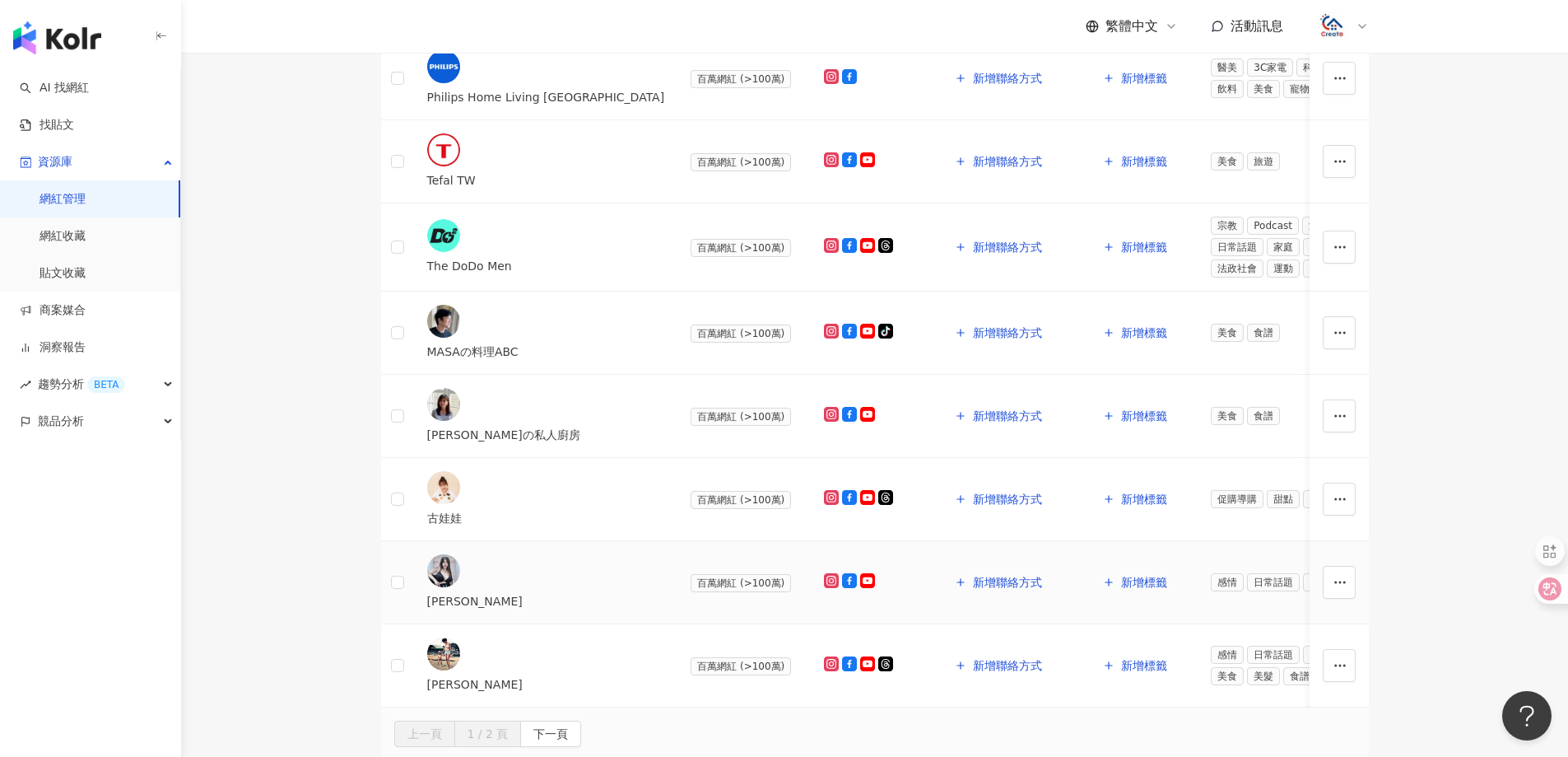
click at [511, 592] on div "謝薇安Vivian" at bounding box center [545, 600] width 238 height 18
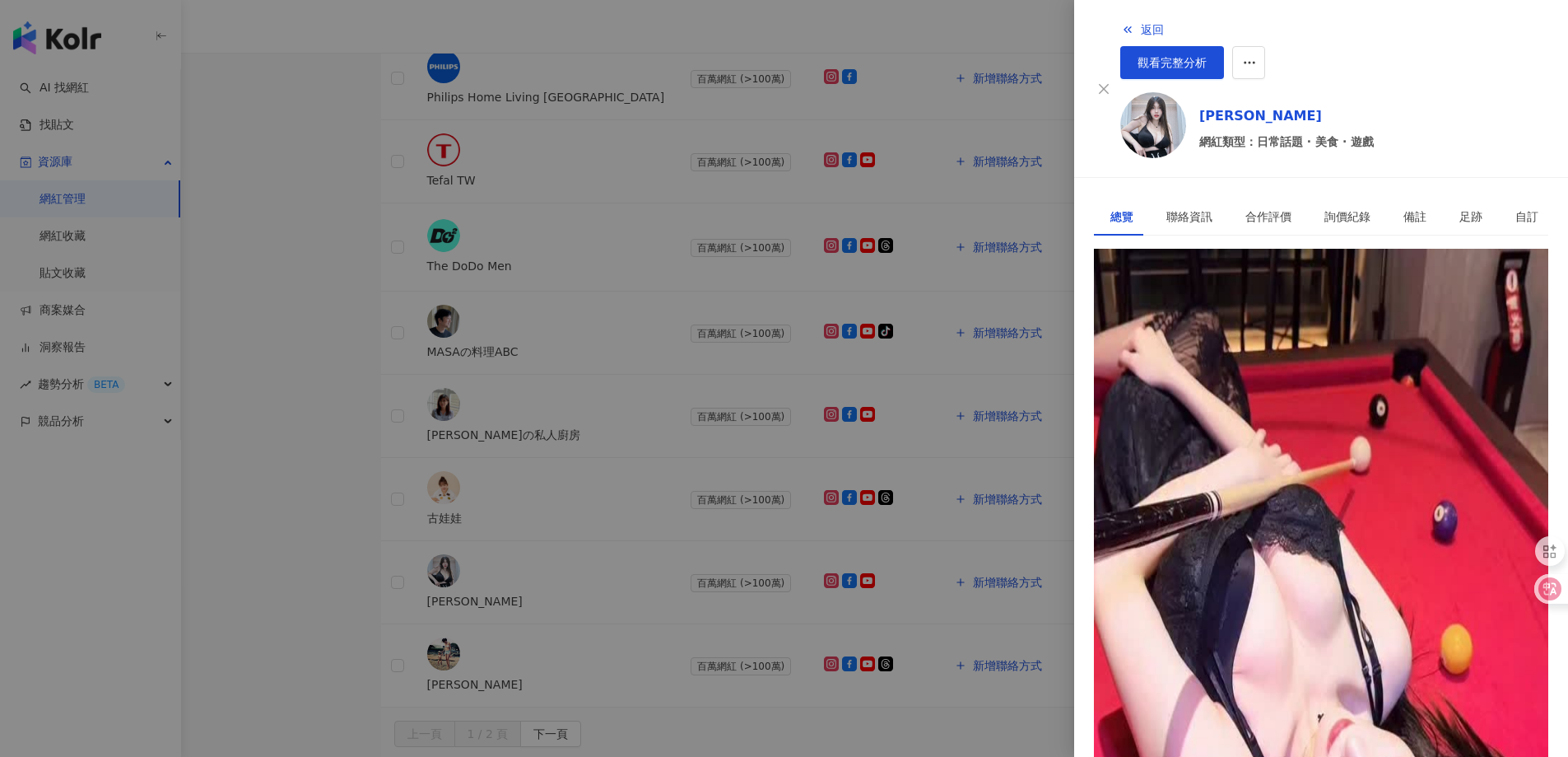
click at [1201, 314] on div "https://www.instagram.com/missingvivian/" at bounding box center [1175, 323] width 129 height 18
click at [1141, 25] on span "返回" at bounding box center [1152, 30] width 23 height 13
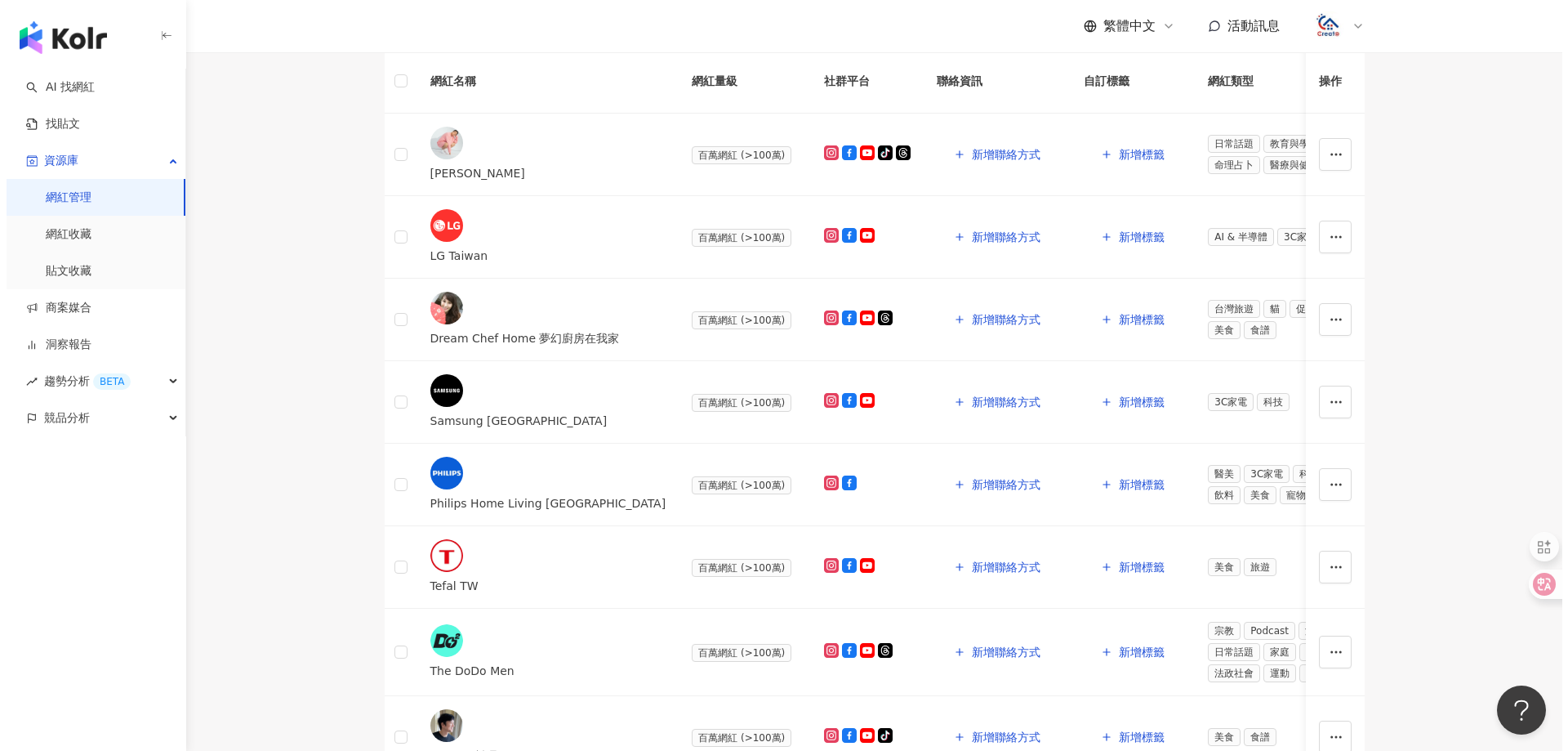
scroll to position [45, 0]
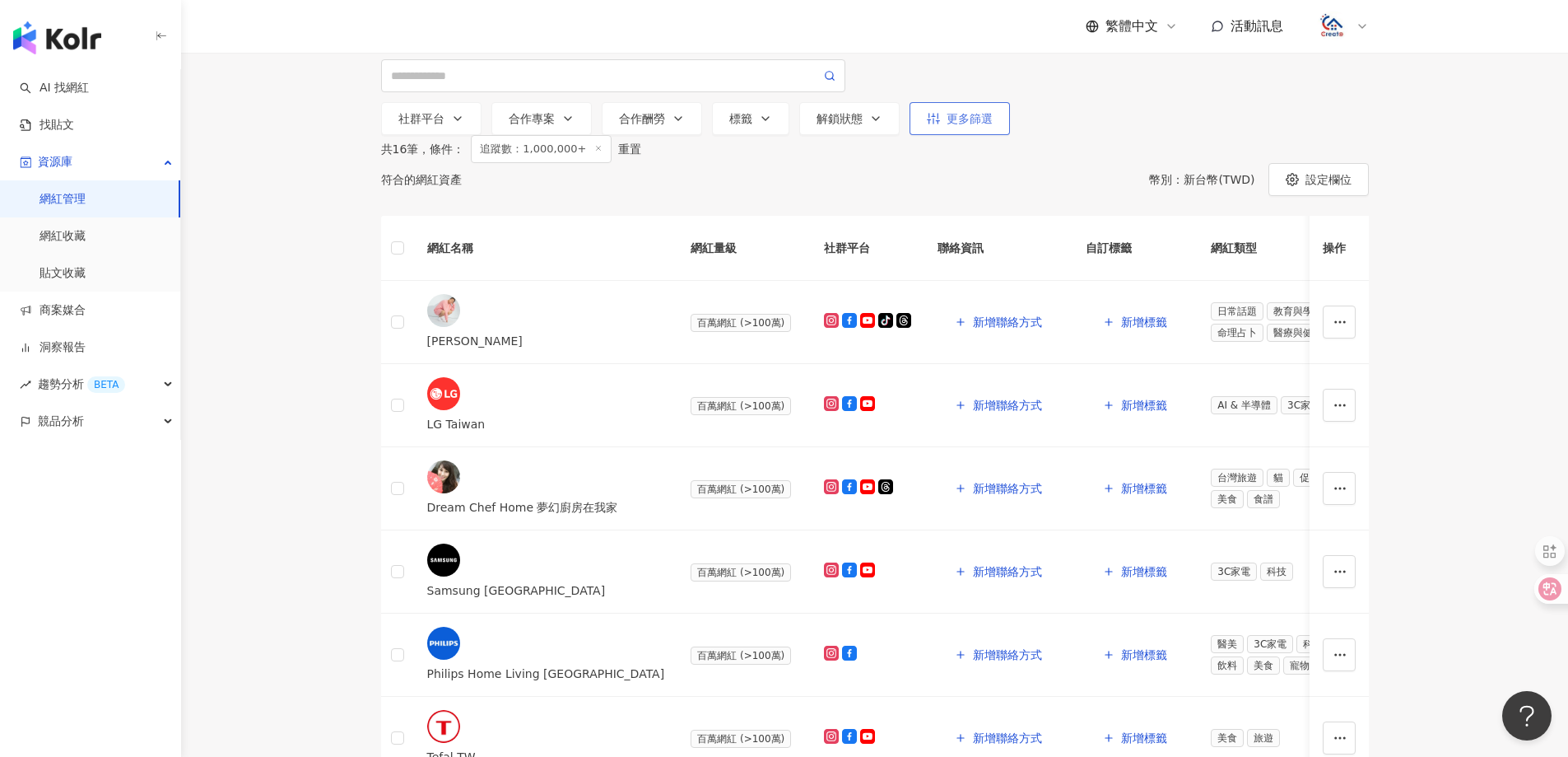
click at [944, 125] on div "更多篩選" at bounding box center [959, 118] width 66 height 13
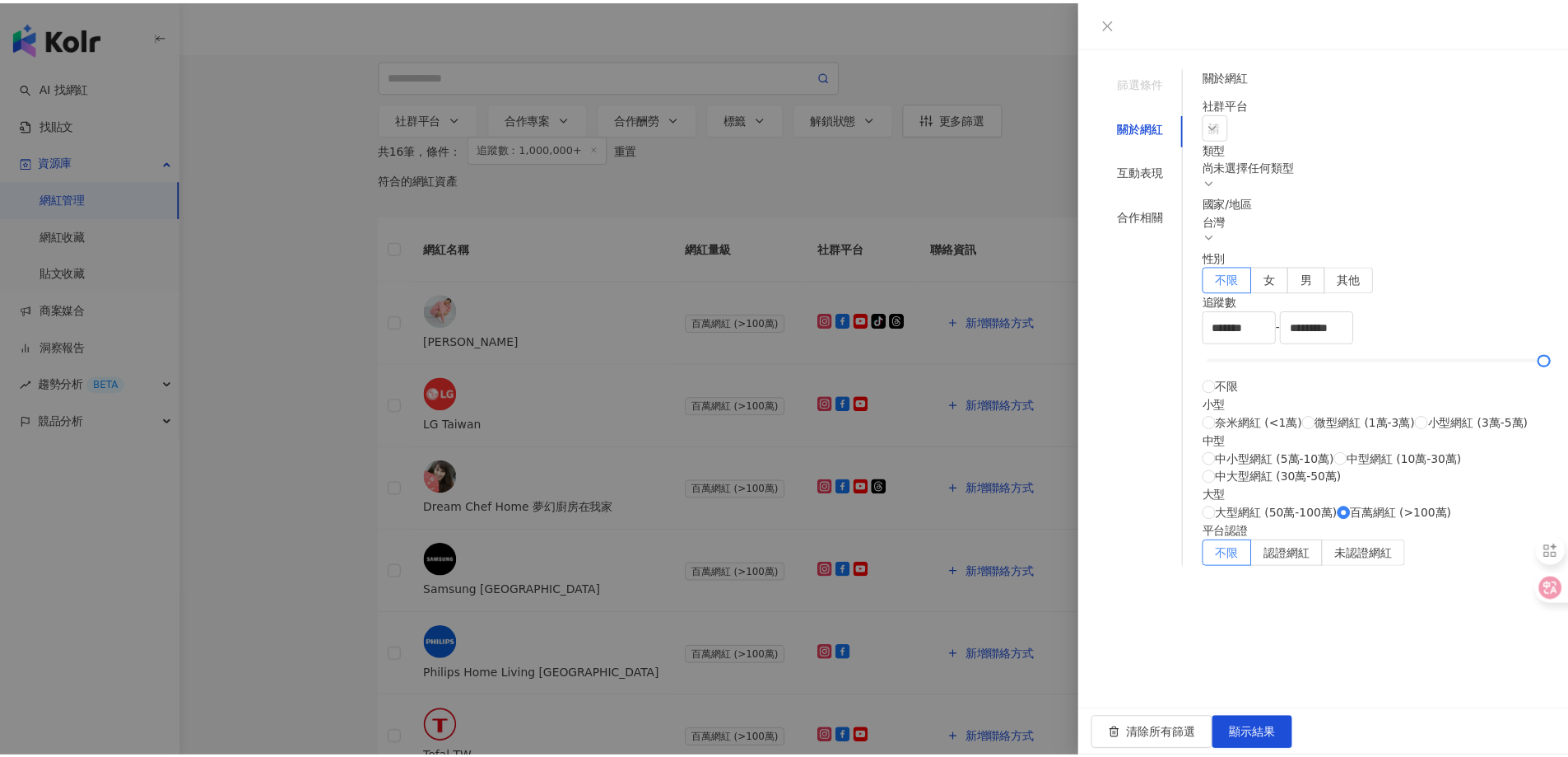
scroll to position [337, 0]
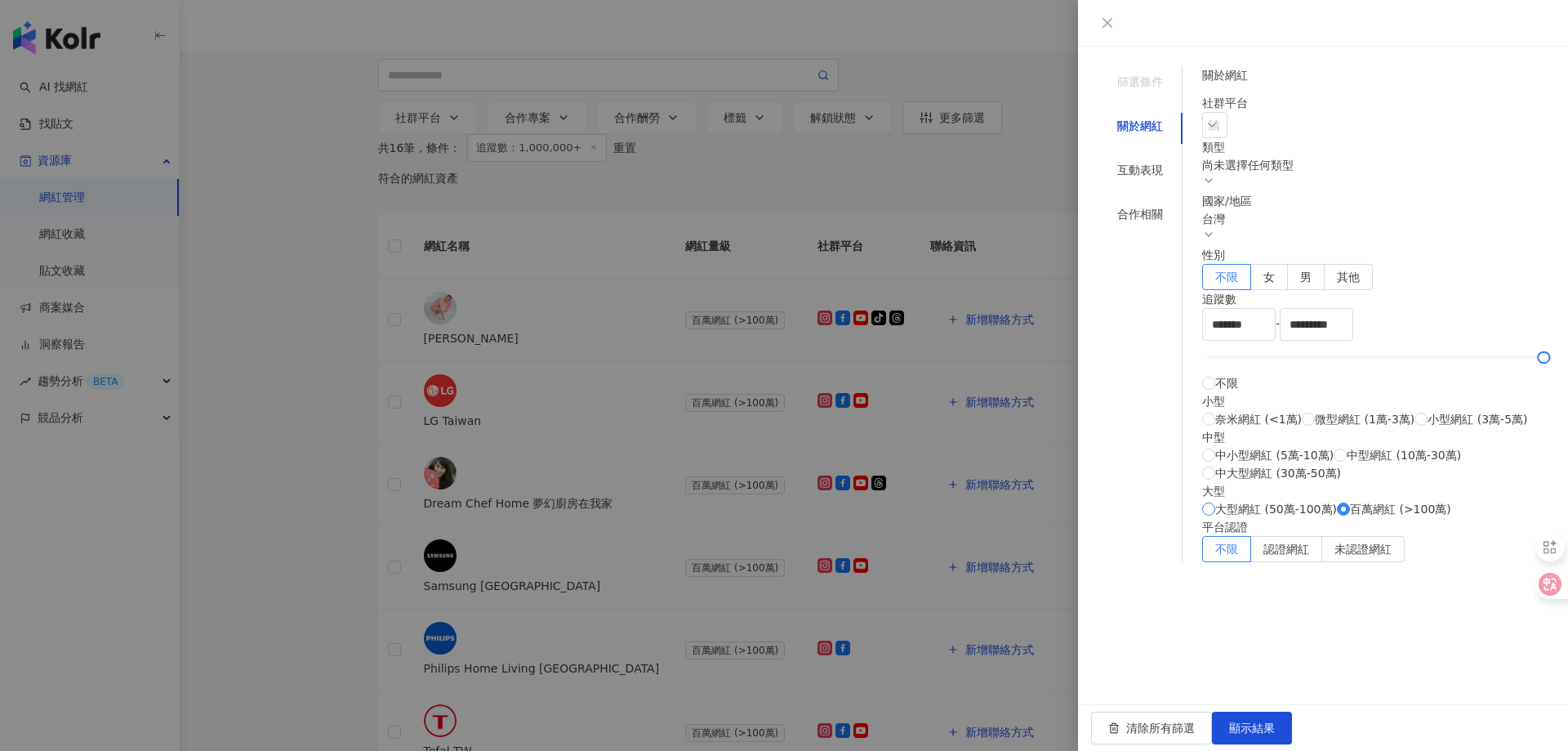
click at [1295, 518] on span "大型網紅 (50萬-100萬)" at bounding box center [1276, 508] width 122 height 18
type input "******"
click at [1292, 729] on button "顯示結果" at bounding box center [1252, 727] width 80 height 32
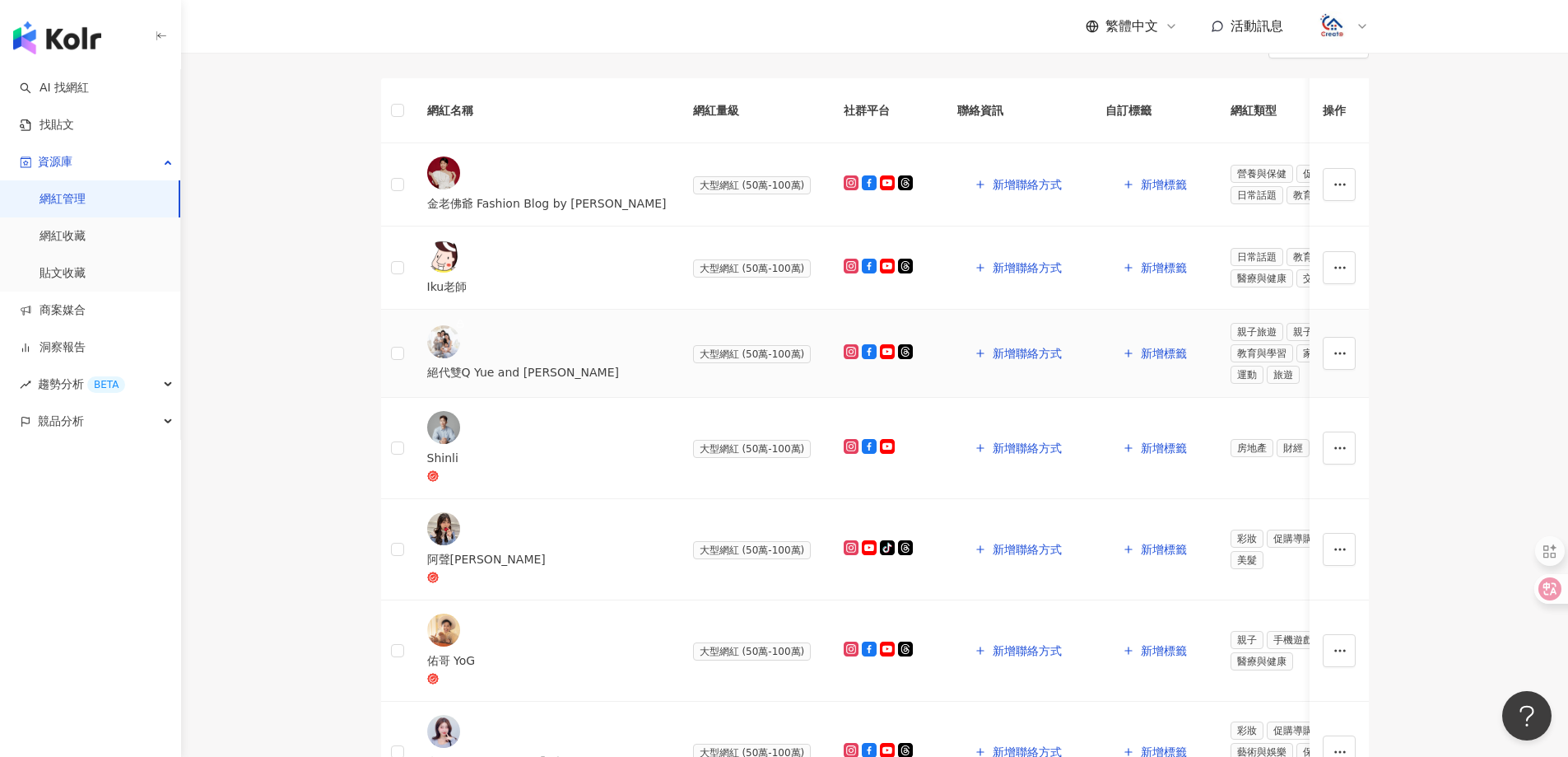
scroll to position [211, 0]
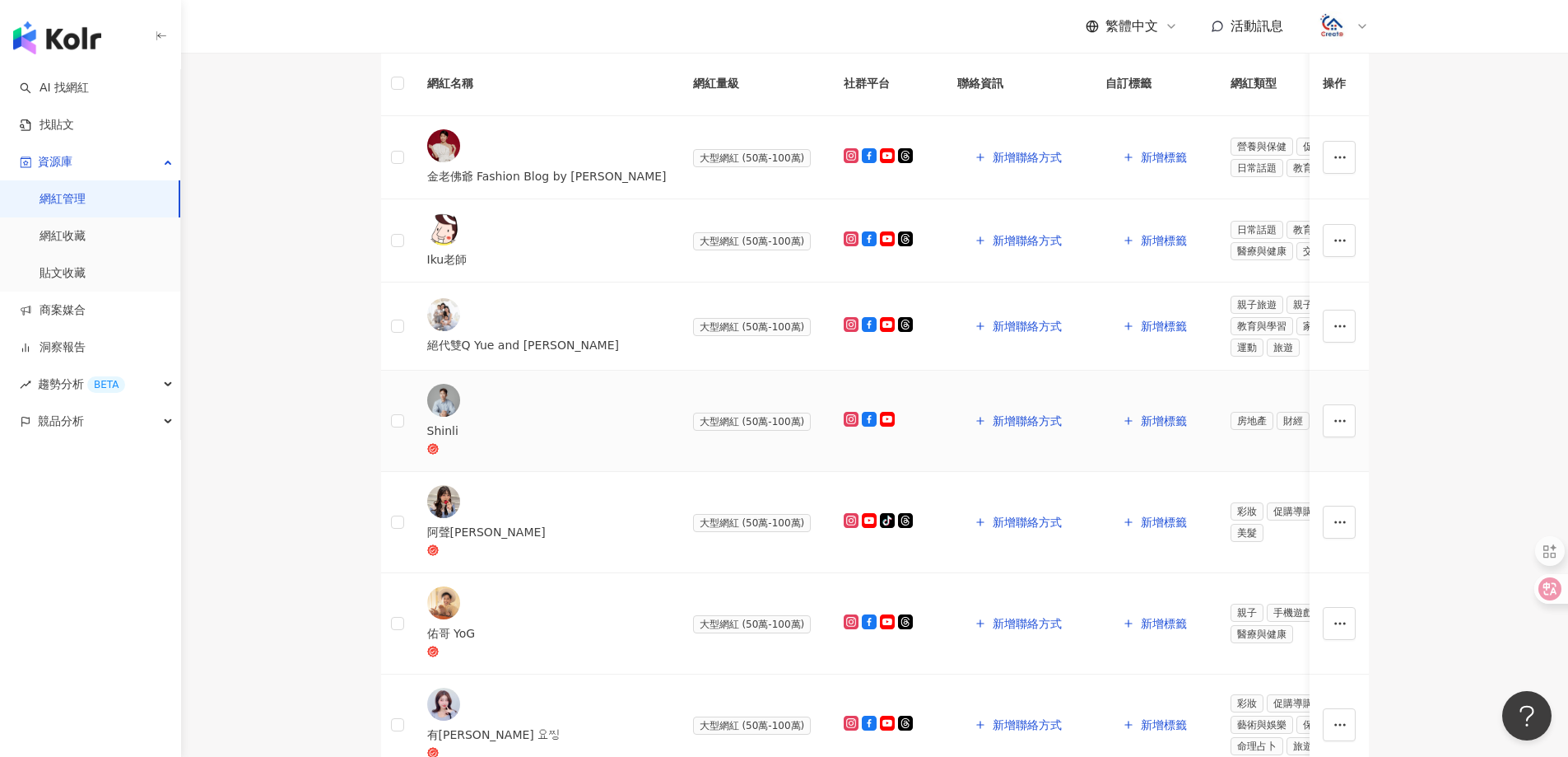
click at [502, 440] on div "Shinli" at bounding box center [546, 430] width 240 height 18
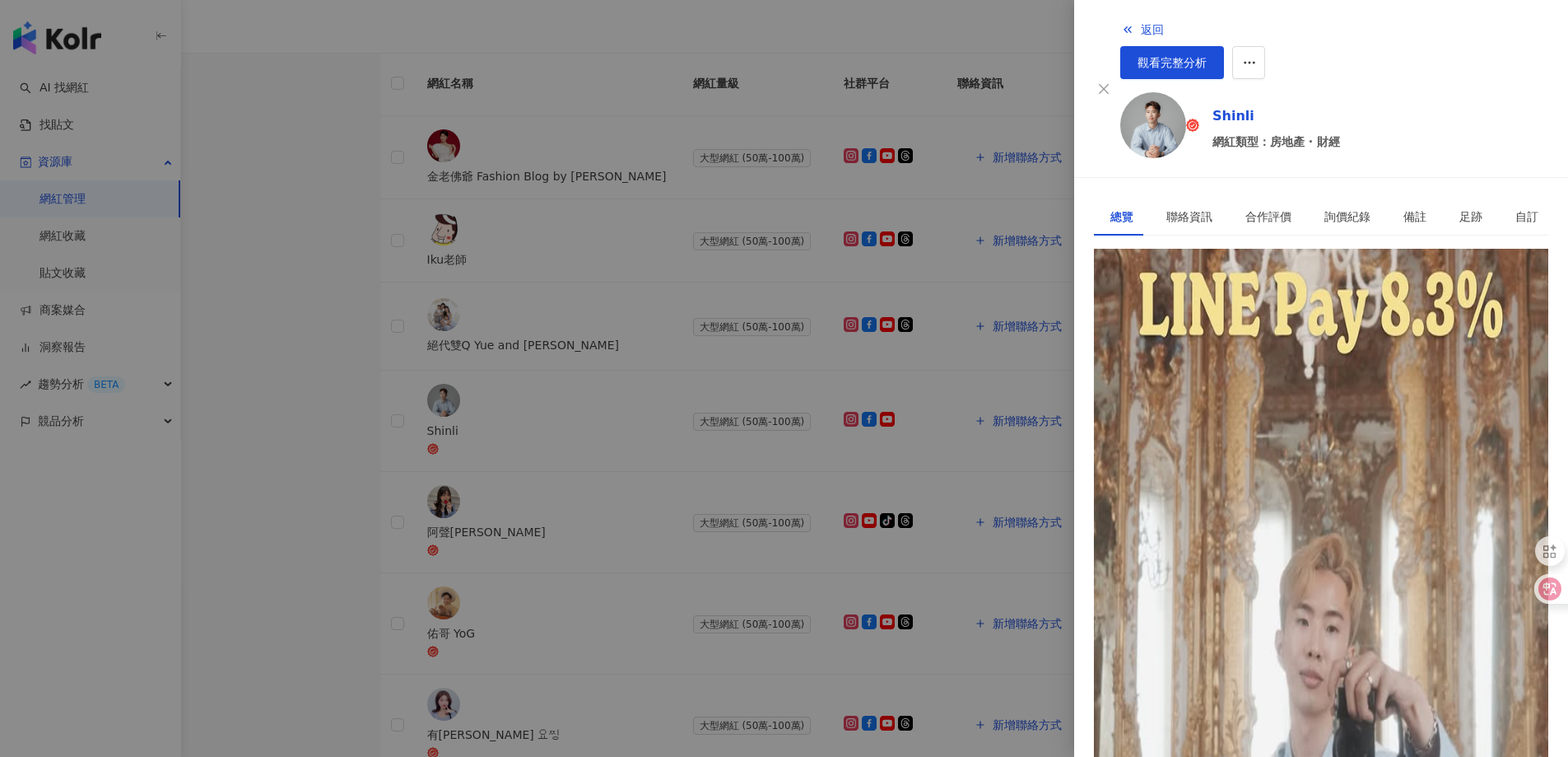
click at [1239, 314] on div "https://www.instagram.com/shinlii/" at bounding box center [1175, 323] width 129 height 18
click at [1141, 26] on span "返回" at bounding box center [1152, 30] width 23 height 13
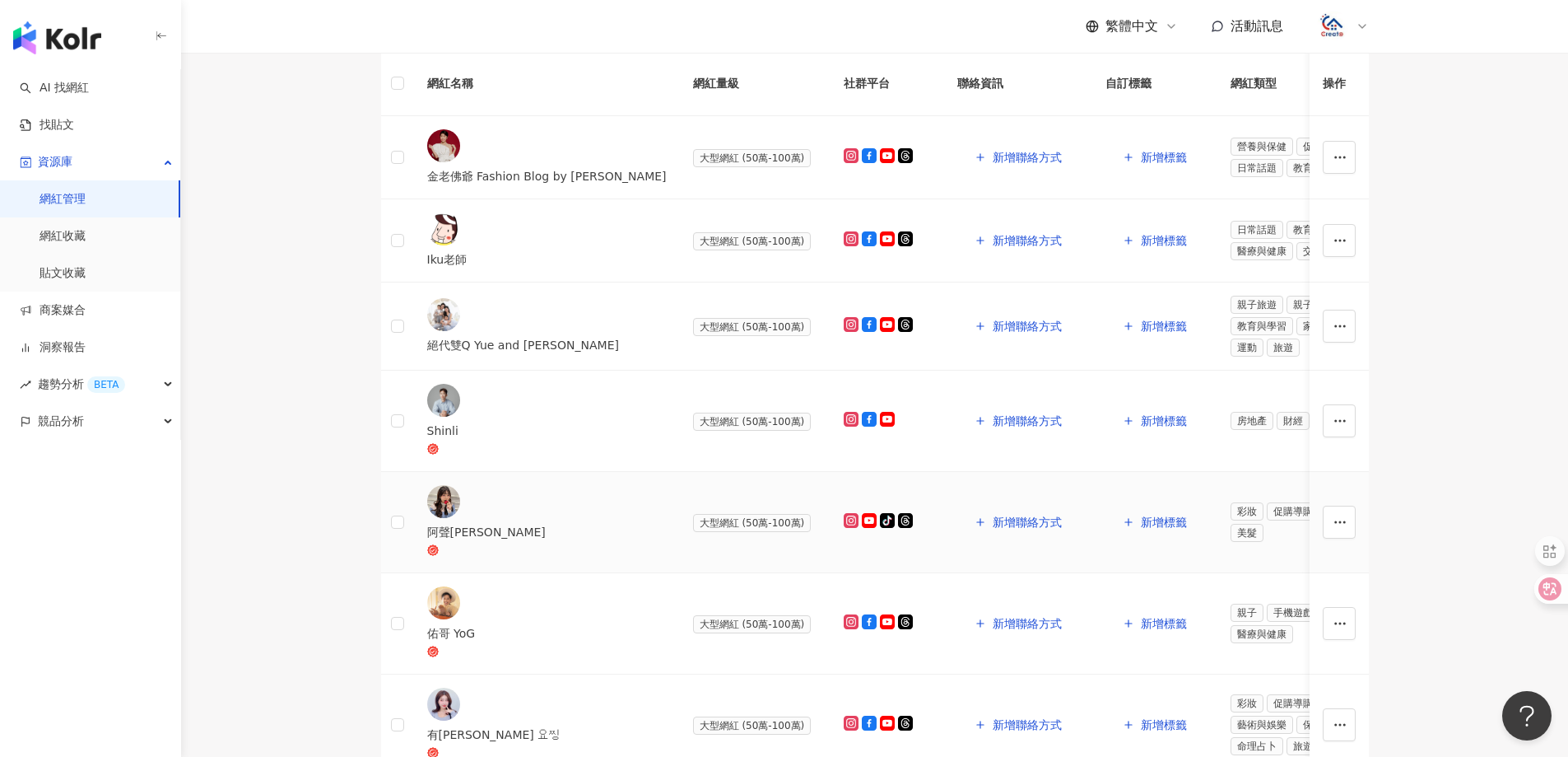
click at [694, 523] on span "大型網紅 (50萬-100萬)" at bounding box center [752, 522] width 118 height 18
click at [680, 535] on td "大型網紅 (50萬-100萬)" at bounding box center [755, 522] width 151 height 102
click at [694, 531] on span "大型網紅 (50萬-100萬)" at bounding box center [752, 522] width 118 height 18
click at [694, 522] on span "大型網紅 (50萬-100萬)" at bounding box center [752, 522] width 118 height 18
click at [554, 523] on div "阿聲JJ Christine" at bounding box center [546, 531] width 240 height 18
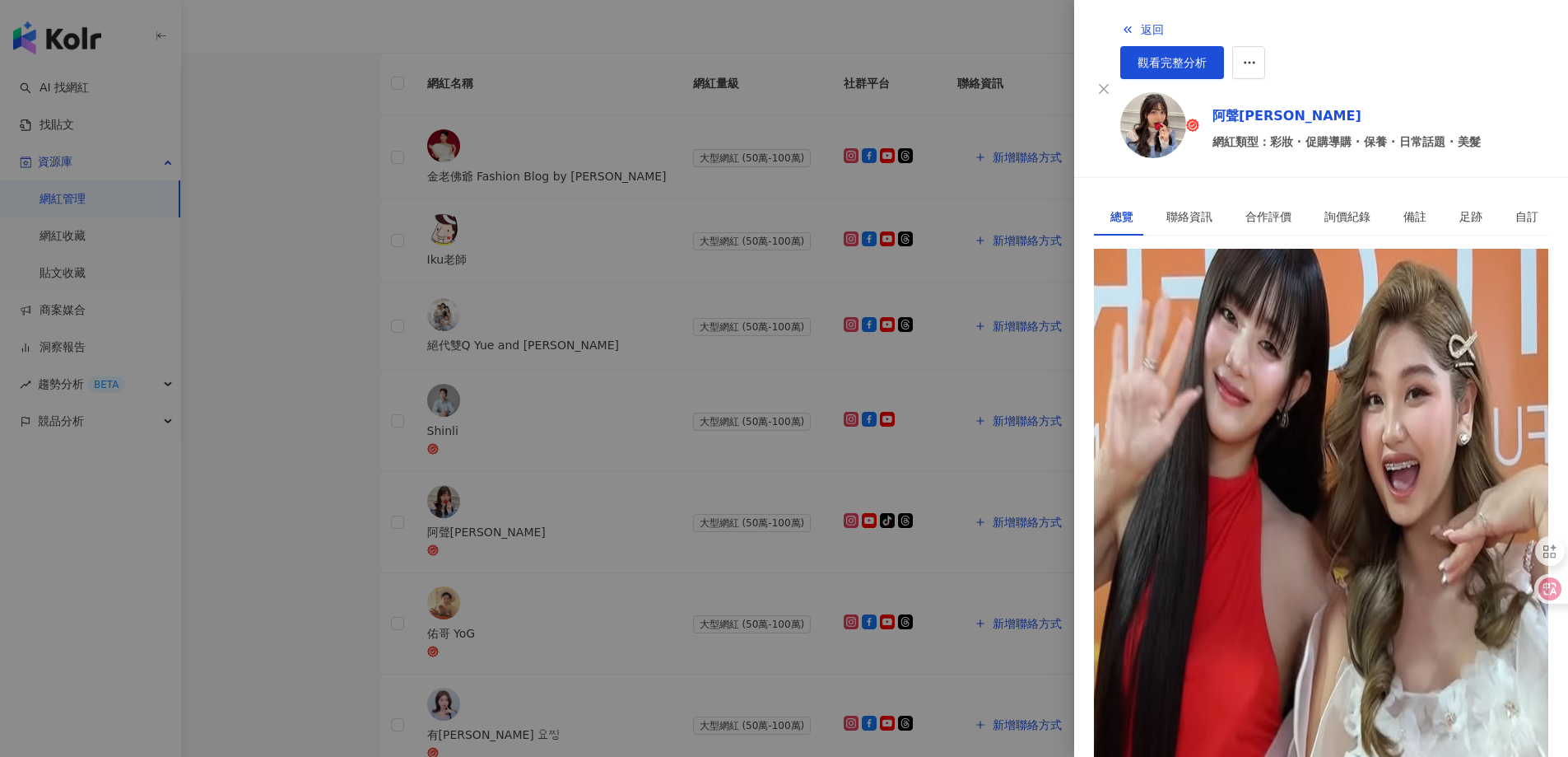
click at [1219, 314] on div "https://www.instagram.com/christine__0000/" at bounding box center [1175, 323] width 129 height 18
click at [1141, 24] on span "返回" at bounding box center [1152, 30] width 23 height 13
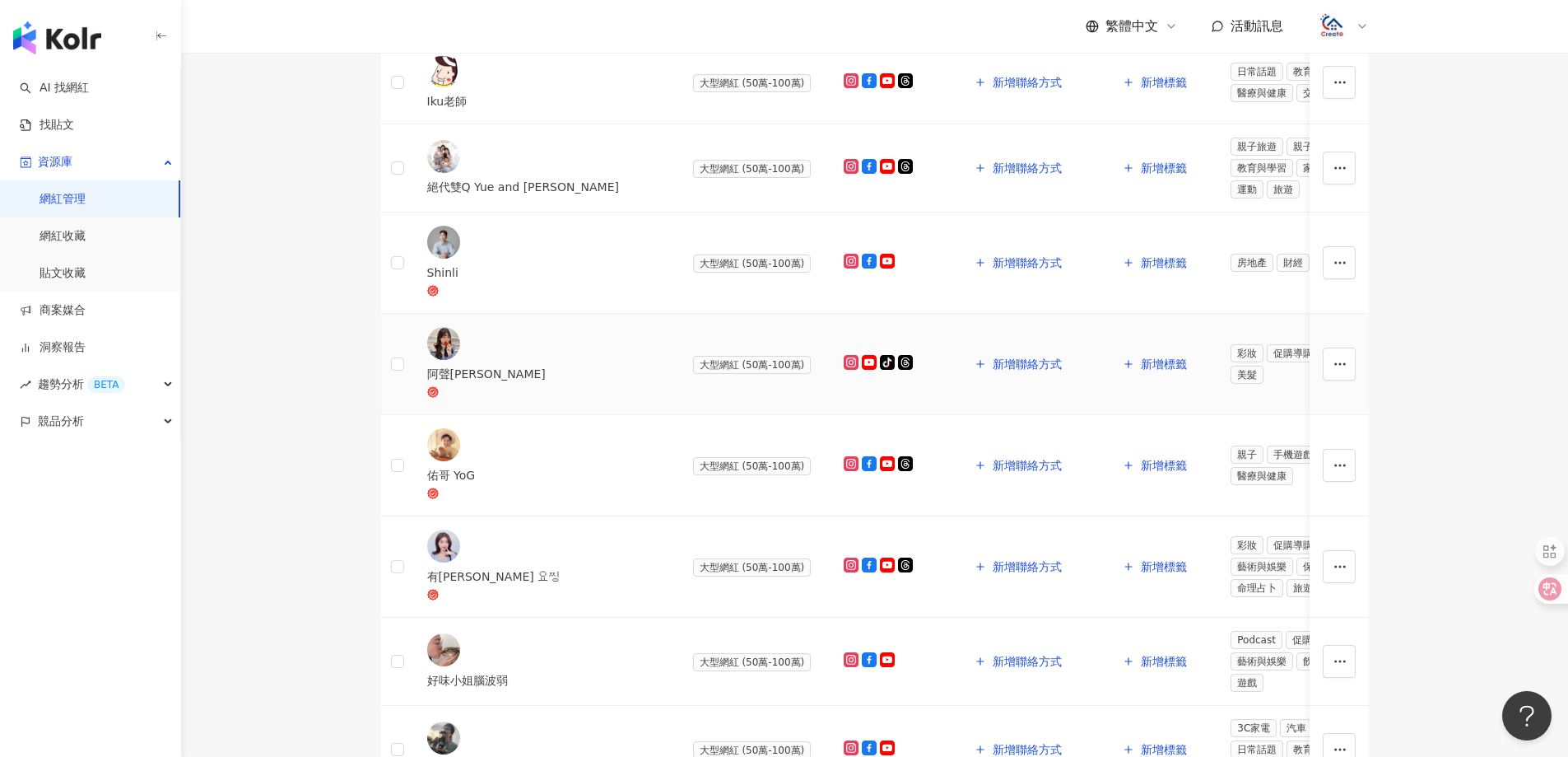
scroll to position [376, 0]
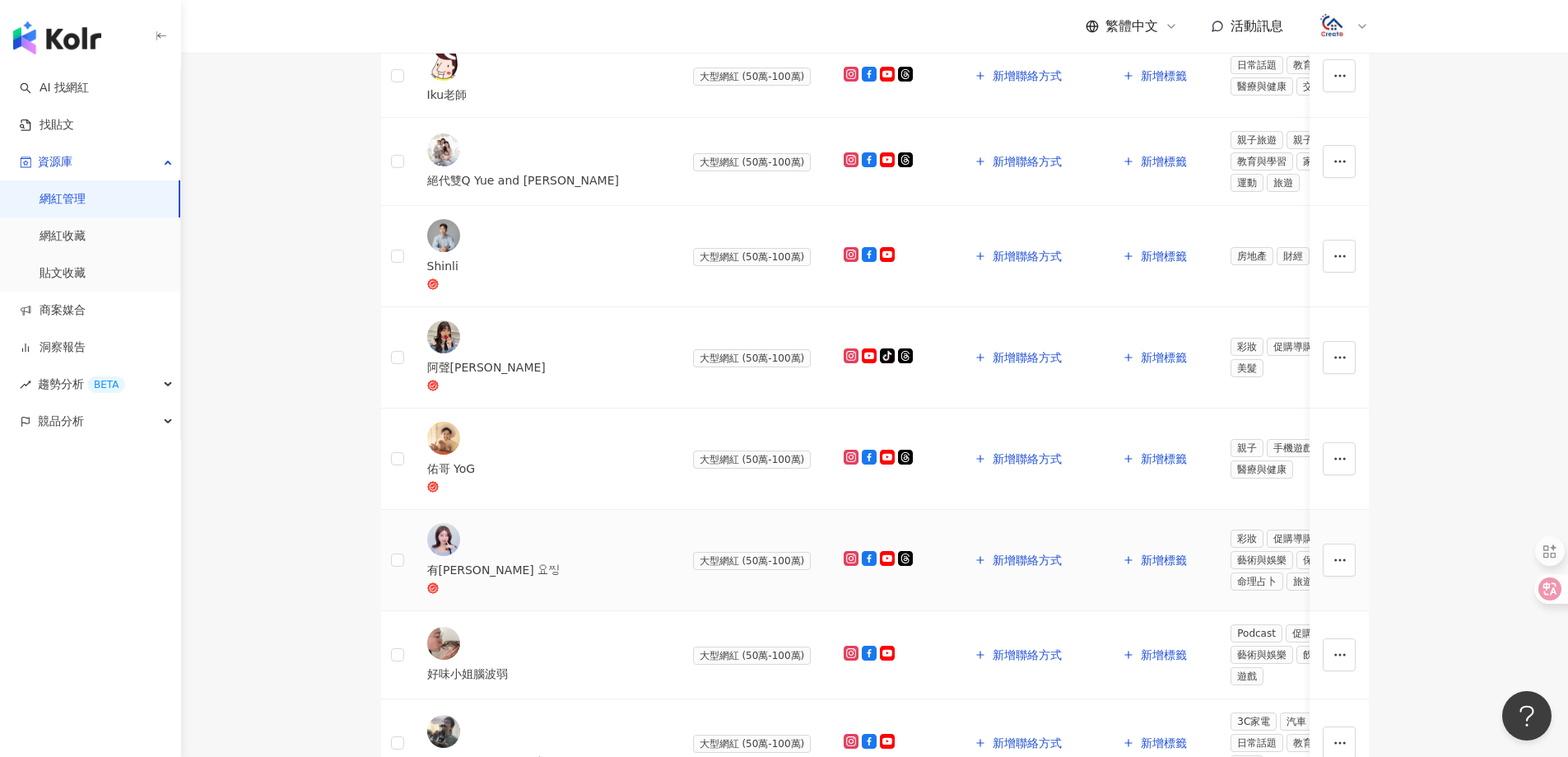
click at [478, 523] on div "有璟 요찡" at bounding box center [546, 559] width 240 height 74
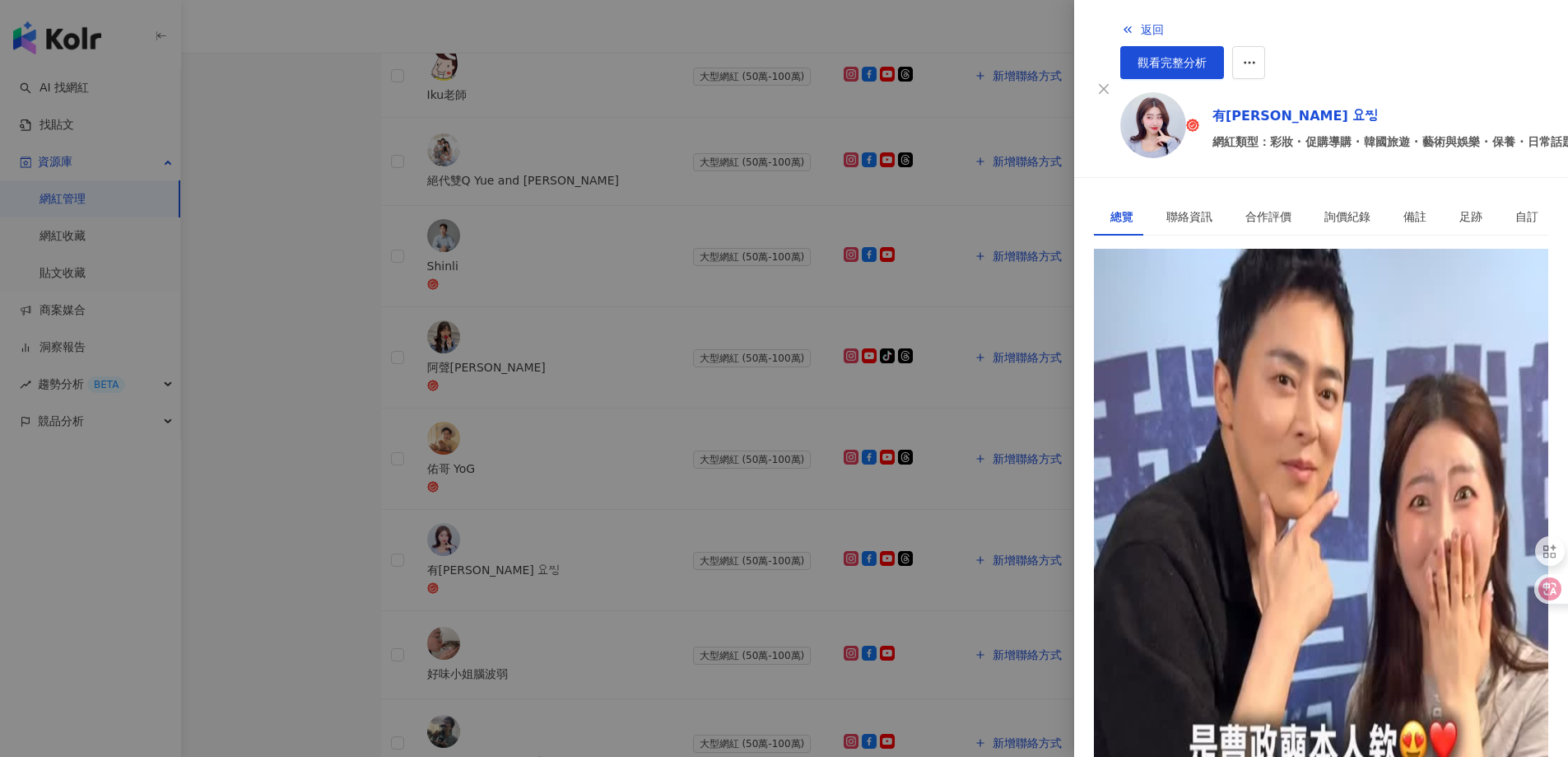
click at [1176, 314] on div "https://www.instagram.com/602avenue/" at bounding box center [1175, 323] width 129 height 18
click at [1141, 26] on span "返回" at bounding box center [1152, 30] width 23 height 13
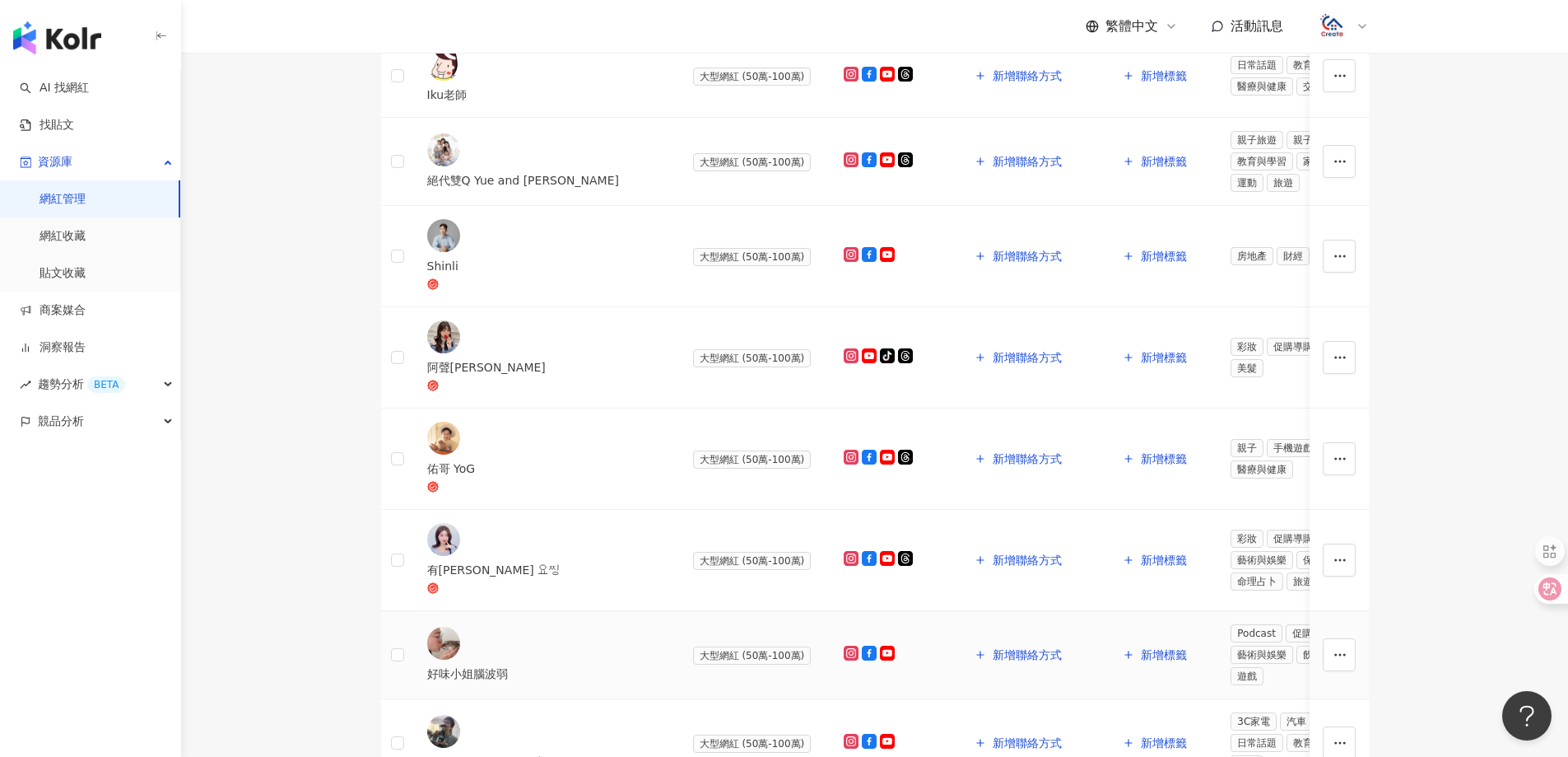
click at [489, 665] on div "好味小姐腦波弱" at bounding box center [546, 673] width 240 height 18
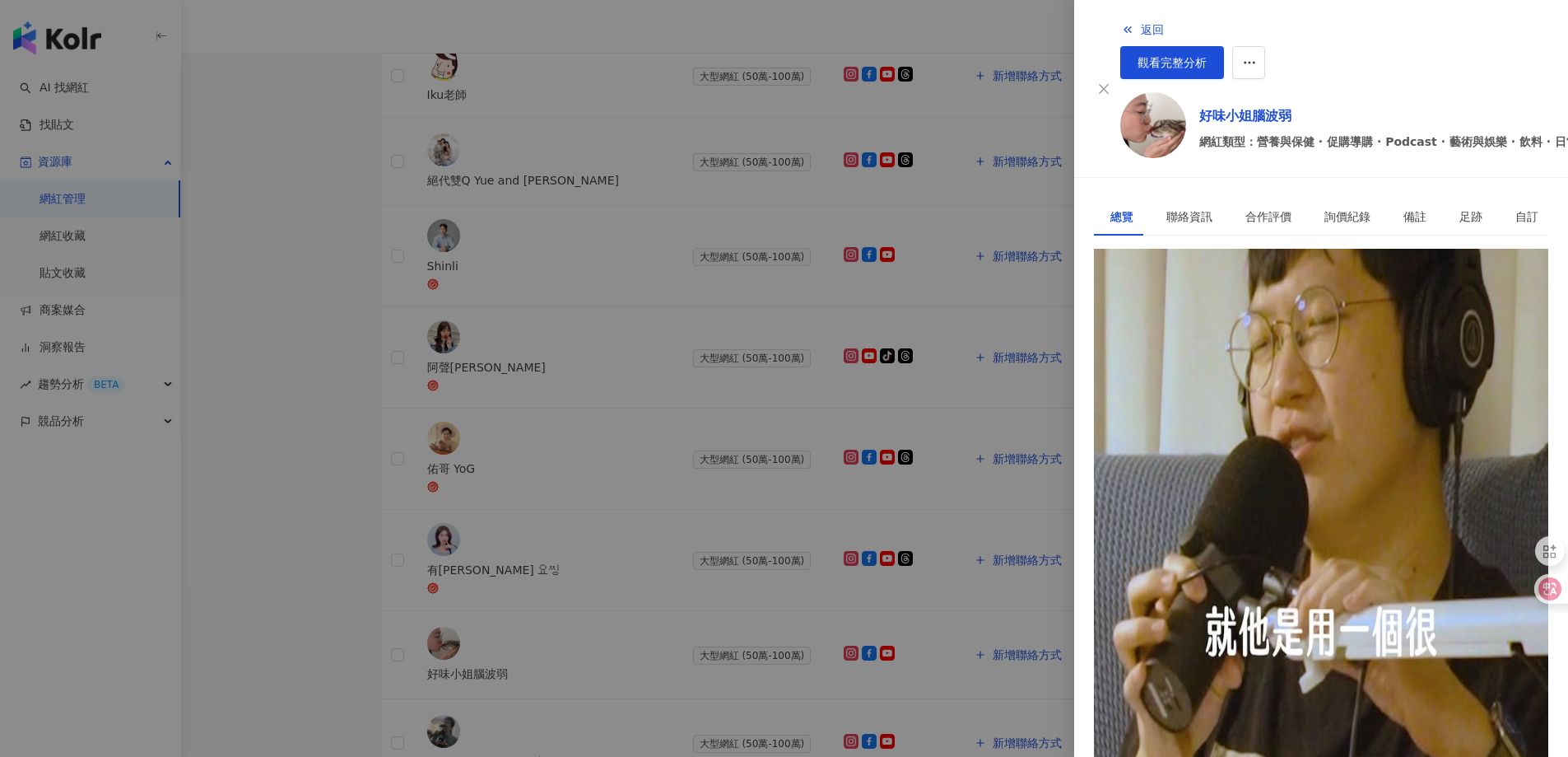
click at [1212, 314] on div "https://www.instagram.com/ladyflavor_nowpo/" at bounding box center [1175, 323] width 129 height 18
